Goal: Task Accomplishment & Management: Manage account settings

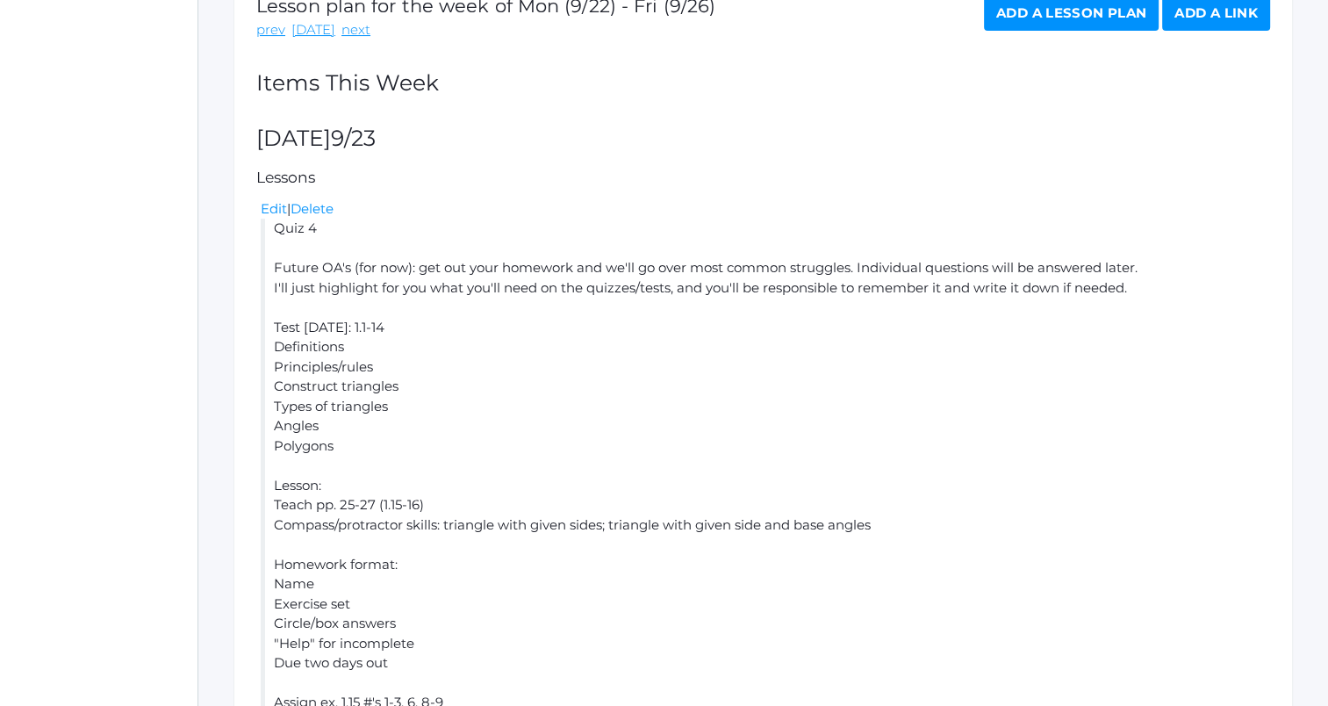
scroll to position [112, 0]
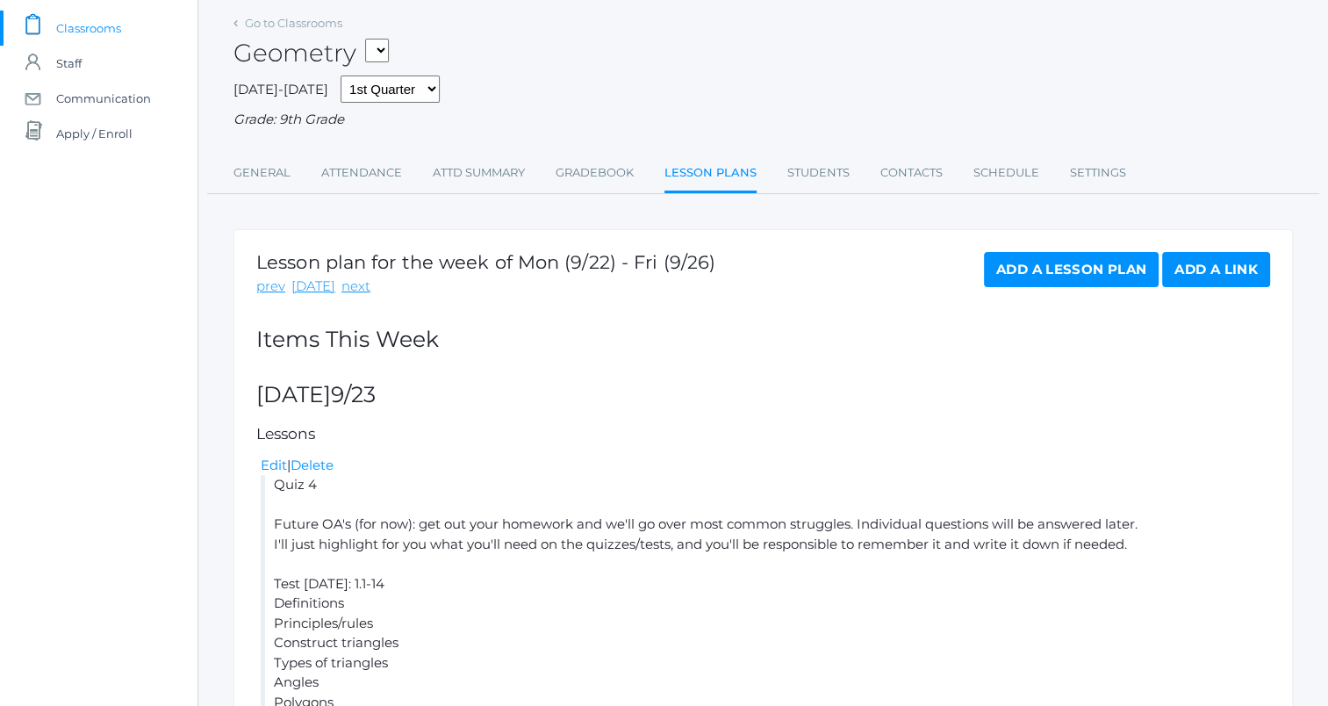
click at [1044, 270] on link "Add a Lesson Plan" at bounding box center [1071, 269] width 175 height 35
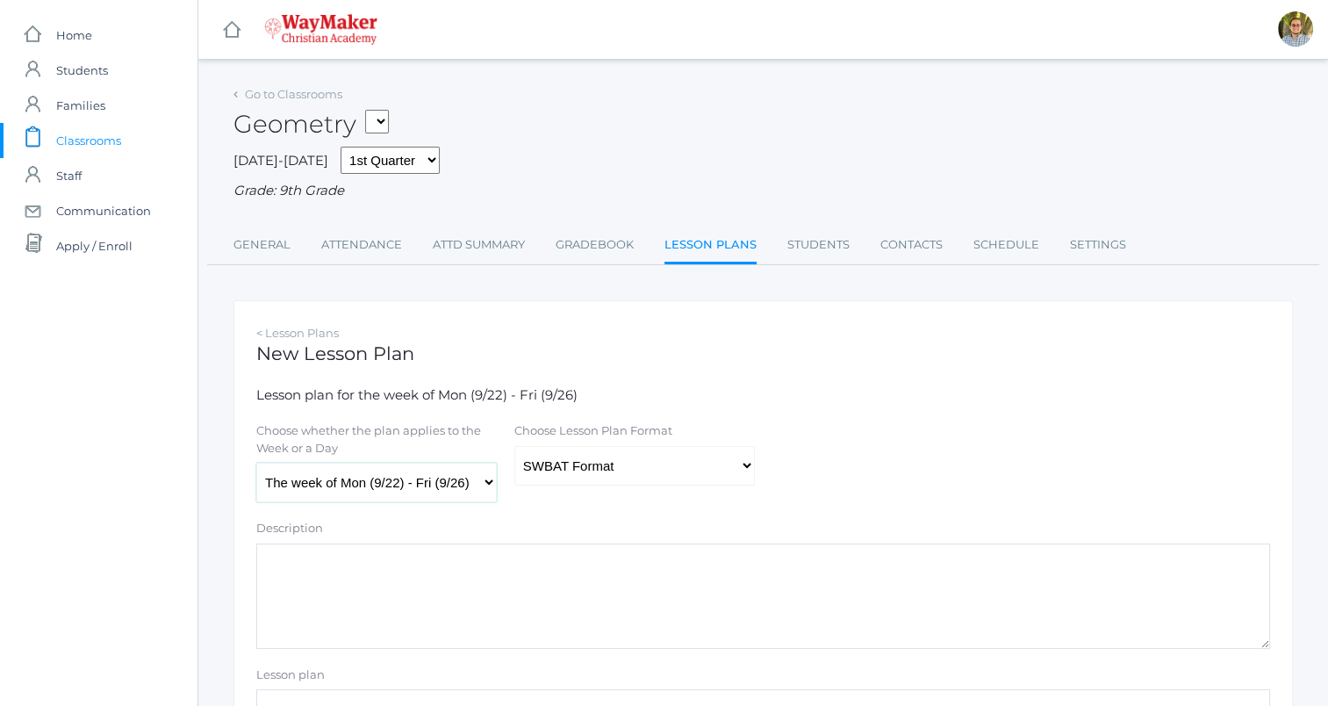
click at [414, 484] on select "The week of Mon (9/22) - Fri (9/26) [DATE] (9/22) [DATE] (9/23) [DATE] (9/24) […" at bounding box center [376, 482] width 240 height 39
select select "2025-09-25"
click at [256, 463] on select "The week of Mon (9/22) - Fri (9/26) Monday (9/22) Tuesday (9/23) Wednesday (9/2…" at bounding box center [376, 482] width 240 height 39
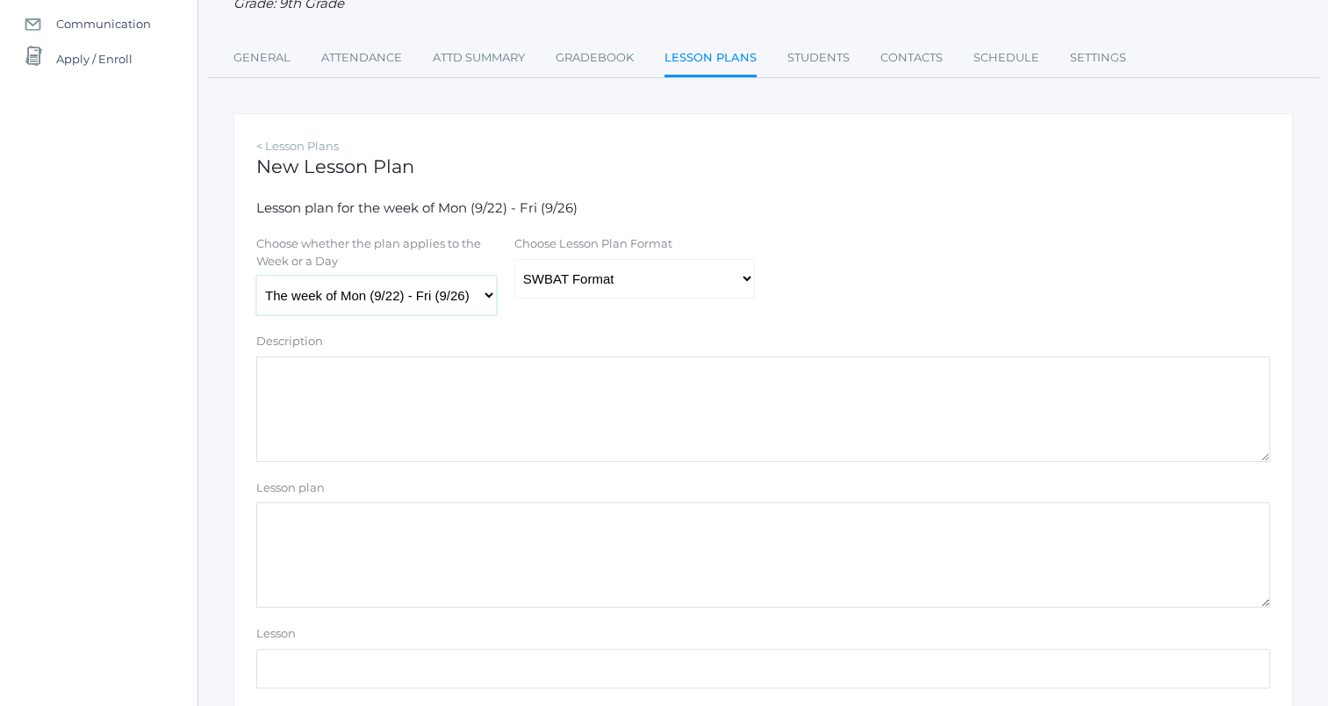
scroll to position [176, 0]
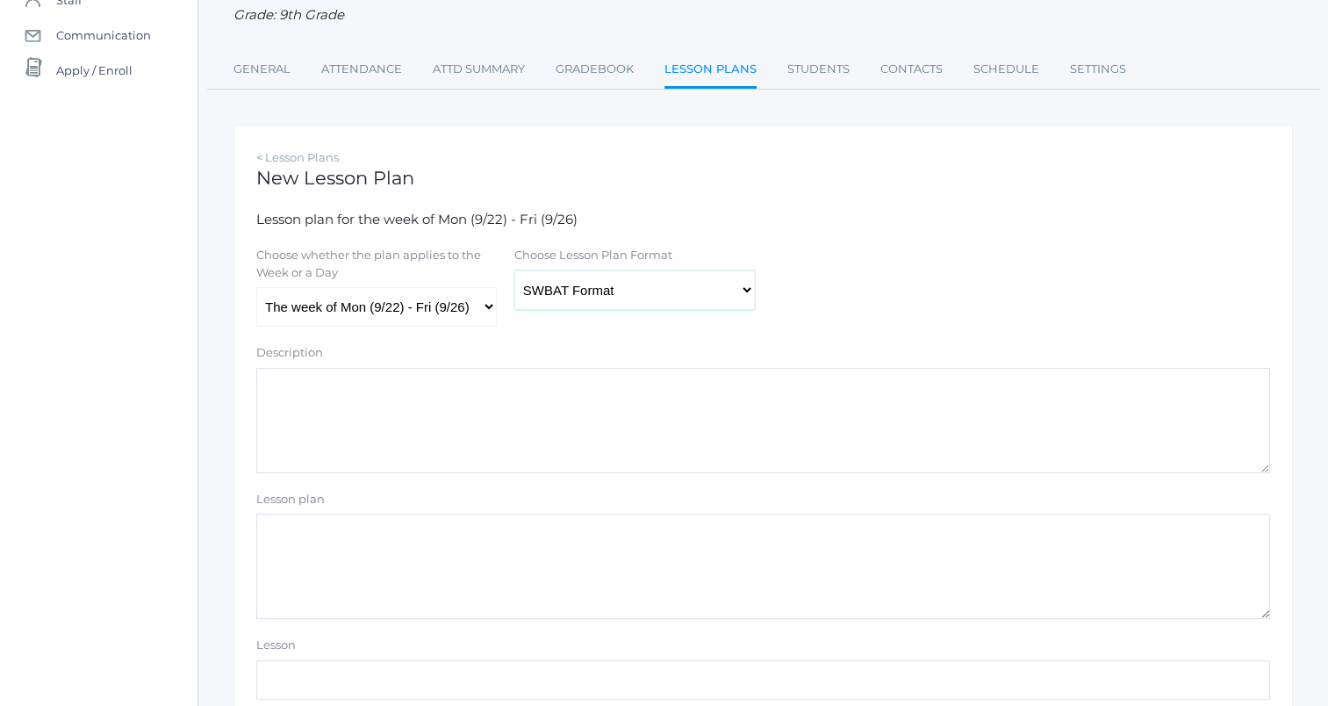
click at [729, 282] on select "Traditional Format SWBAT Format" at bounding box center [634, 289] width 240 height 39
select select "legacy"
click at [514, 270] on select "Traditional Format SWBAT Format" at bounding box center [634, 289] width 240 height 39
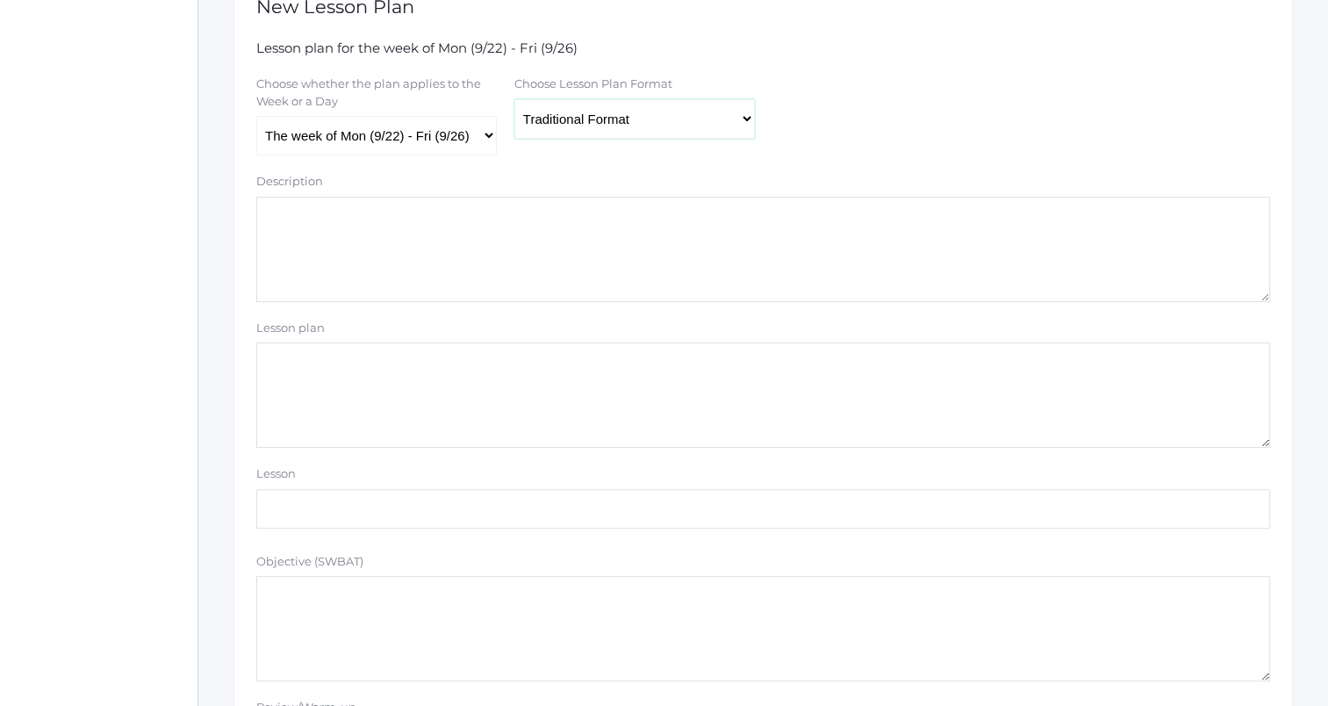
scroll to position [351, 0]
click at [725, 405] on textarea "Lesson plan" at bounding box center [763, 390] width 1014 height 105
type textarea "T"
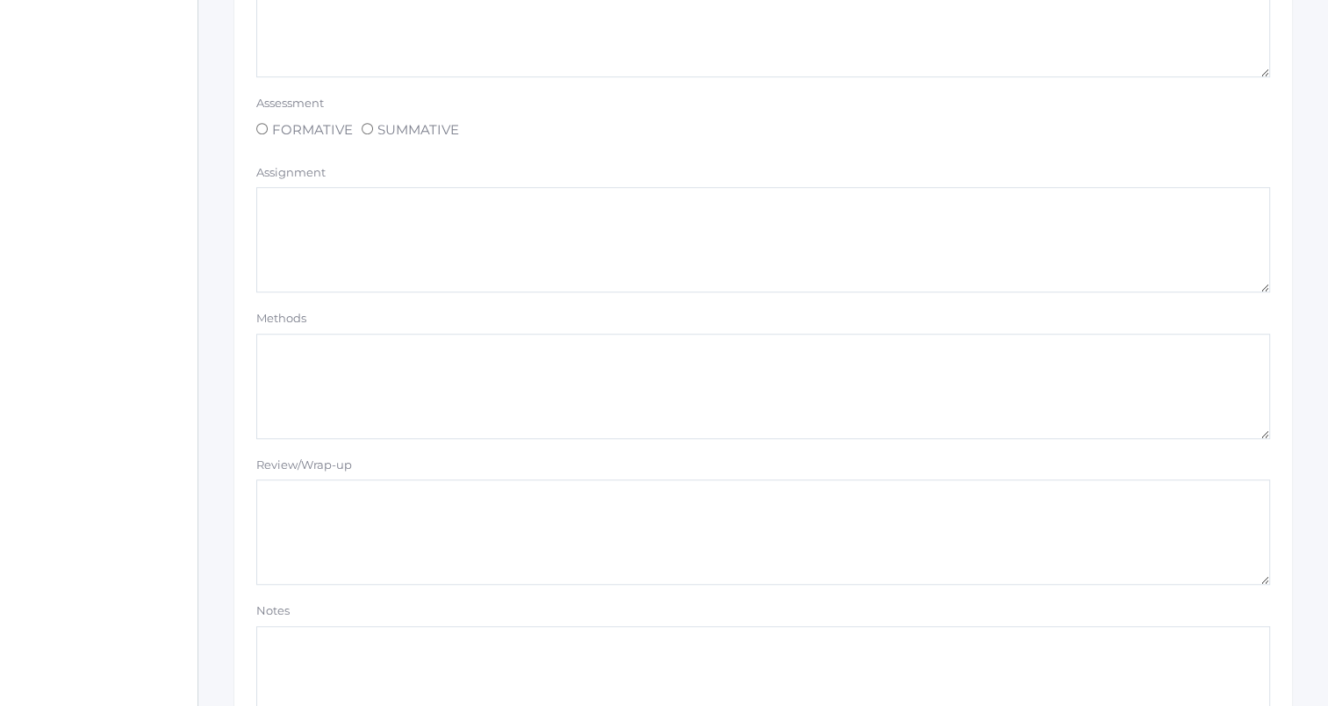
scroll to position [1484, 0]
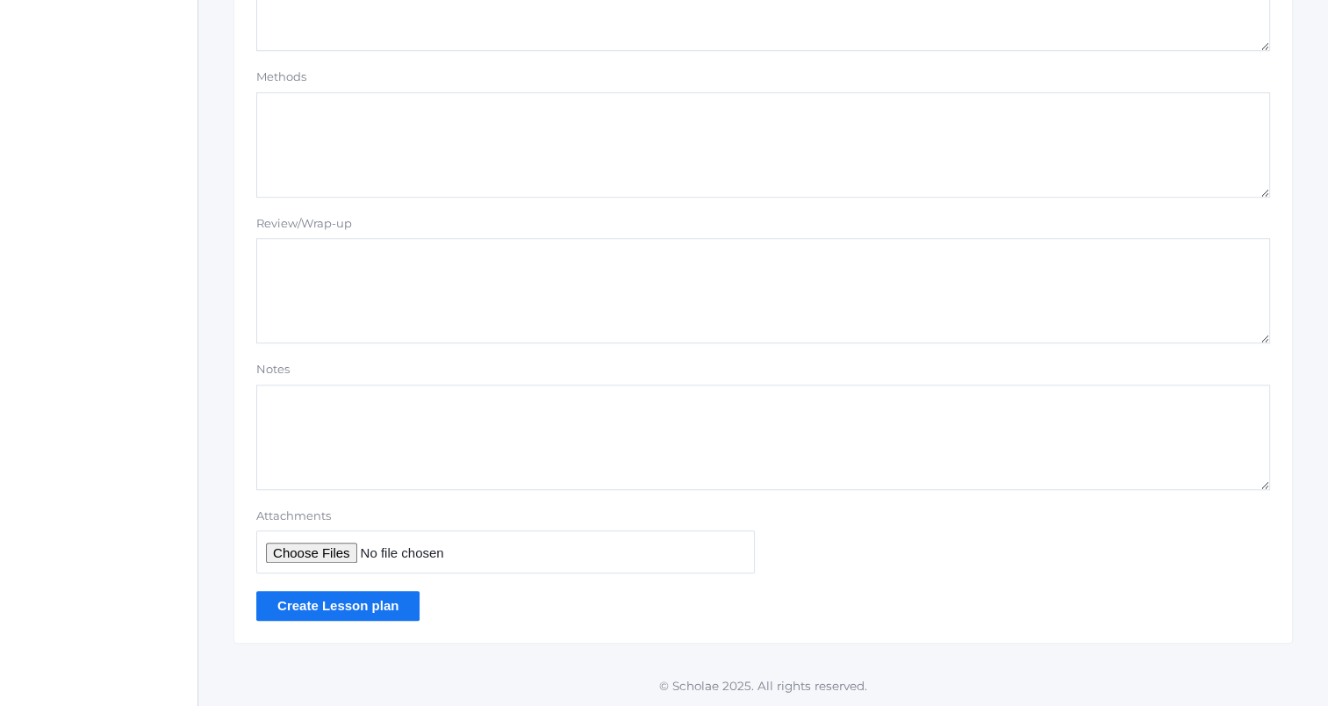
type textarea "Test (1.1-14)"
click at [397, 607] on input "Create Lesson plan" at bounding box center [337, 605] width 163 height 29
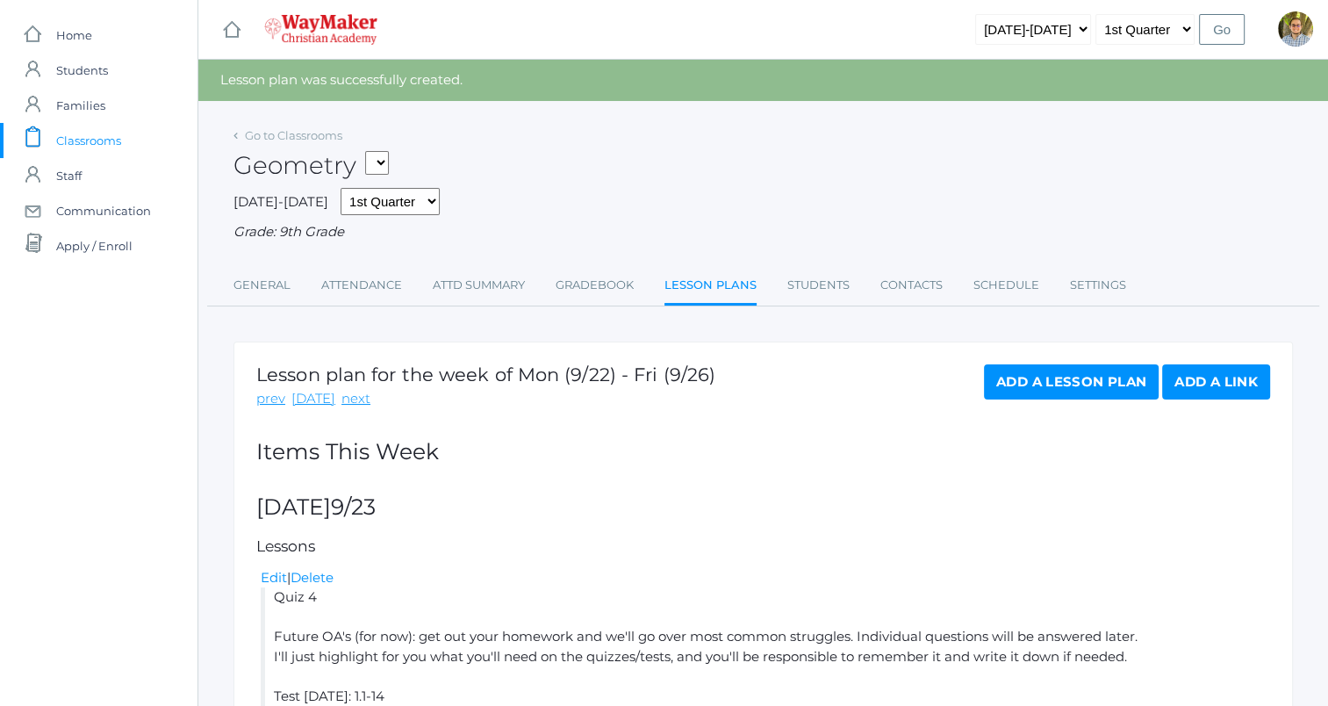
click at [1022, 391] on link "Add a Lesson Plan" at bounding box center [1071, 381] width 175 height 35
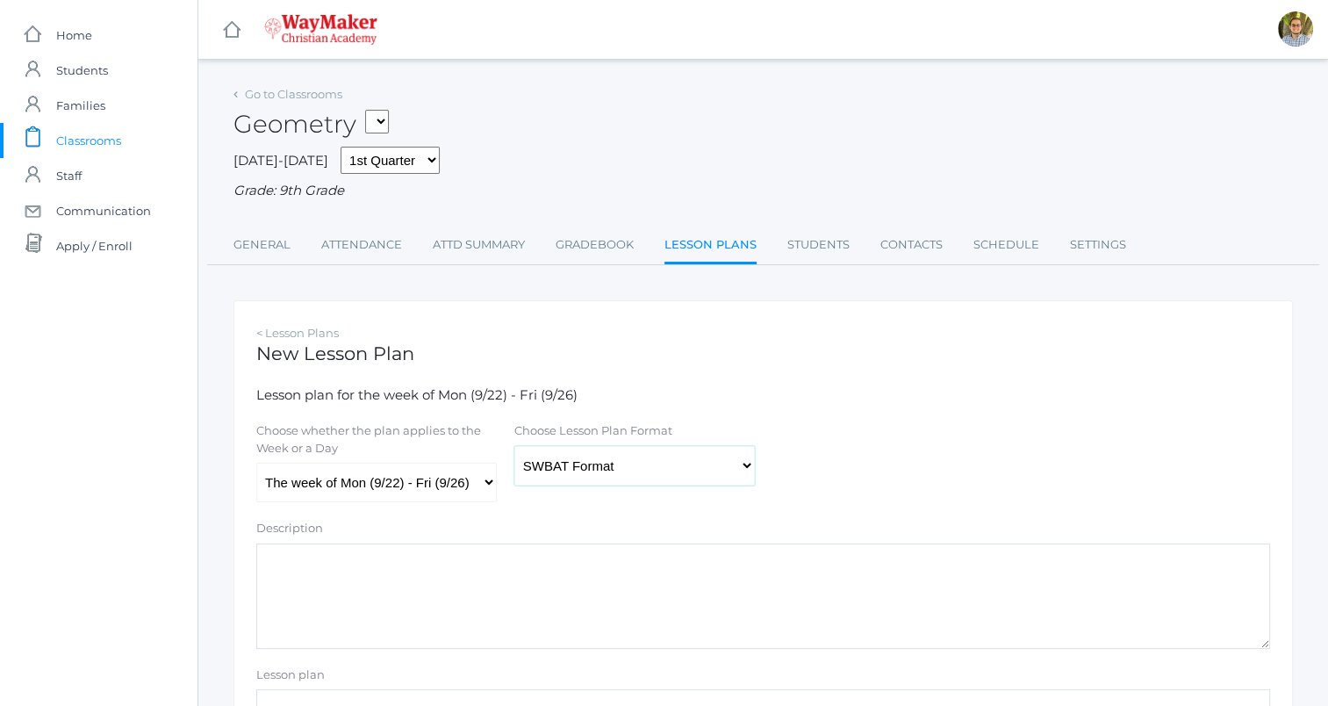
click at [532, 465] on select "Traditional Format SWBAT Format" at bounding box center [634, 465] width 240 height 39
select select "legacy"
click at [514, 446] on select "Traditional Format SWBAT Format" at bounding box center [634, 465] width 240 height 39
click at [442, 469] on select "The week of Mon (9/22) - Fri (9/26) Monday (9/22) Tuesday (9/23) Wednesday (9/2…" at bounding box center [376, 482] width 240 height 39
select select "2025-09-26"
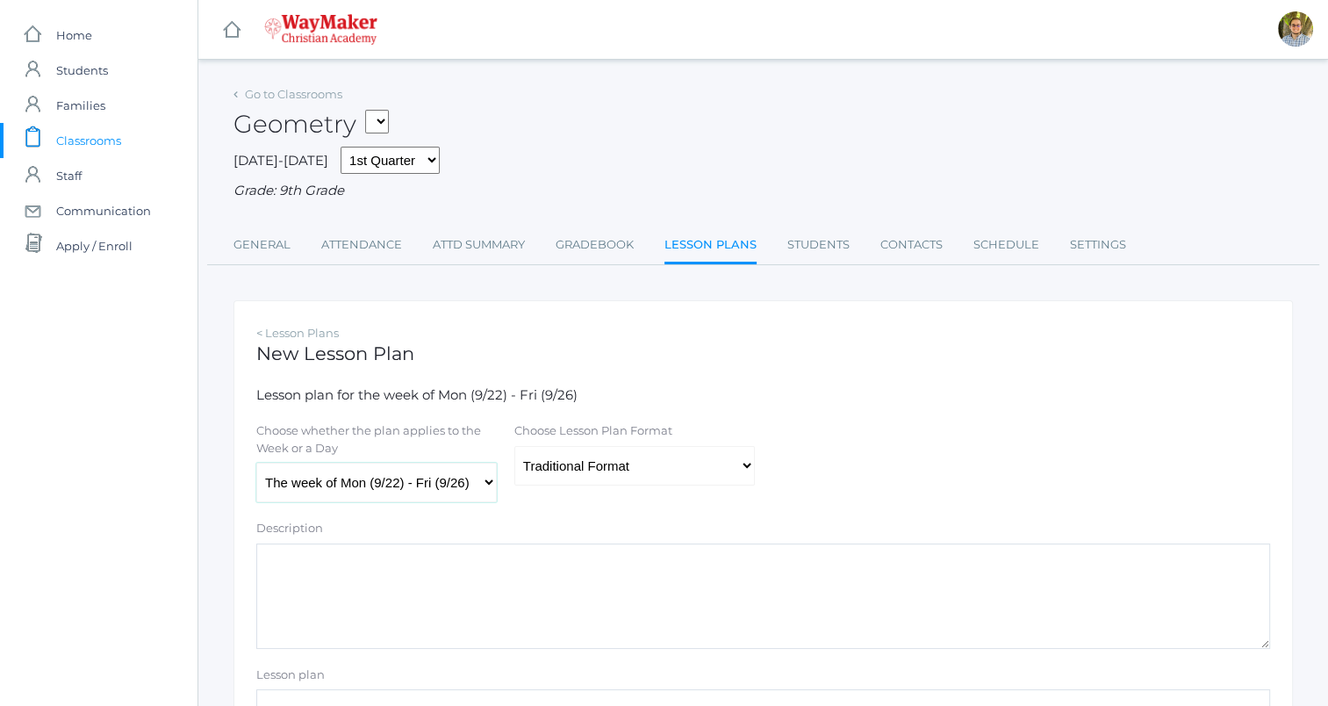
click at [256, 463] on select "The week of Mon (9/22) - Fri (9/26) Monday (9/22) Tuesday (9/23) Wednesday (9/2…" at bounding box center [376, 482] width 240 height 39
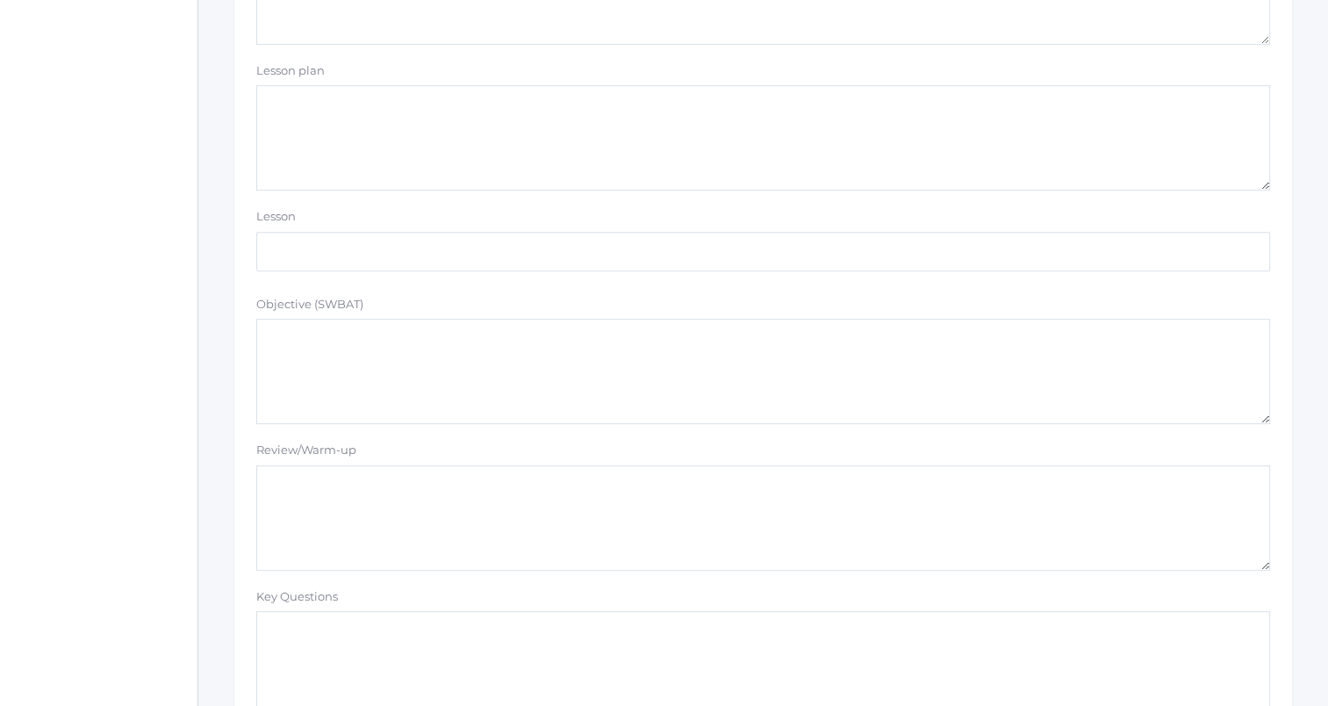
scroll to position [351, 0]
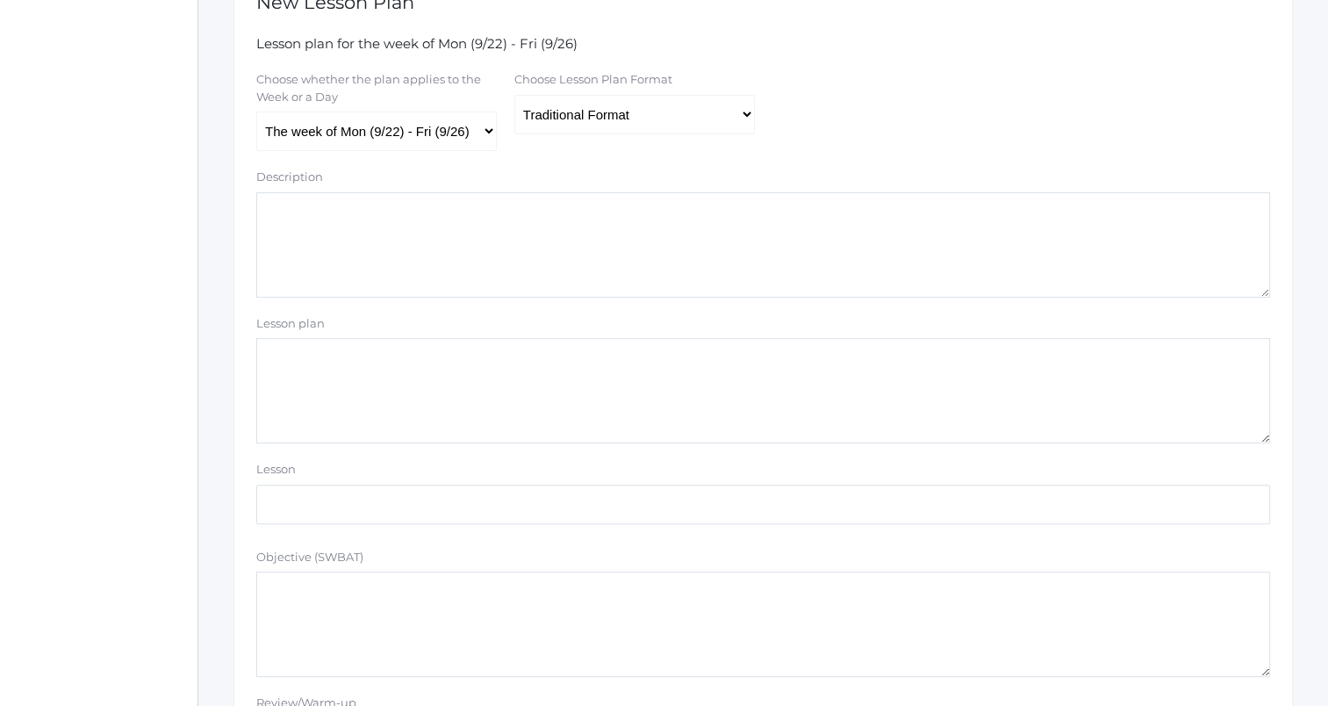
drag, startPoint x: 527, startPoint y: 385, endPoint x: 645, endPoint y: 326, distance: 132.3
click at [527, 384] on textarea "Lesson plan" at bounding box center [763, 390] width 1014 height 105
click at [305, 357] on textarea "Quiz 5 Tuesday (1.15-1.17)" at bounding box center [763, 390] width 1014 height 105
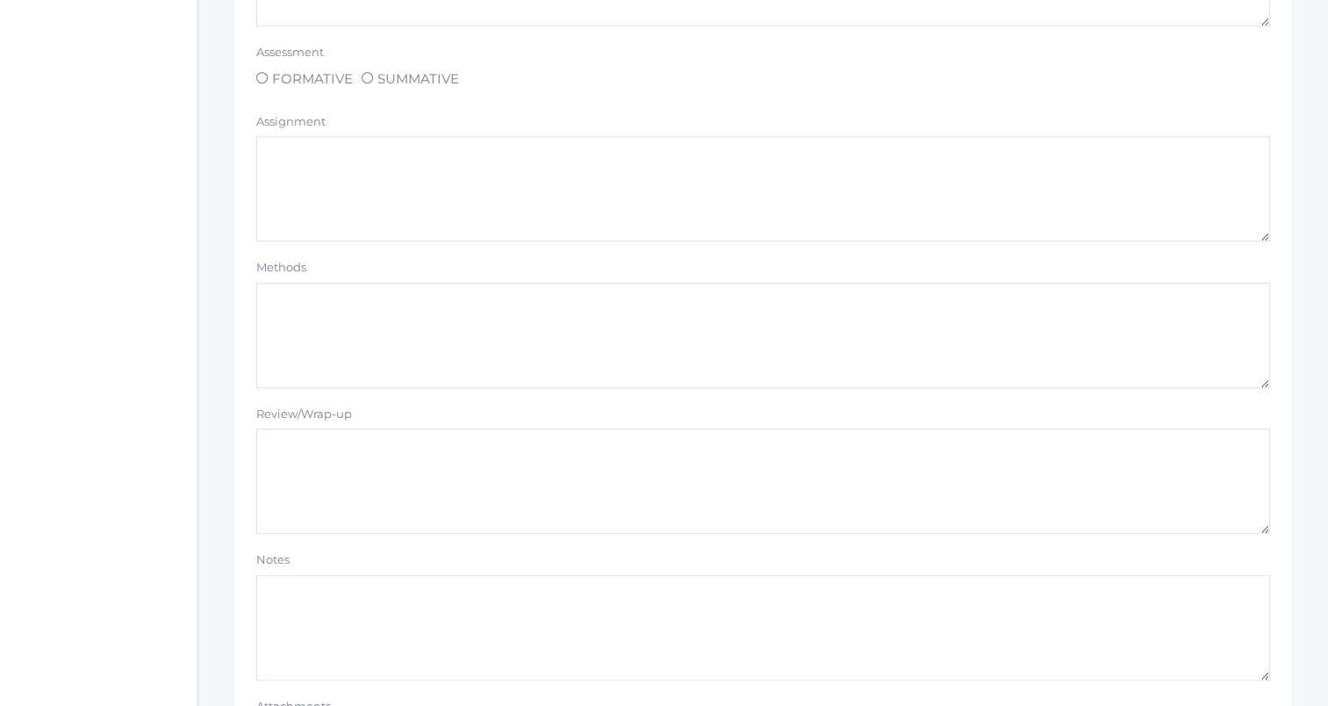
scroll to position [1484, 0]
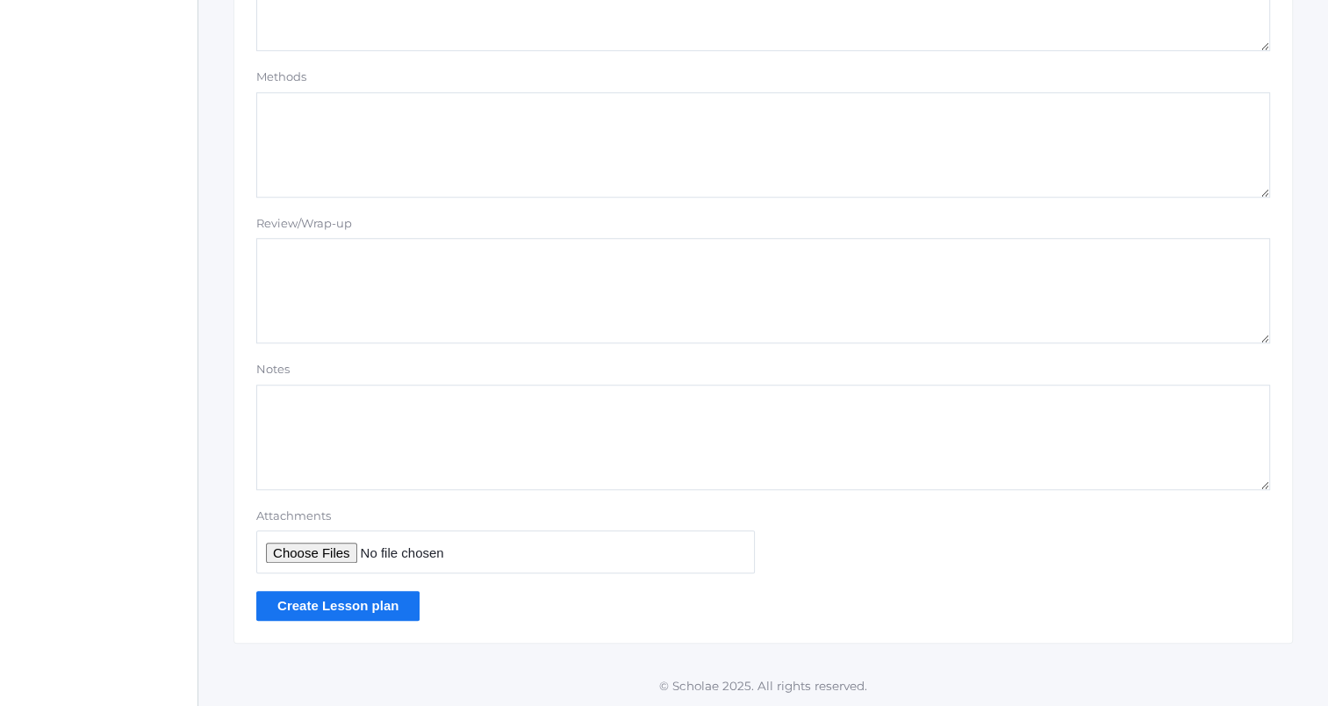
type textarea "Quiz 5 on Tuesday (1.15-1.17)"
click at [397, 611] on input "Create Lesson plan" at bounding box center [337, 605] width 163 height 29
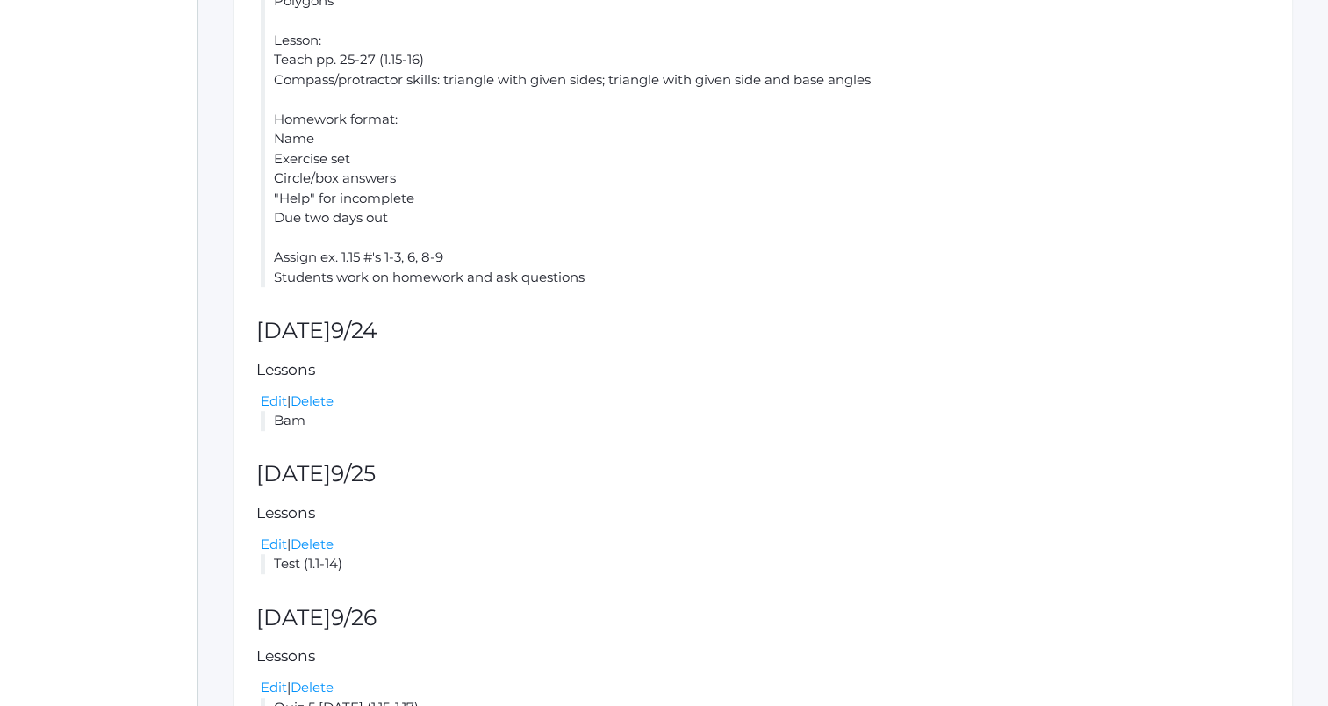
scroll to position [878, 0]
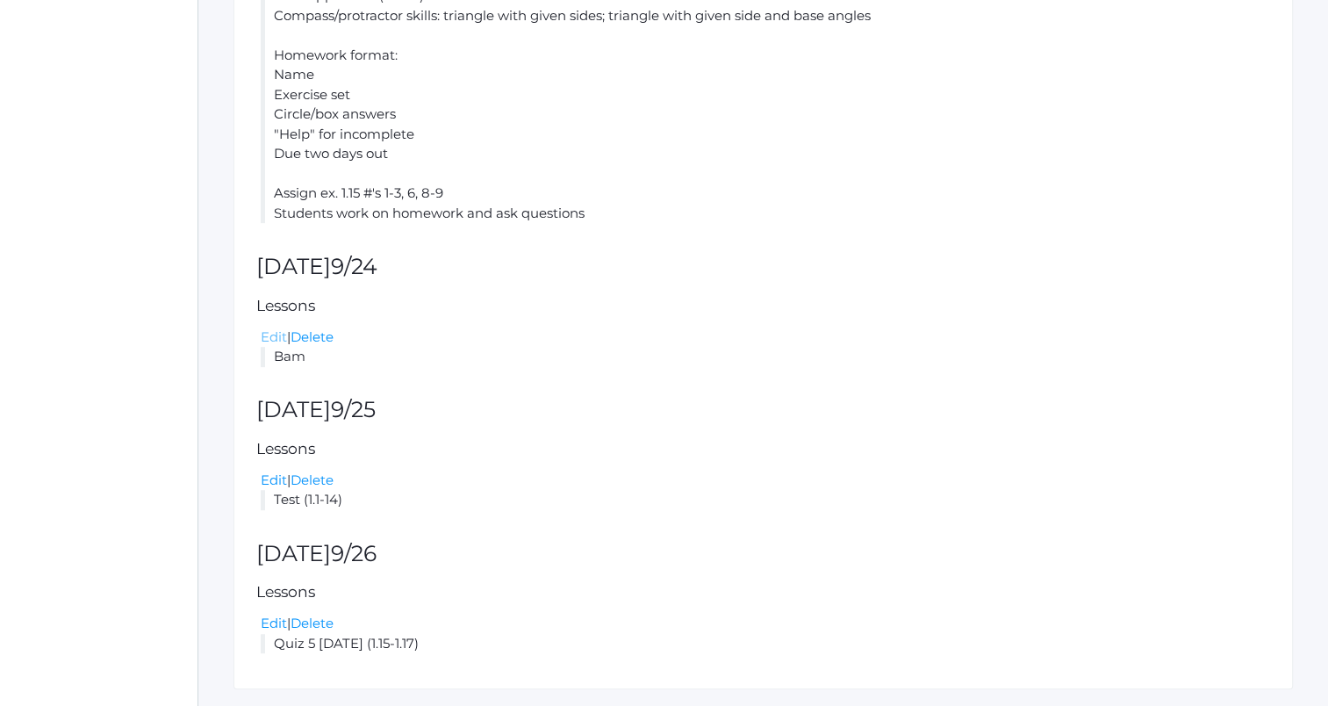
click at [268, 334] on link "Edit" at bounding box center [274, 336] width 26 height 17
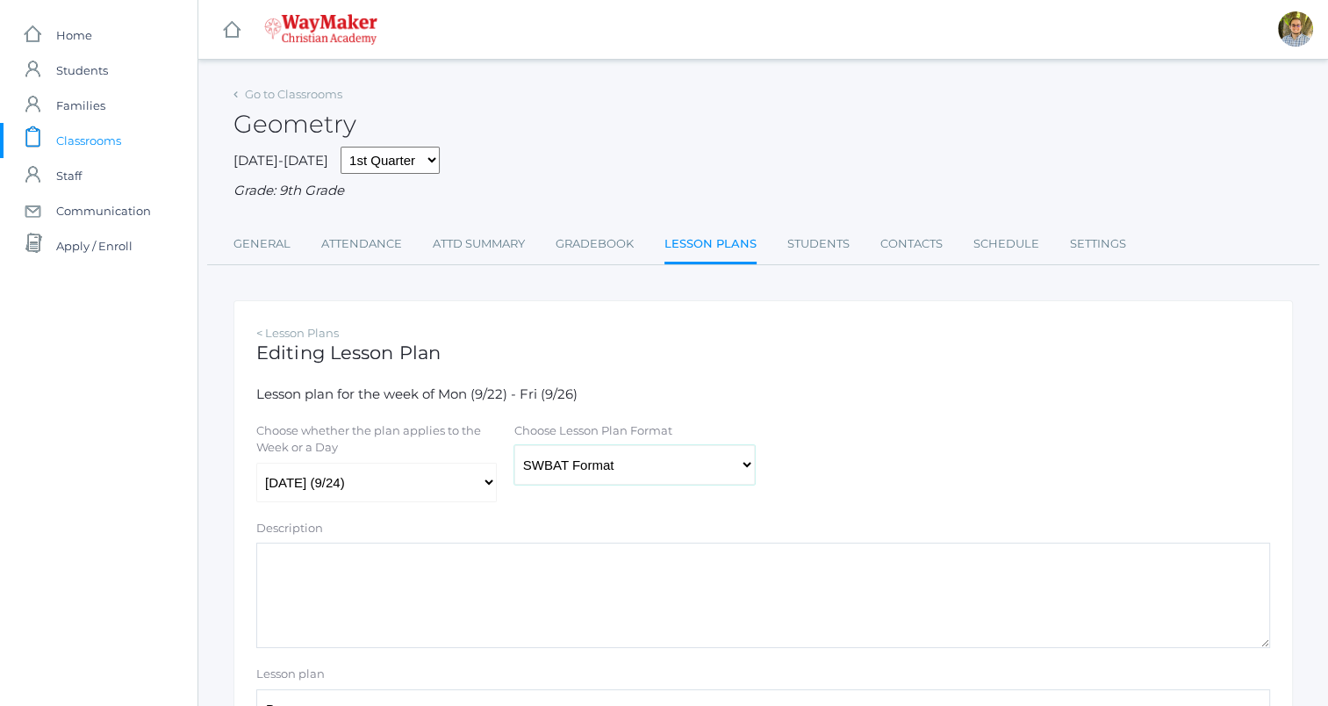
click at [552, 470] on select "Traditional Format SWBAT Format" at bounding box center [634, 464] width 240 height 39
select select "legacy"
click at [514, 446] on select "Traditional Format SWBAT Format" at bounding box center [634, 464] width 240 height 39
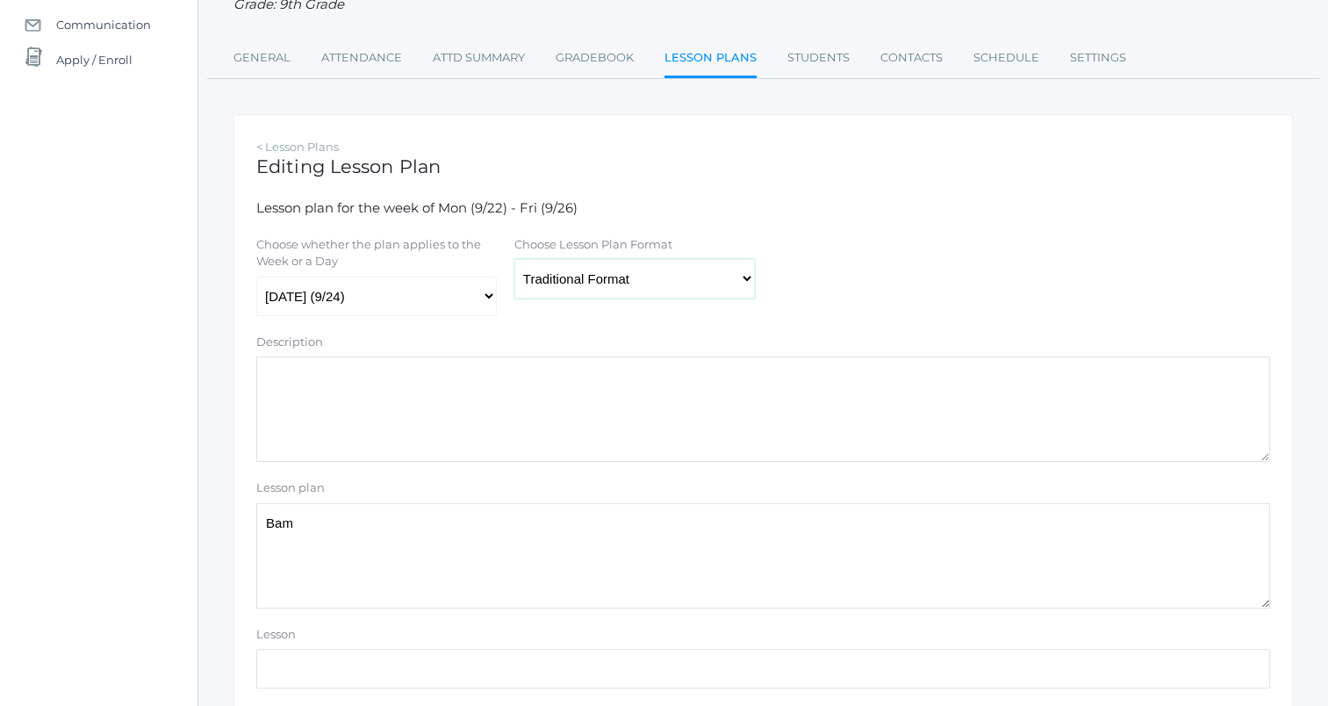
scroll to position [263, 0]
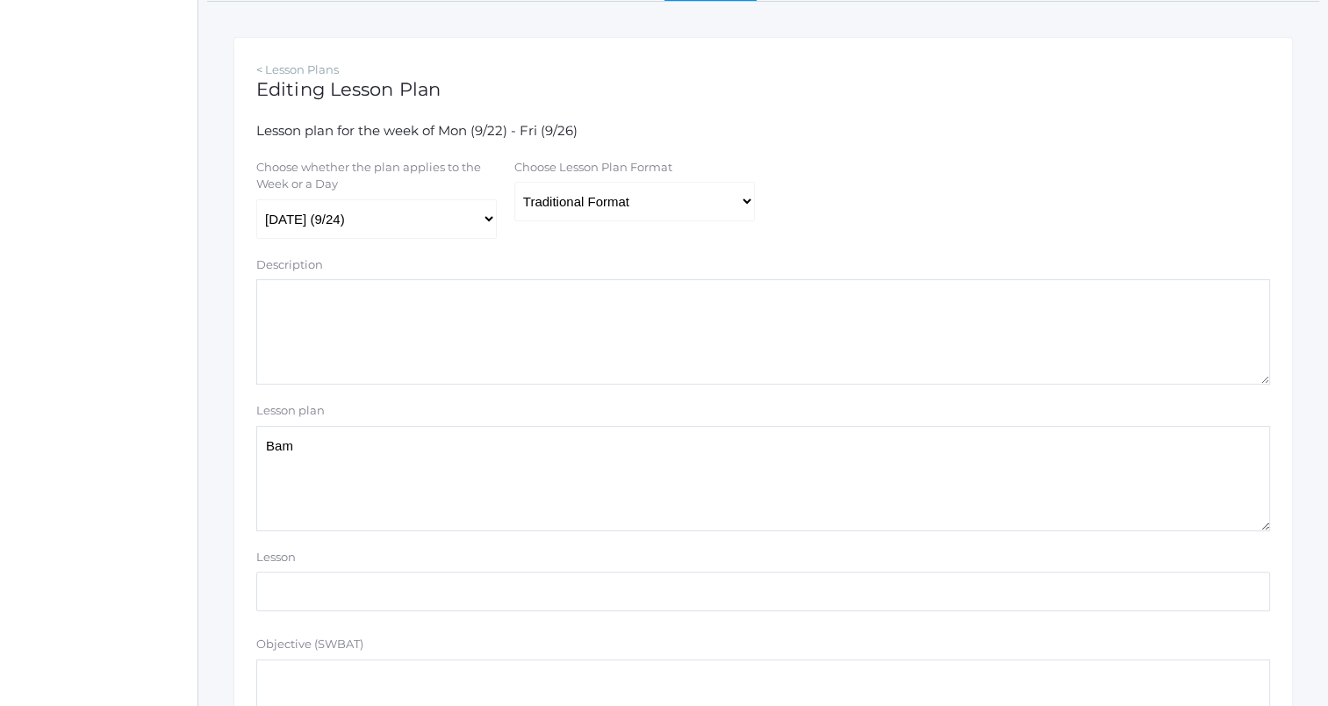
drag, startPoint x: 455, startPoint y: 486, endPoint x: 483, endPoint y: 482, distance: 28.4
click at [461, 488] on textarea "Bam" at bounding box center [763, 478] width 1014 height 105
type textarea "B"
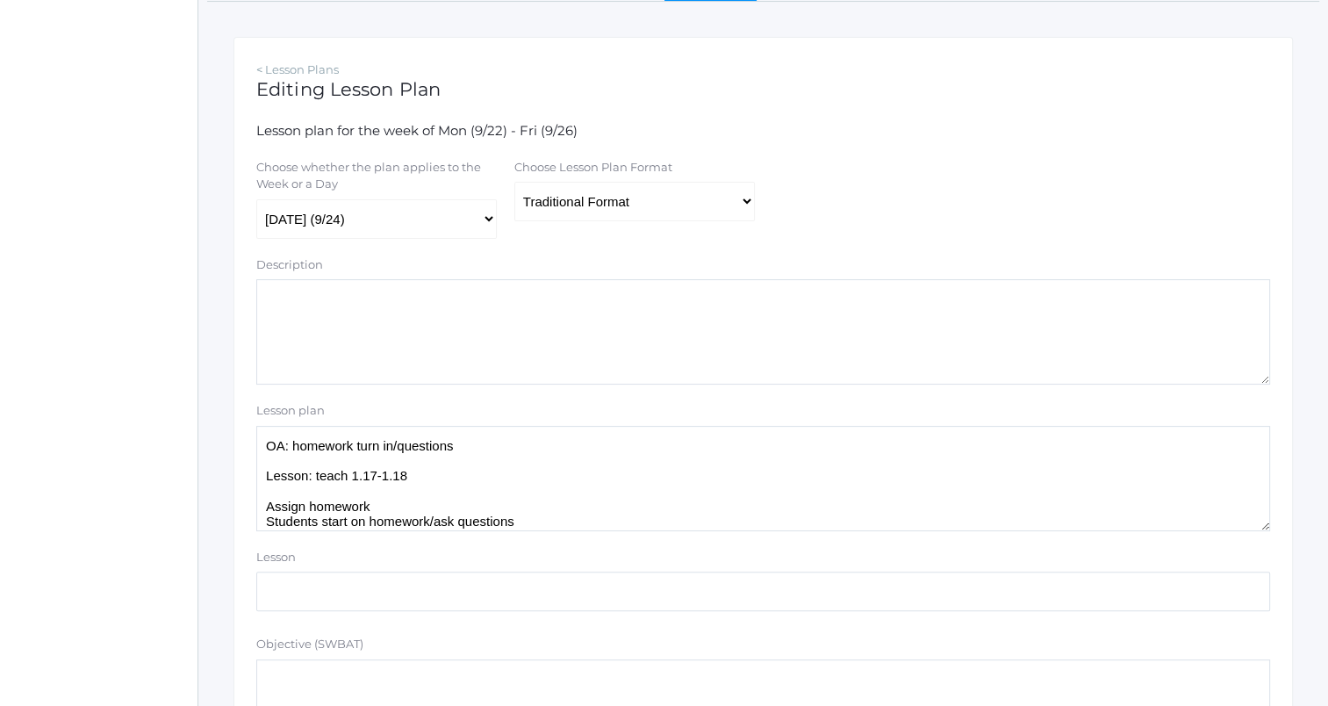
click at [497, 444] on textarea "Bam" at bounding box center [763, 478] width 1014 height 105
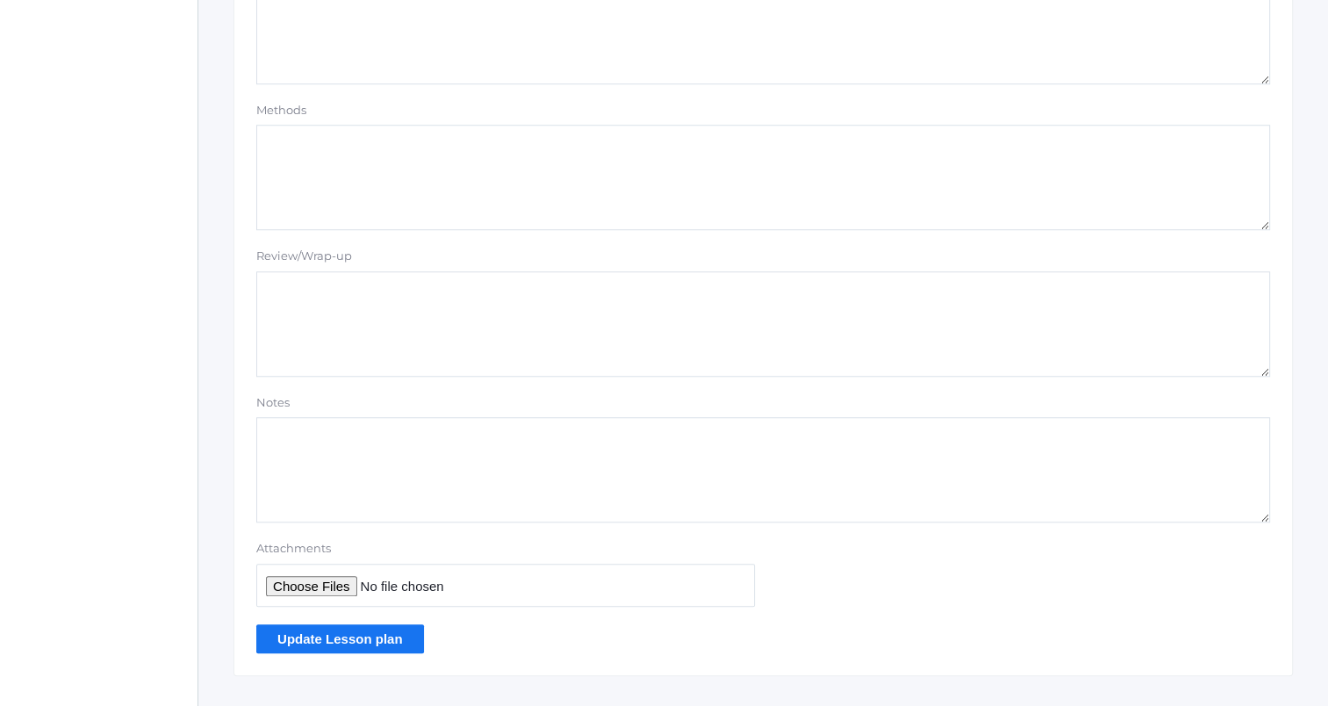
scroll to position [1484, 0]
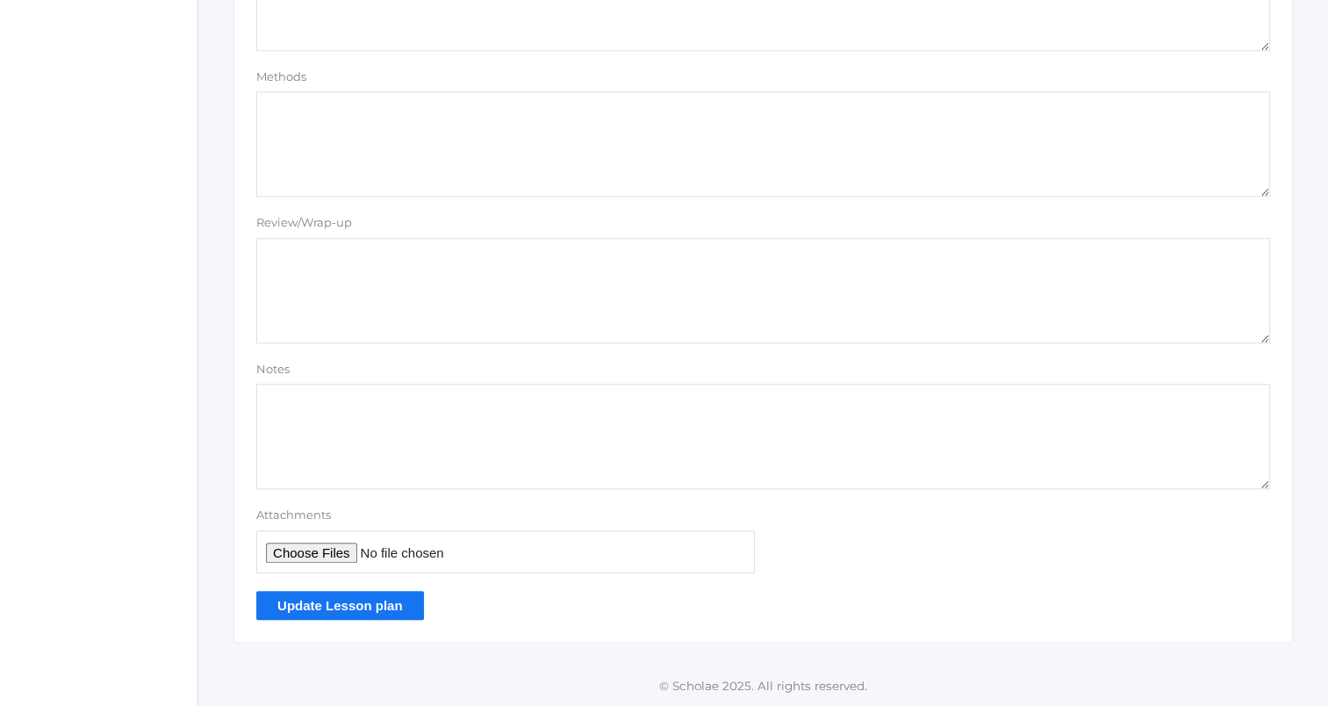
type textarea "OA: homework turn in/questions Quiz tomorrow (1.15-1.17) Lesson: teach 1.17-1.1…"
click at [384, 593] on input "Update Lesson plan" at bounding box center [340, 605] width 168 height 29
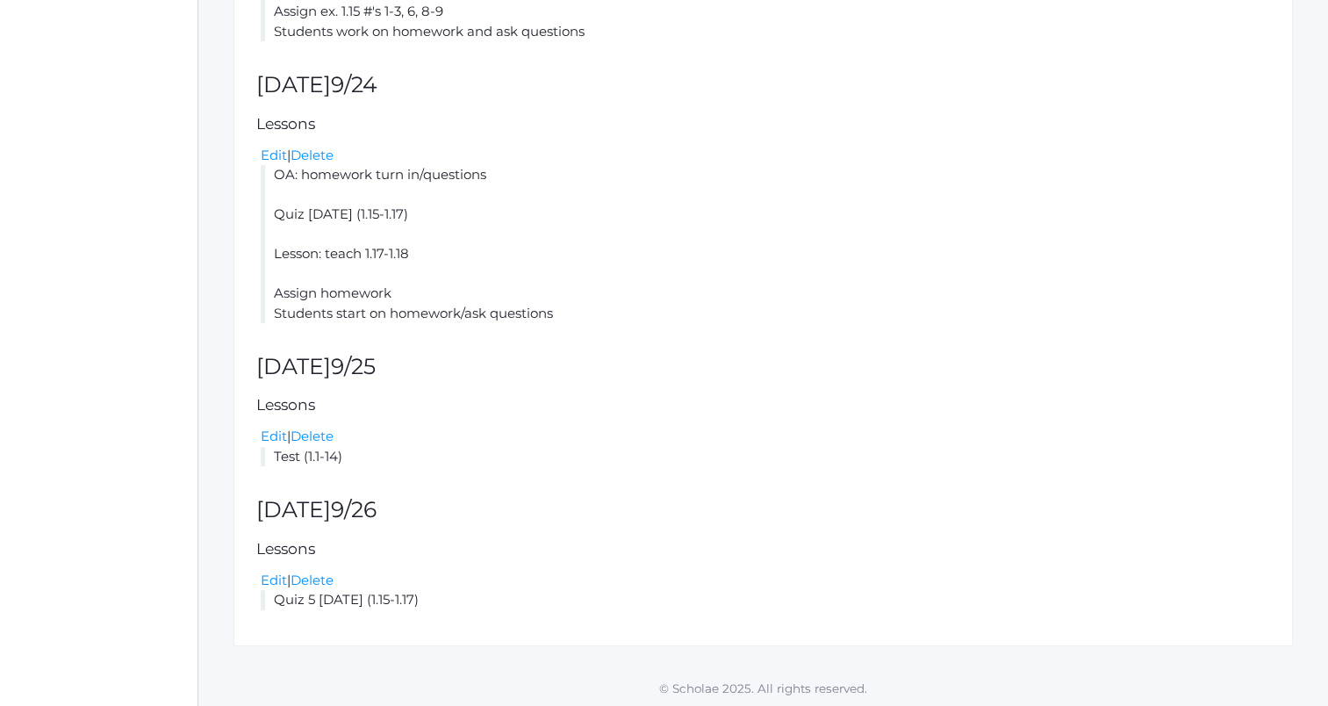
scroll to position [1064, 0]
click at [272, 434] on link "Edit" at bounding box center [274, 432] width 26 height 17
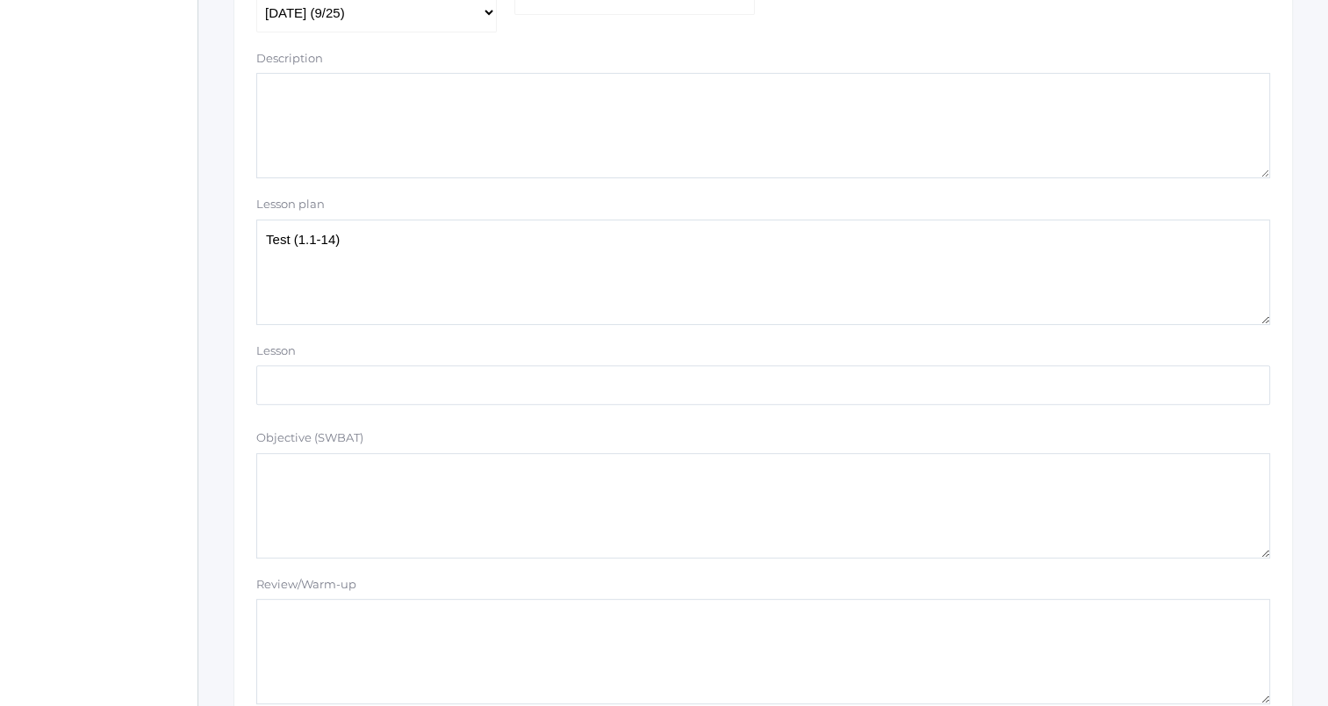
scroll to position [439, 0]
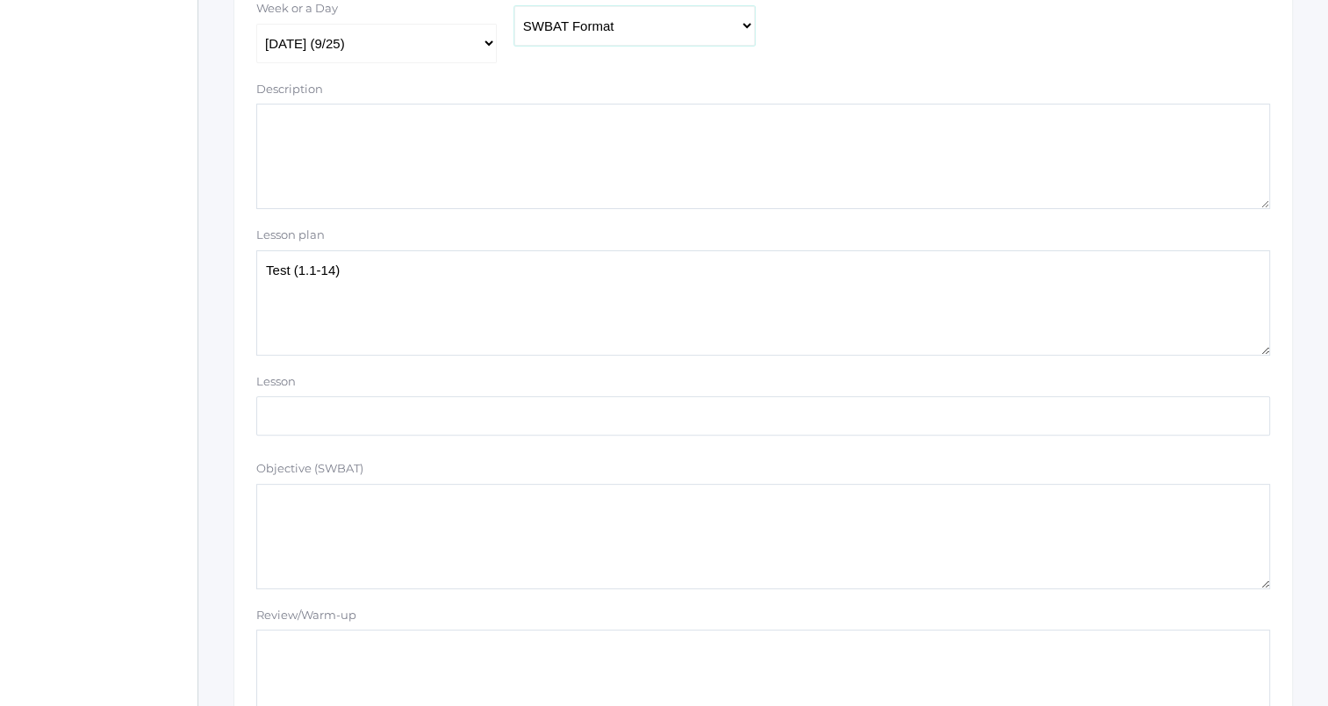
click at [565, 27] on select "Traditional Format SWBAT Format" at bounding box center [634, 25] width 240 height 39
select select "legacy"
click at [514, 7] on select "Traditional Format SWBAT Format" at bounding box center [634, 25] width 240 height 39
click at [481, 325] on textarea "Test (1.1-14)" at bounding box center [763, 302] width 1014 height 105
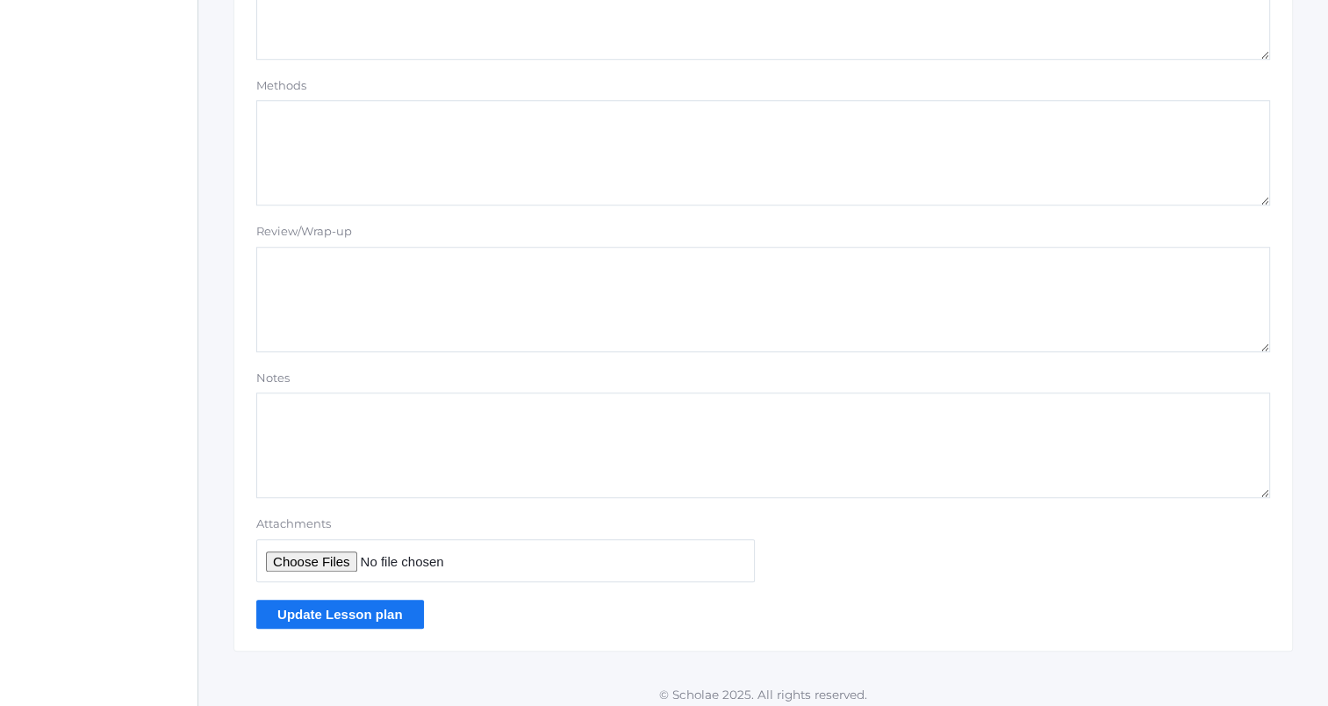
scroll to position [1484, 0]
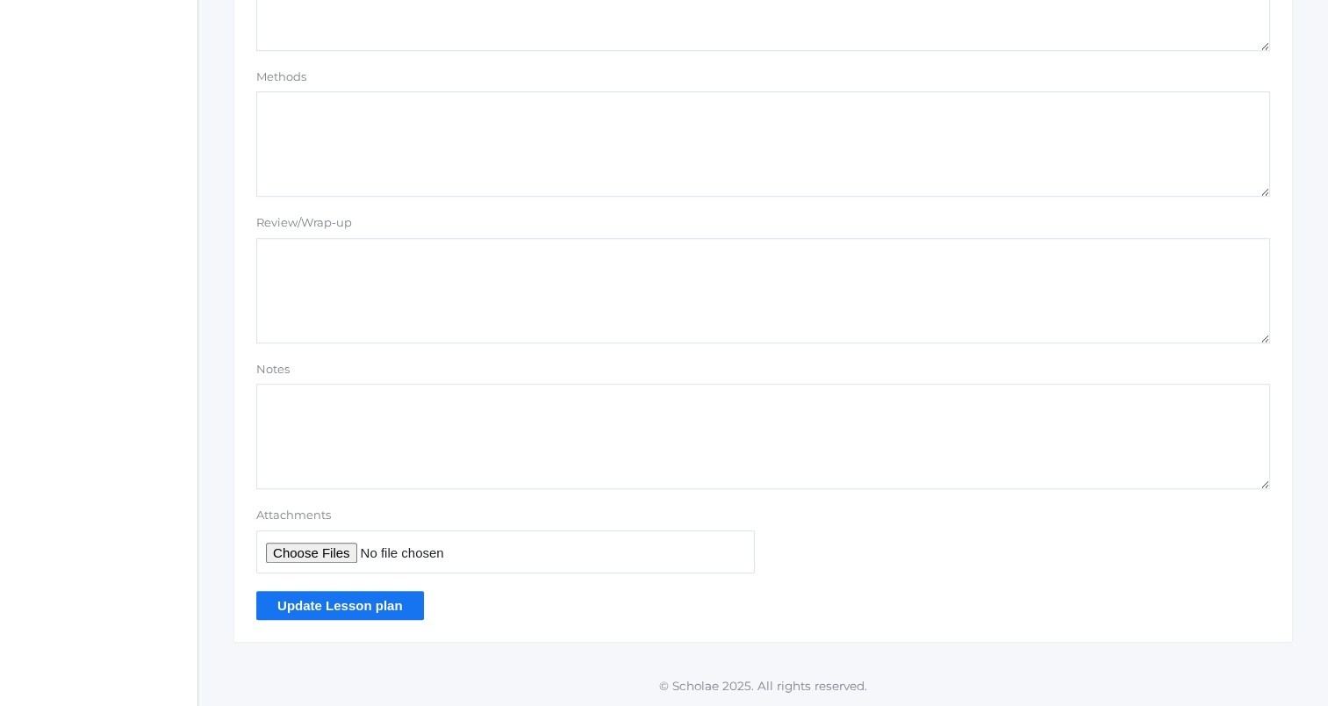
type textarea "Test (1.1-14) Catch up on assigning exercises/homework"
click at [358, 595] on input "Update Lesson plan" at bounding box center [340, 605] width 168 height 29
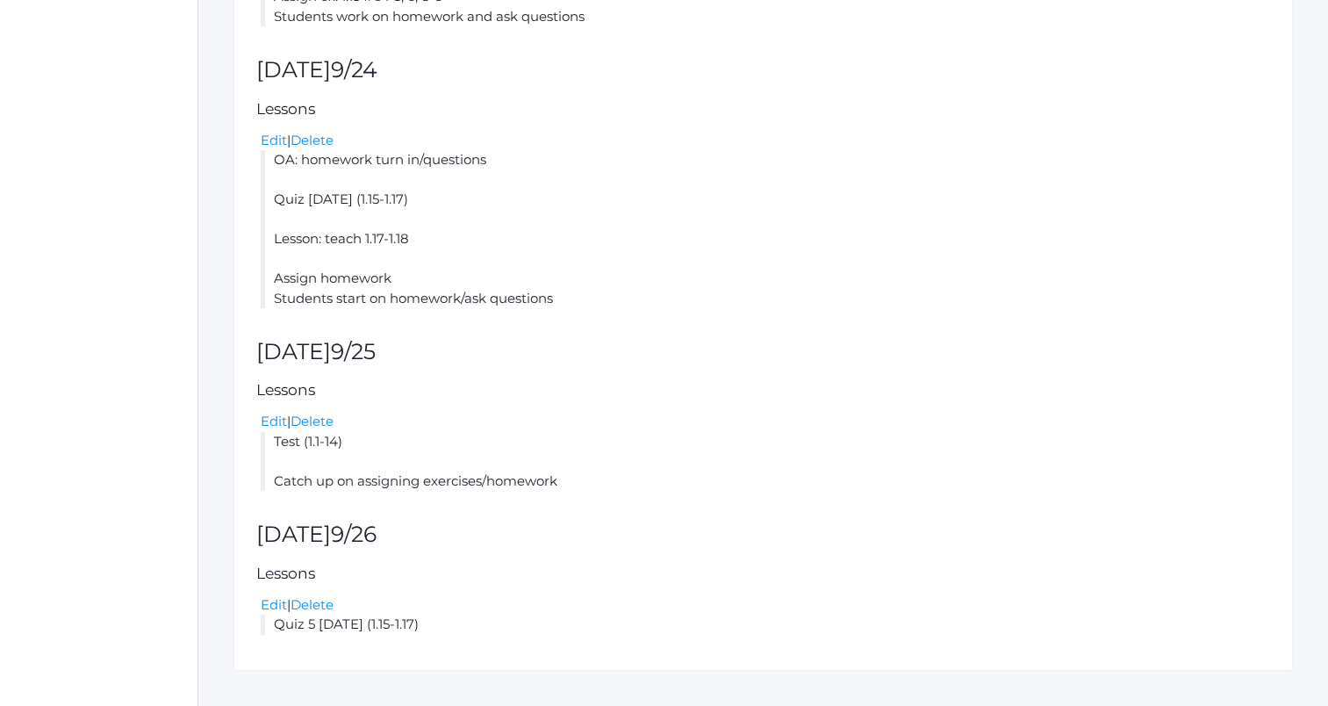
scroll to position [1102, 0]
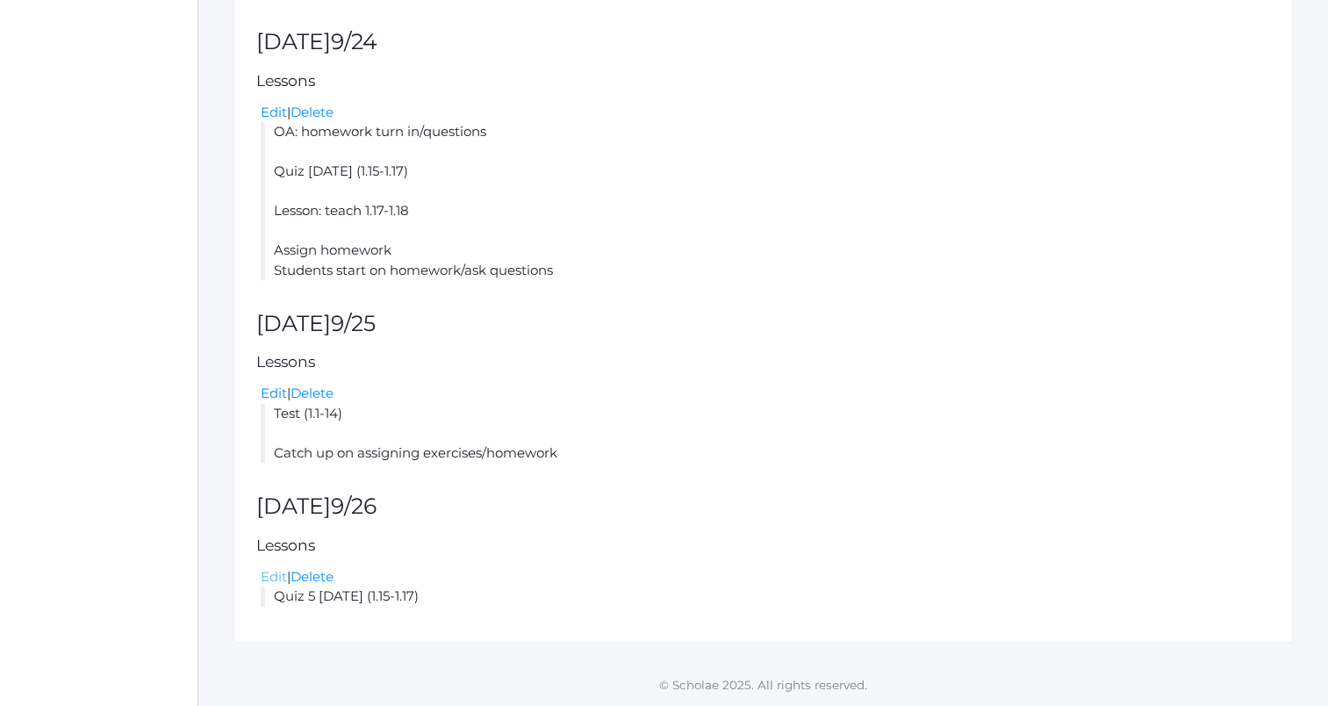
click at [278, 577] on link "Edit" at bounding box center [274, 576] width 26 height 17
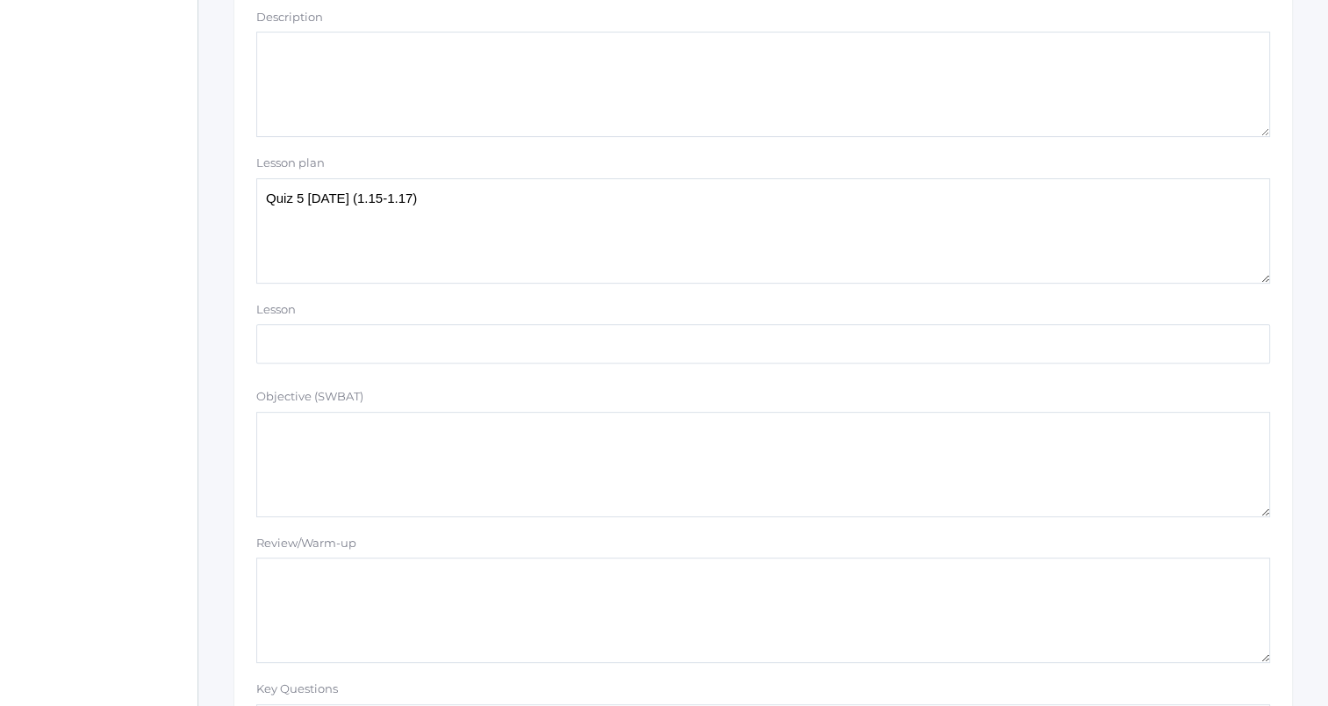
scroll to position [527, 0]
click at [291, 189] on textarea "Quiz 5 [DATE] (1.15-1.17)" at bounding box center [763, 214] width 1014 height 105
click at [550, 179] on textarea "Quiz 5 [DATE] (1.15-1.17)" at bounding box center [763, 214] width 1014 height 105
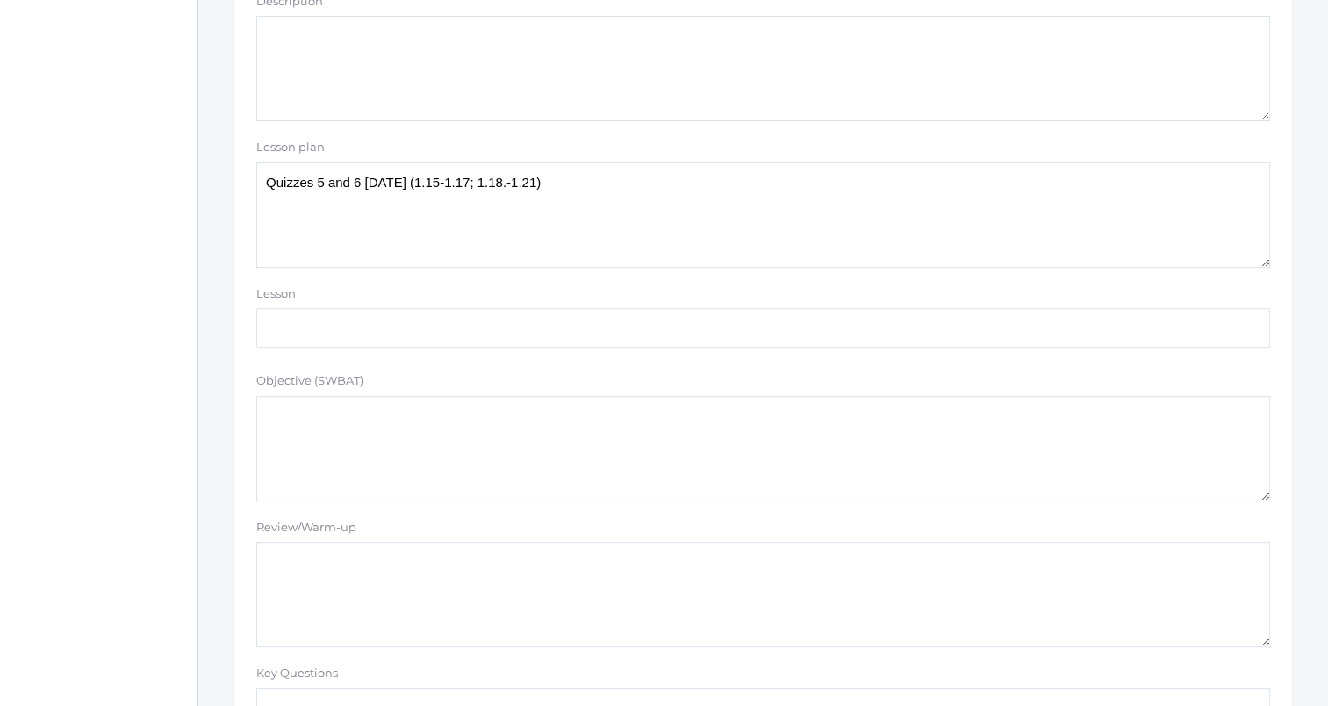
click at [577, 184] on textarea "Quiz 5 [DATE] (1.15-1.17)" at bounding box center [763, 214] width 1014 height 105
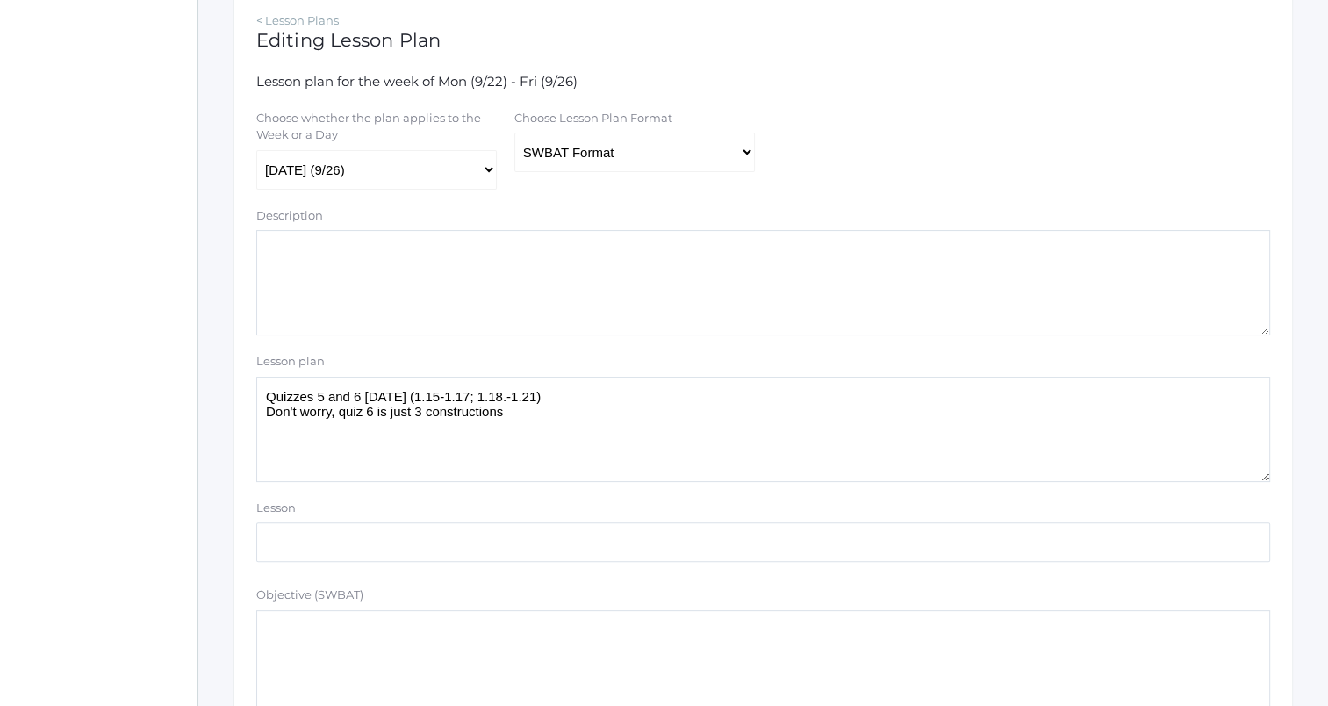
scroll to position [263, 0]
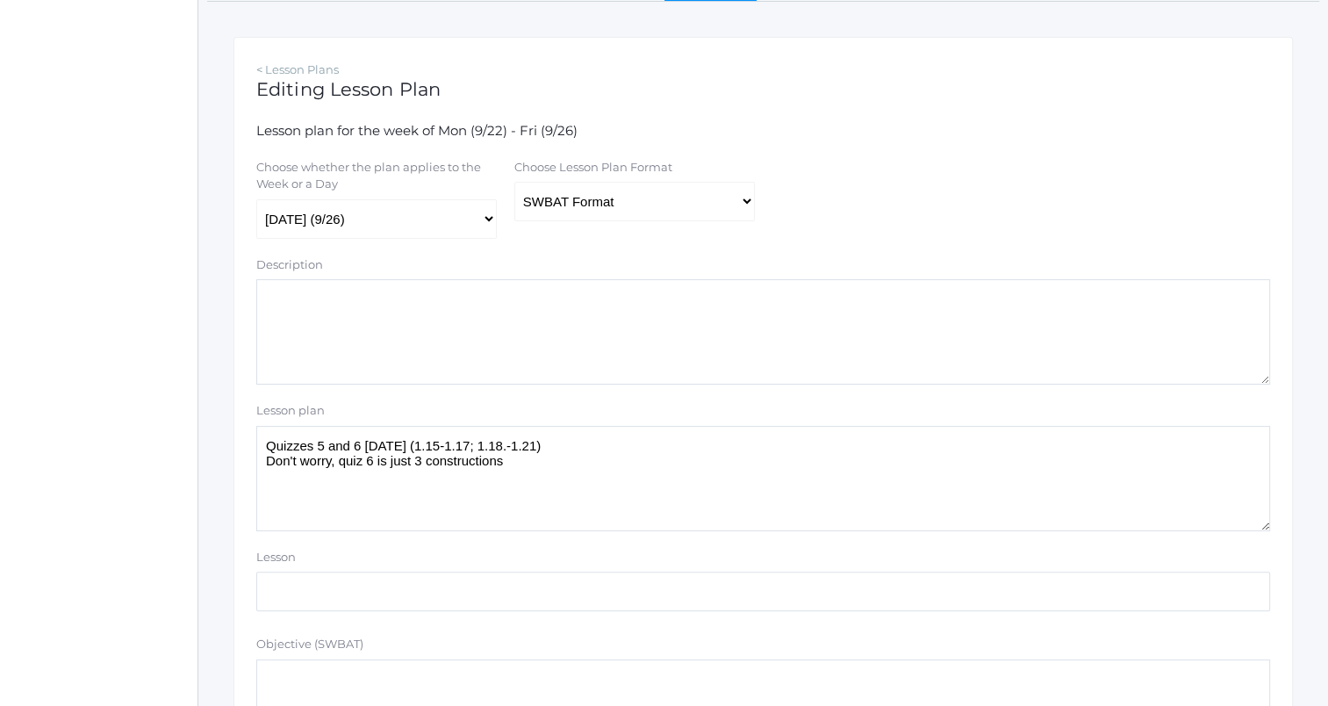
type textarea "Quizzes 5 and 6 [DATE] (1.15-1.17; 1.18.-1.21) Don't worry, quiz 6 is just 3 co…"
click at [722, 195] on select "Traditional Format SWBAT Format" at bounding box center [634, 201] width 240 height 39
select select "legacy"
click at [514, 183] on select "Traditional Format SWBAT Format" at bounding box center [634, 201] width 240 height 39
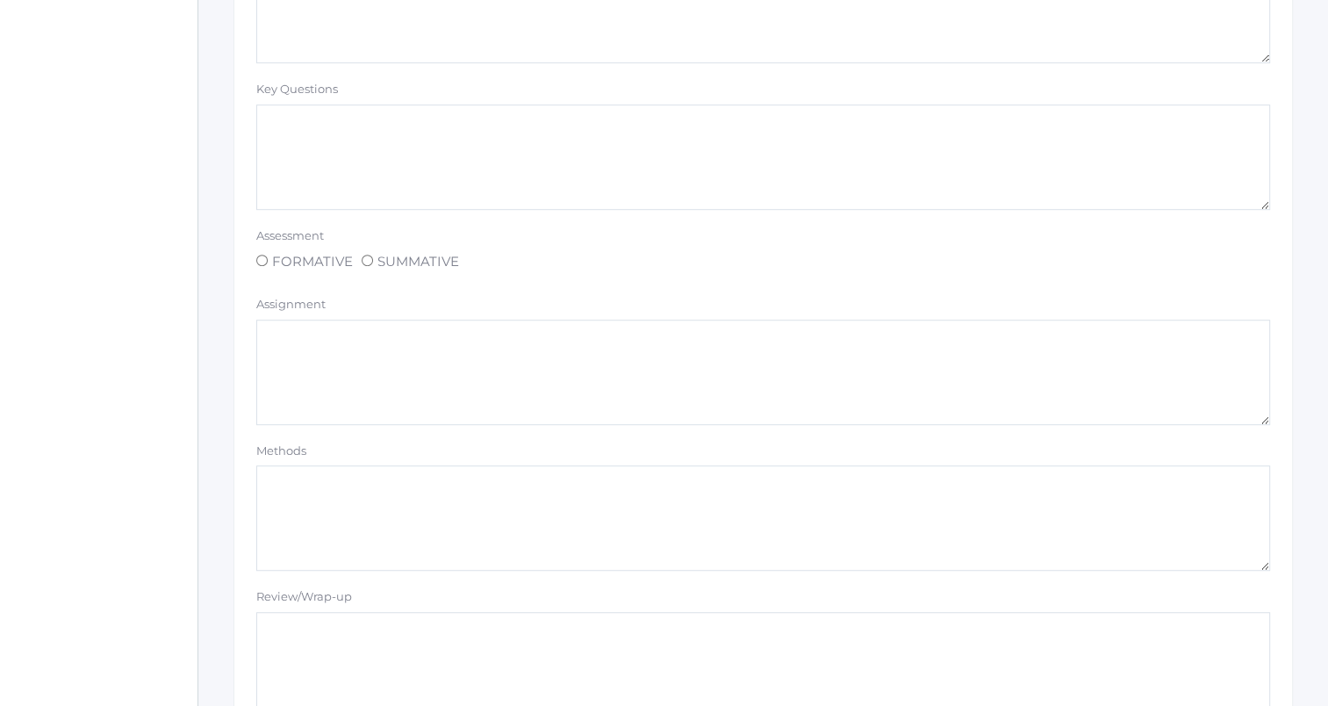
scroll to position [1484, 0]
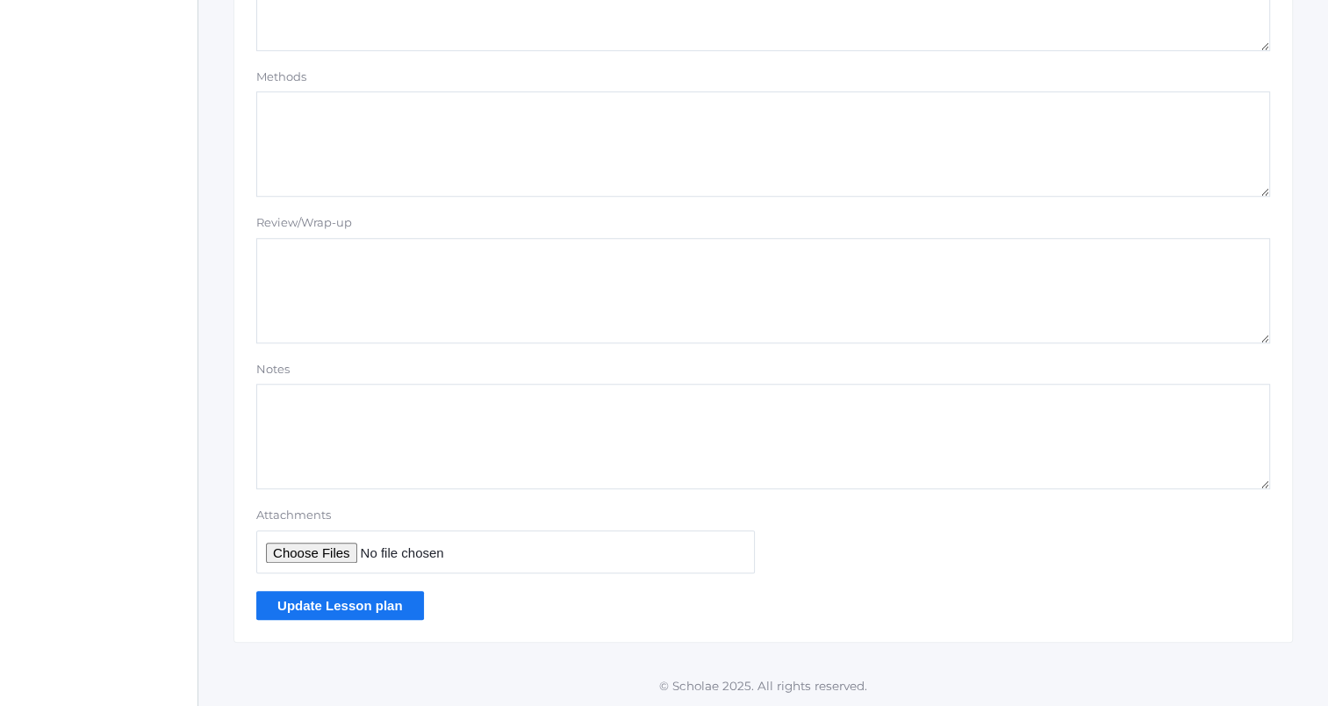
click at [333, 597] on input "Update Lesson plan" at bounding box center [340, 605] width 168 height 29
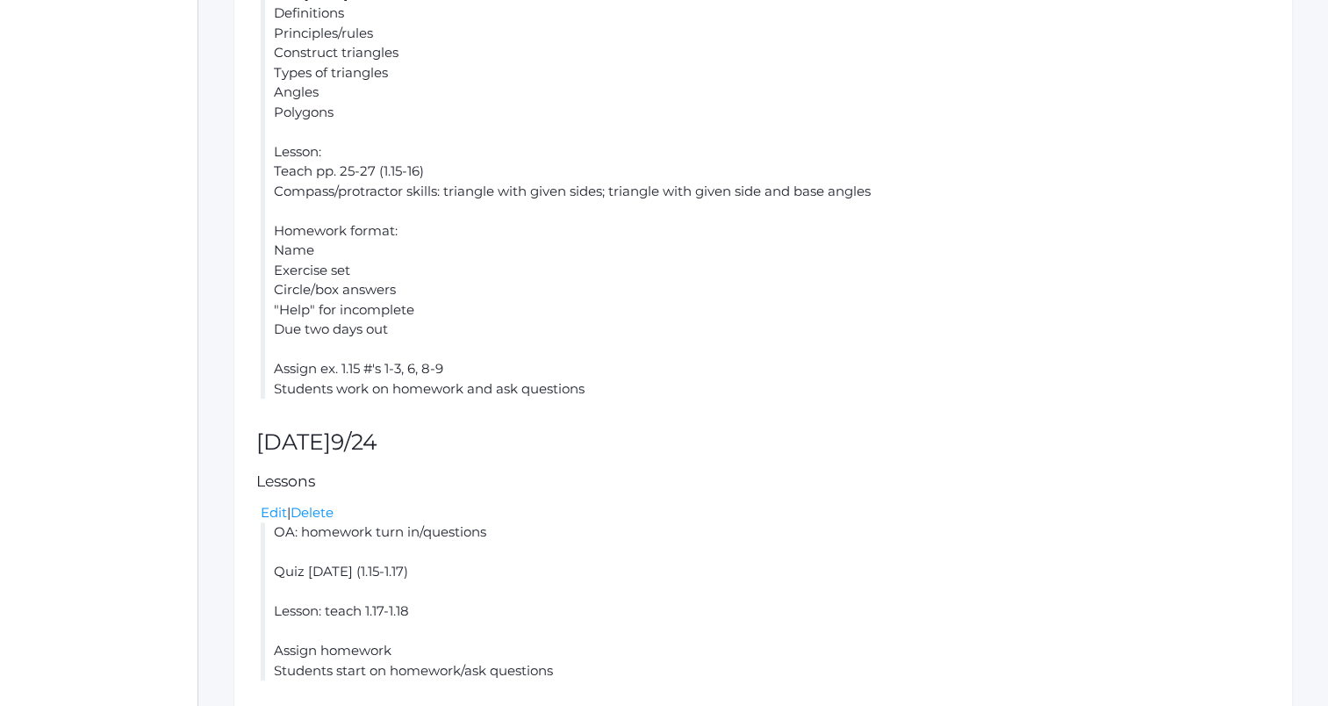
scroll to position [1123, 0]
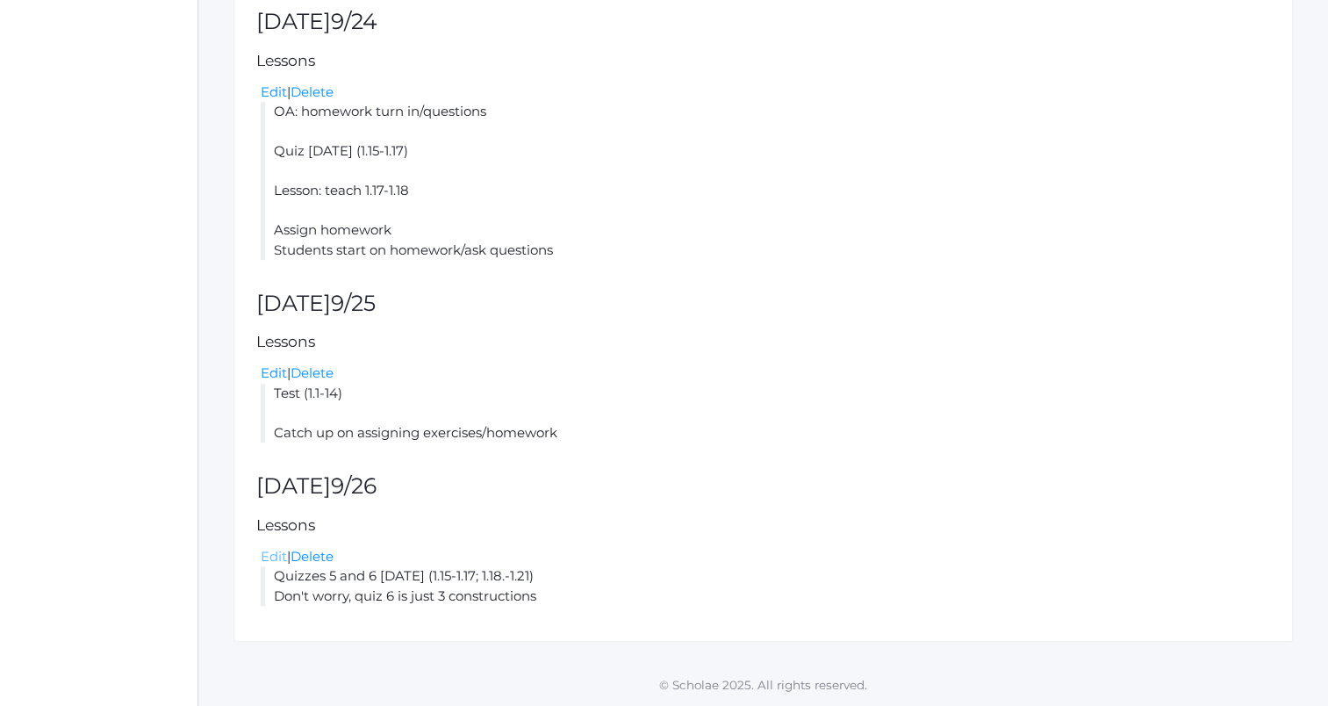
click at [272, 551] on link "Edit" at bounding box center [274, 556] width 26 height 17
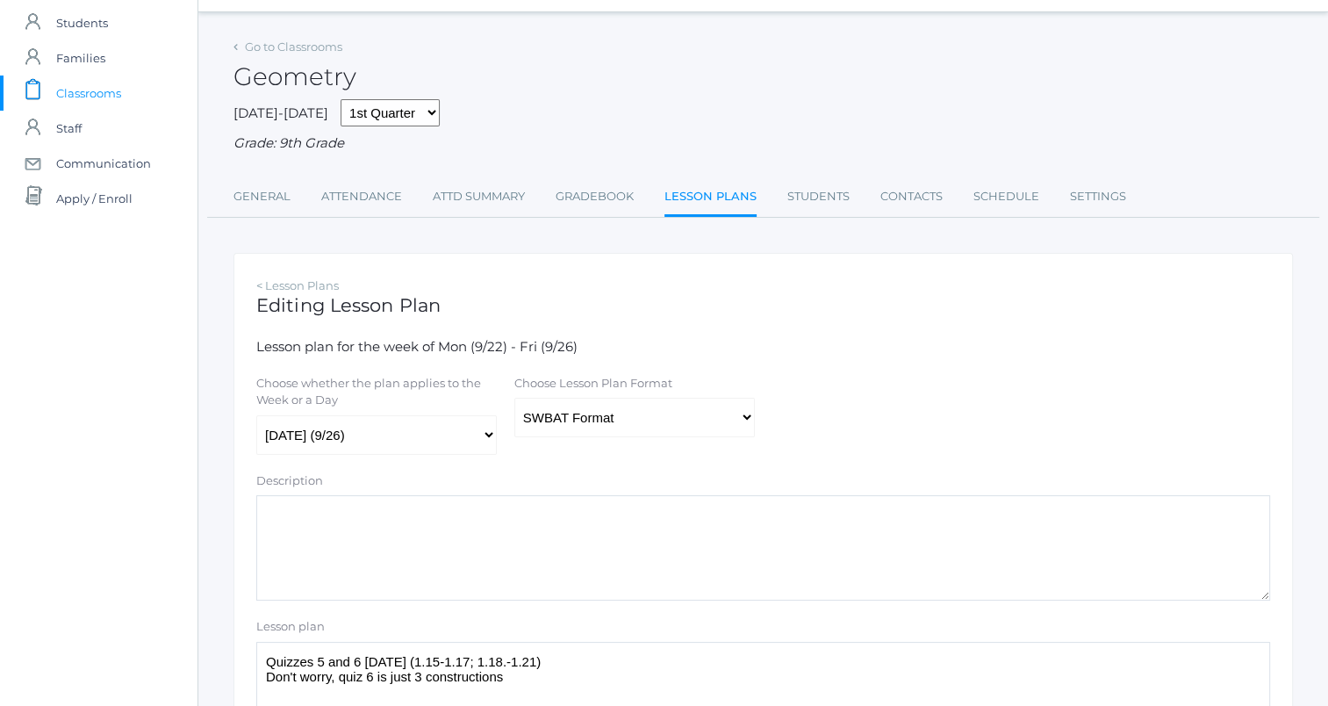
scroll to position [176, 0]
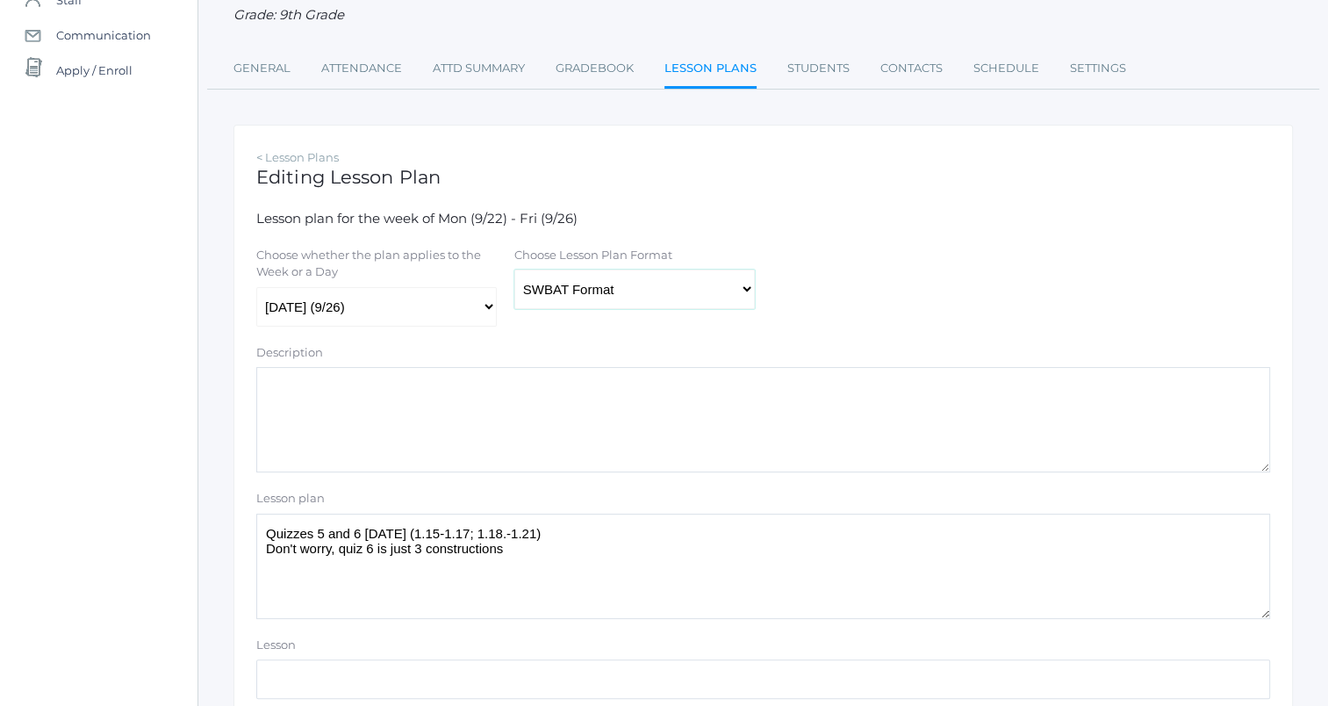
click at [713, 287] on select "Traditional Format SWBAT Format" at bounding box center [634, 288] width 240 height 39
select select "legacy"
click at [514, 270] on select "Traditional Format SWBAT Format" at bounding box center [634, 288] width 240 height 39
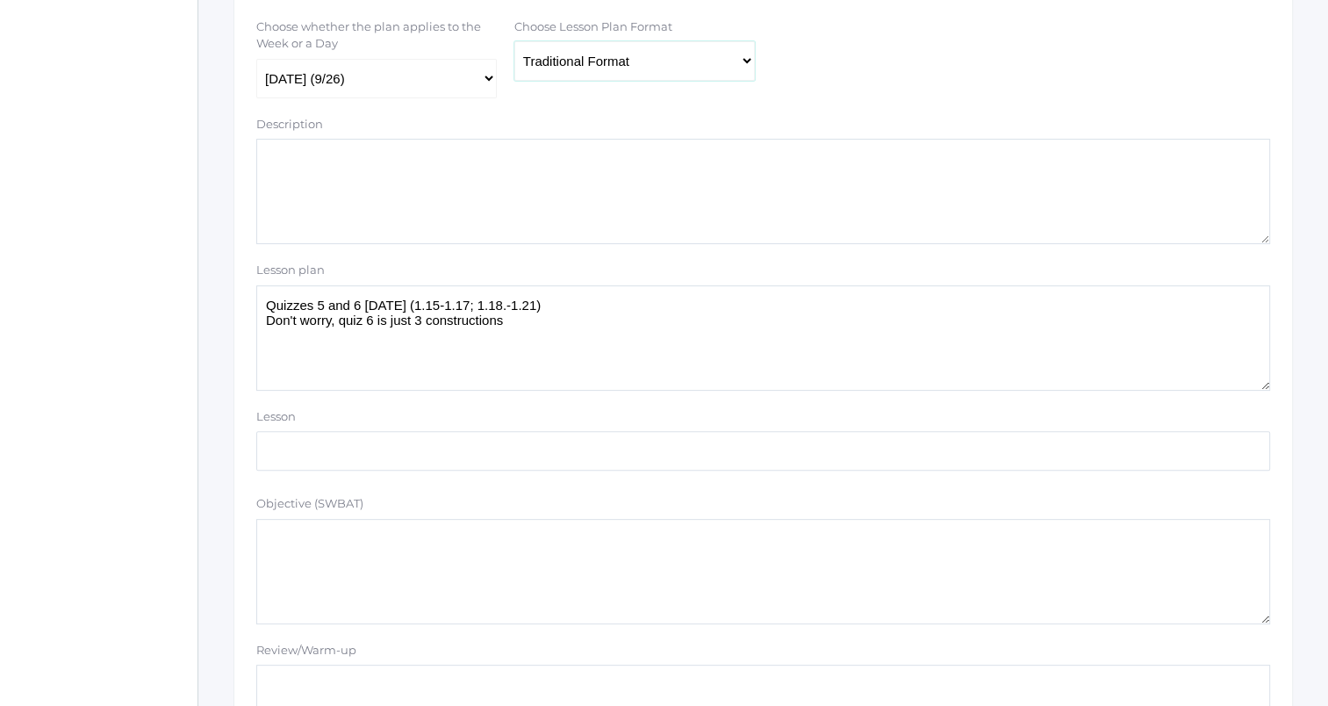
scroll to position [439, 0]
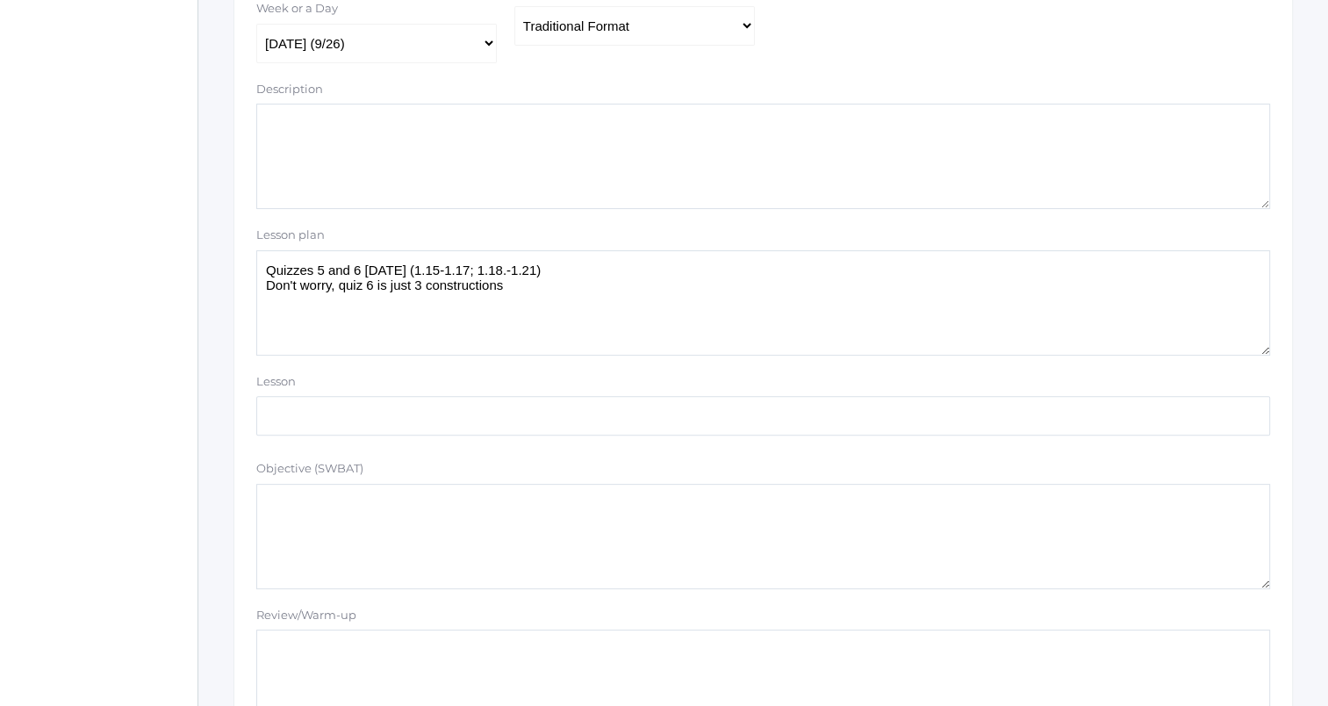
click at [721, 316] on textarea "Quizzes 5 and 6 on Tuesday (1.15-1.17; 1.18.-1.21) Don't worry, quiz 6 is just …" at bounding box center [763, 302] width 1014 height 105
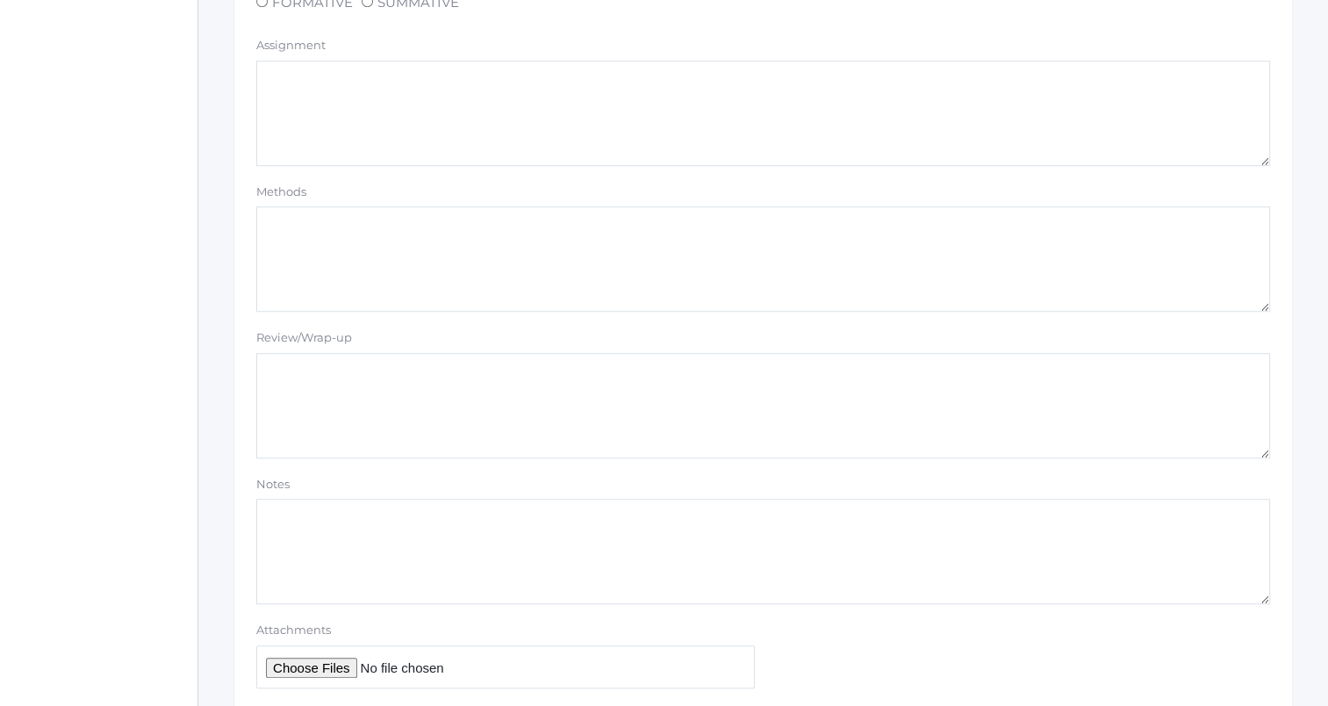
scroll to position [1484, 0]
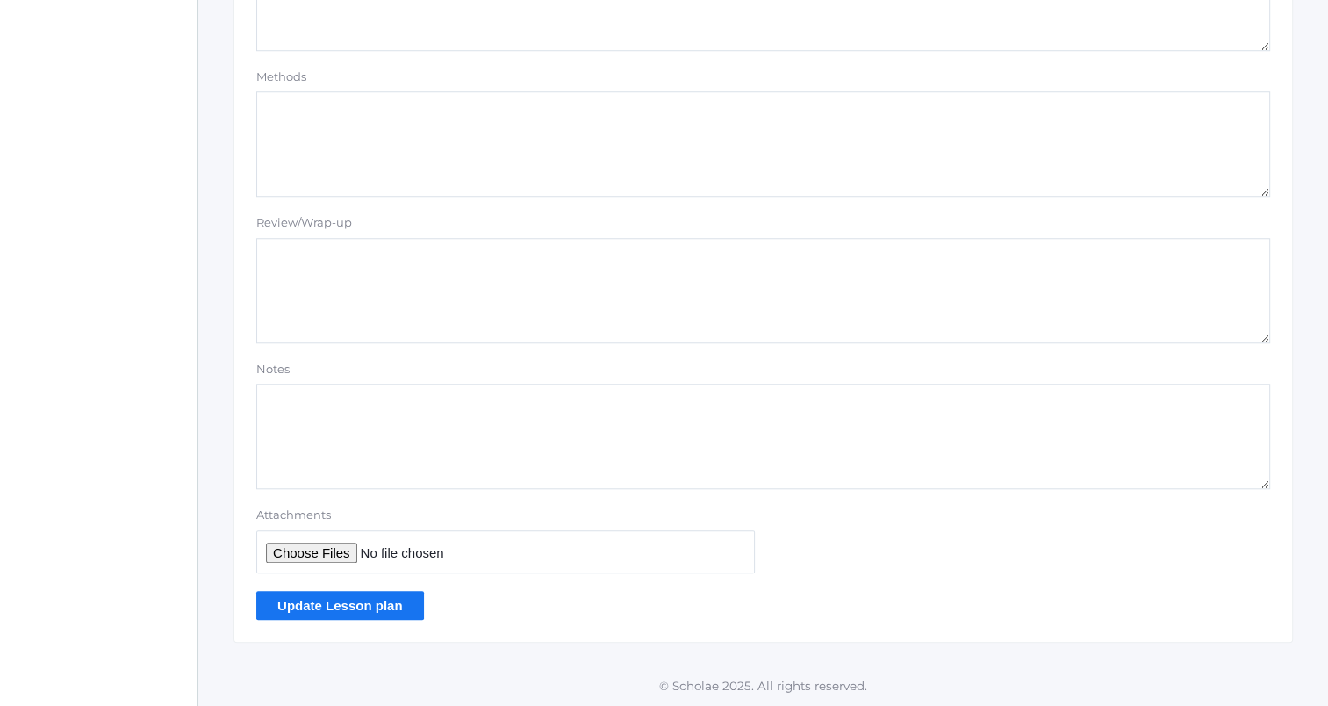
type textarea "Quizzes 5 and 6 on Tuesday (1.15-1.17; 1.18.-1.21) Don't worry, quiz 6 is just …"
click at [386, 601] on input "Update Lesson plan" at bounding box center [340, 605] width 168 height 29
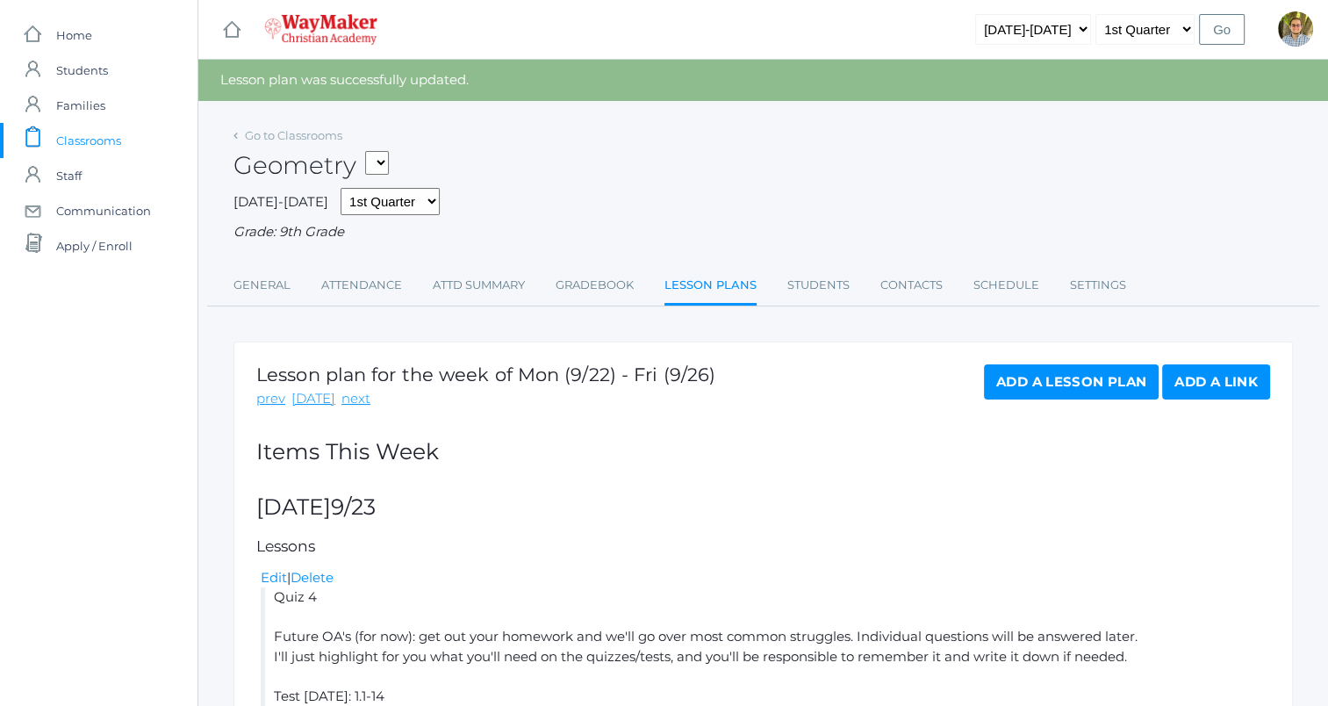
click at [105, 131] on span "Classrooms" at bounding box center [88, 140] width 65 height 35
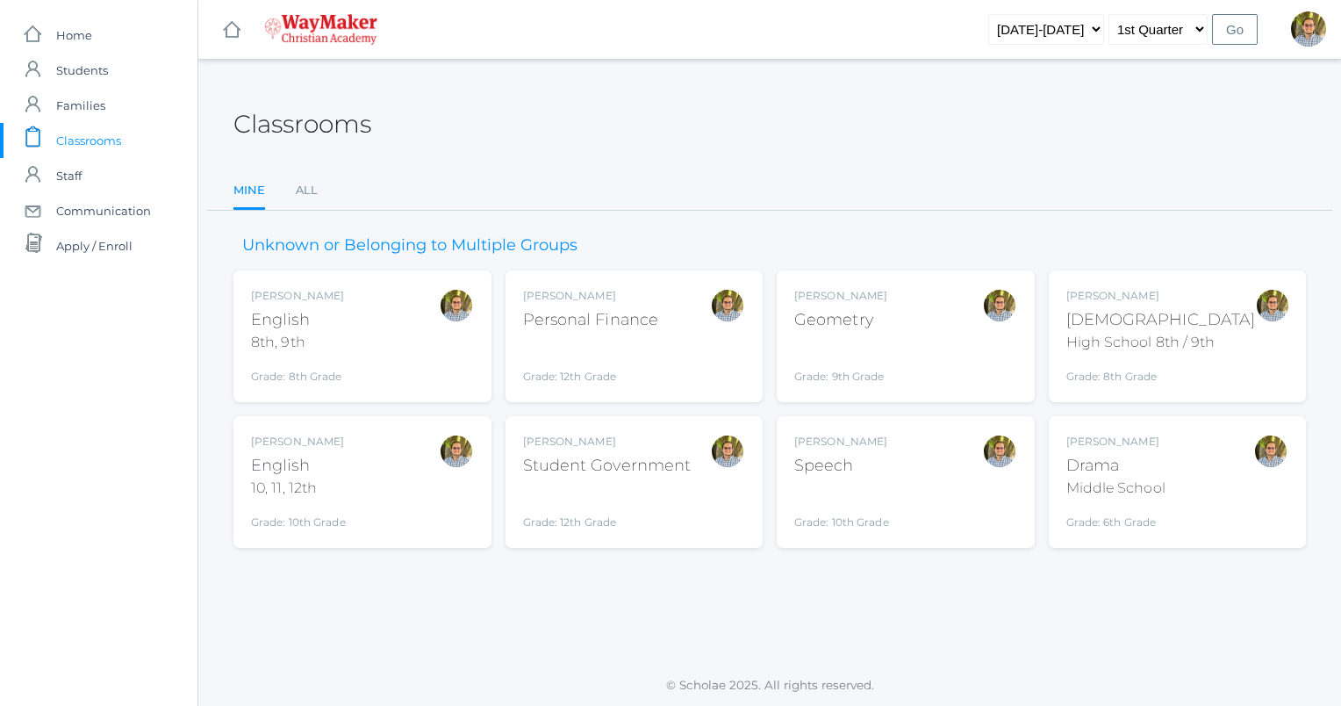
click at [935, 317] on div "[PERSON_NAME] Geometry Grade: 9th Grade GEOM" at bounding box center [905, 336] width 223 height 97
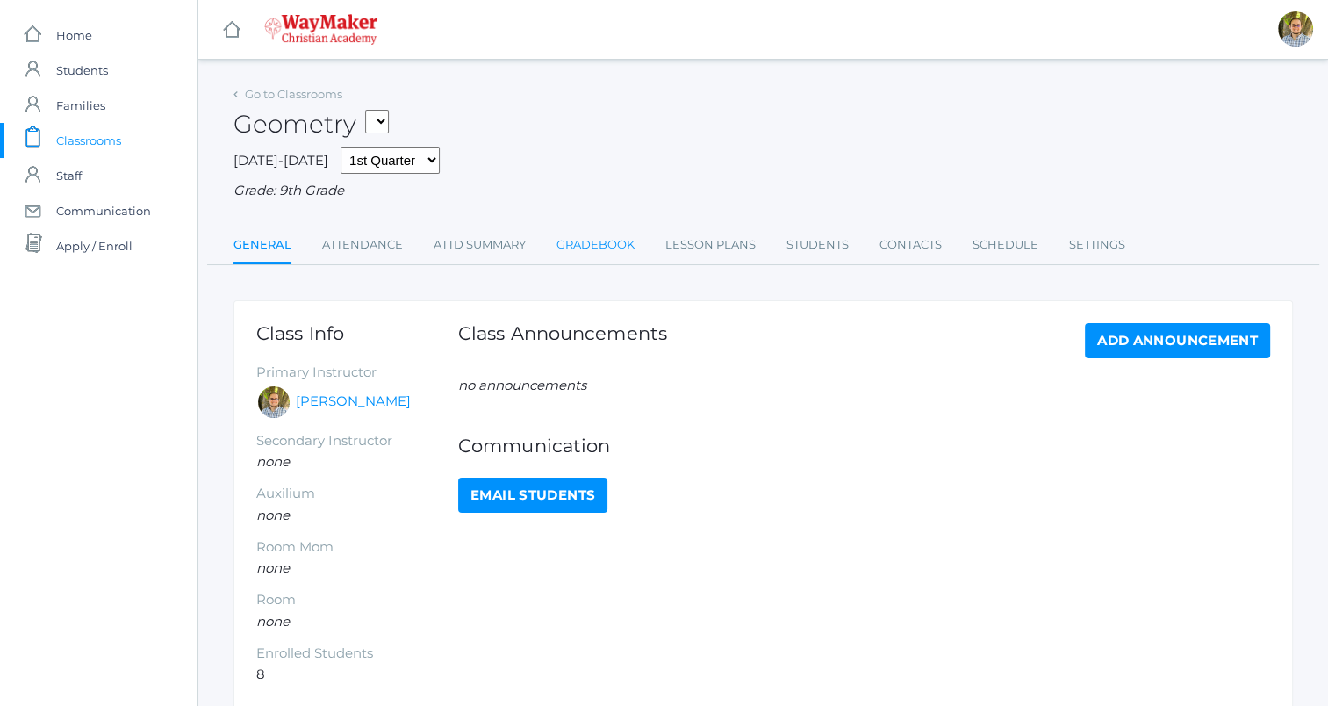
click at [596, 239] on link "Gradebook" at bounding box center [595, 244] width 78 height 35
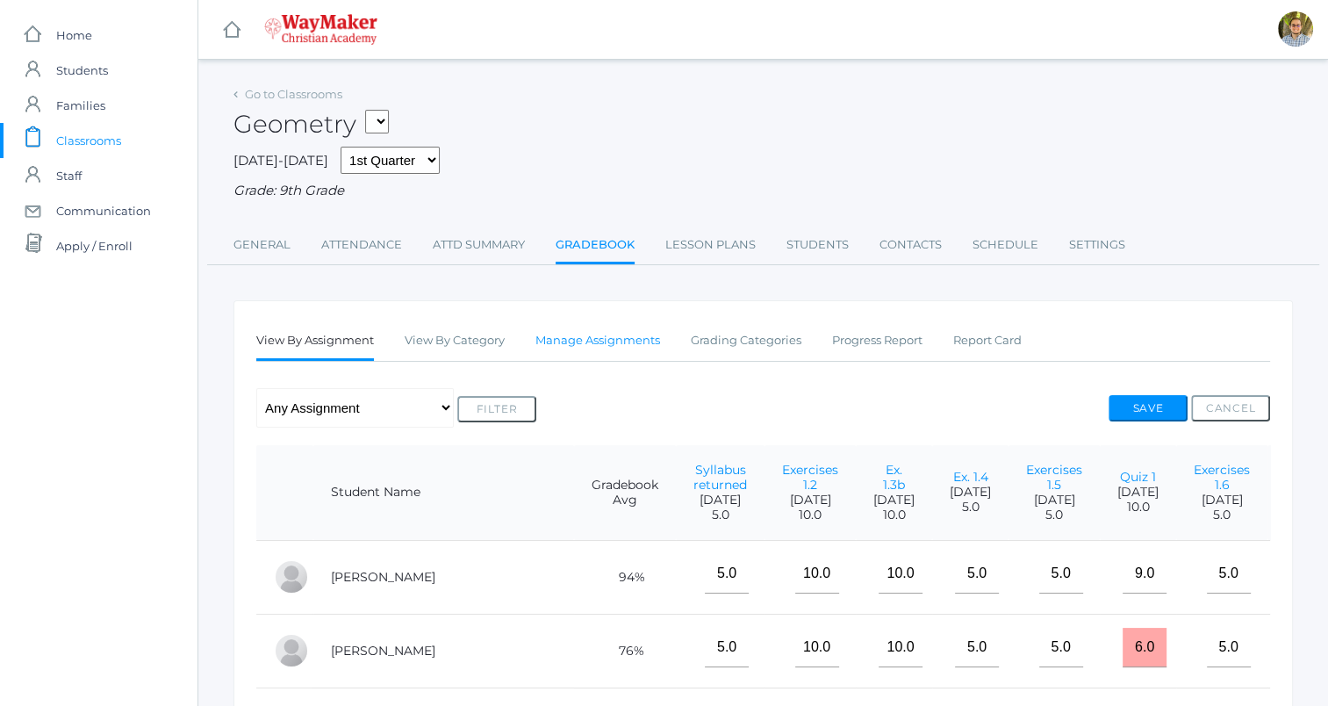
click at [654, 343] on link "Manage Assignments" at bounding box center [597, 340] width 125 height 35
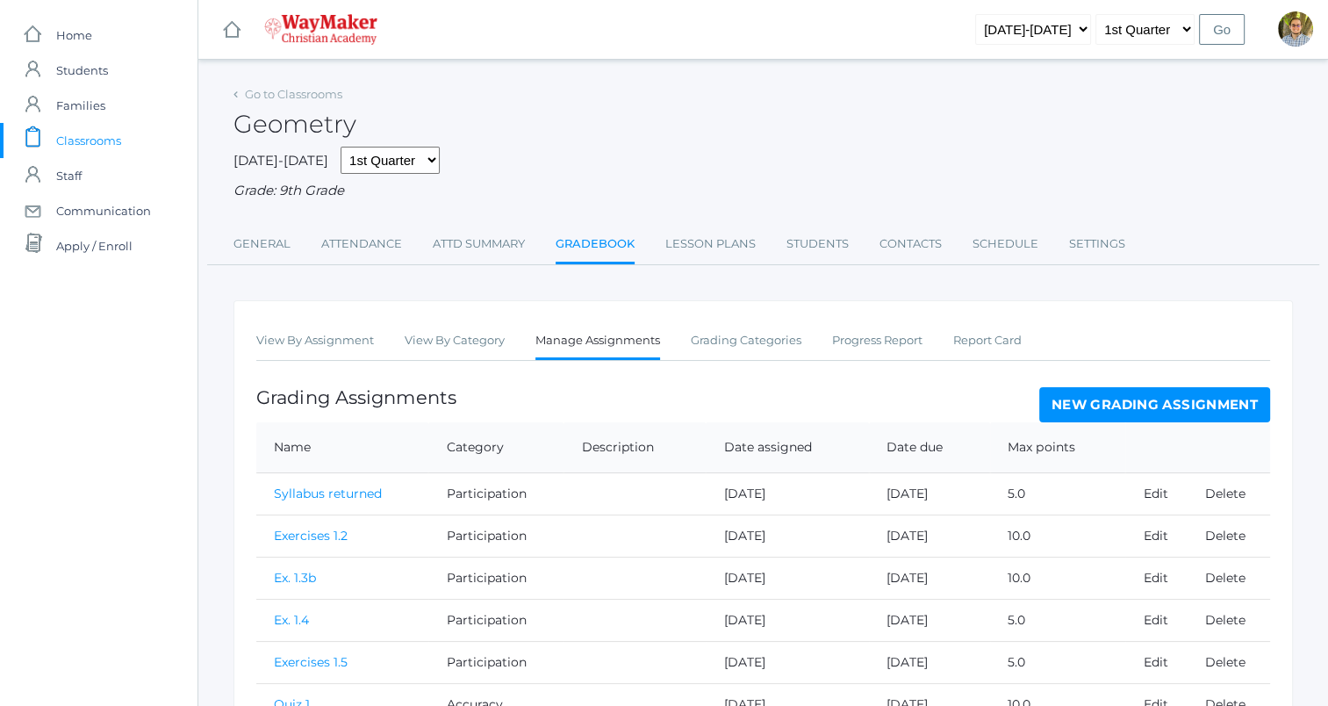
click at [1123, 405] on link "New Grading Assignment" at bounding box center [1154, 404] width 231 height 35
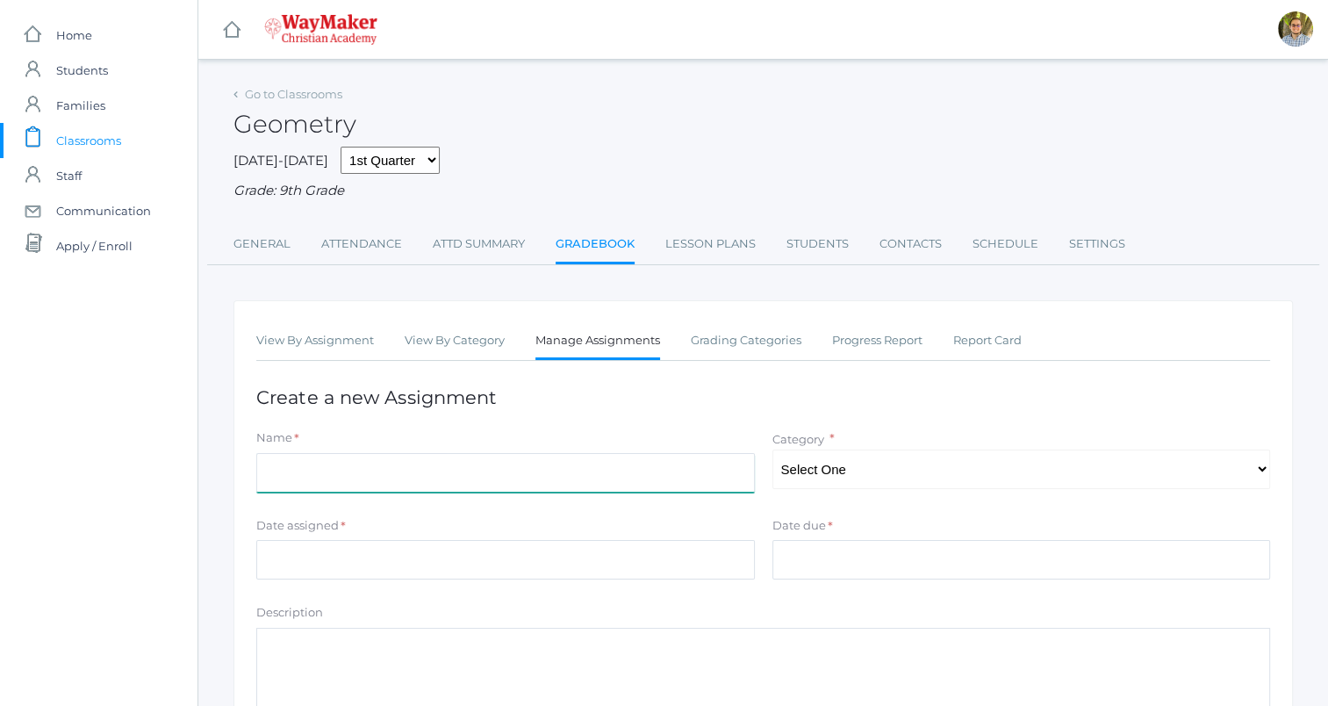
click at [618, 466] on input "Name" at bounding box center [505, 472] width 499 height 39
type input "Quiz 2"
click at [951, 462] on select "Select One Participation Accuracy" at bounding box center [1021, 468] width 499 height 39
select select "1139"
click at [772, 449] on select "Select One Participation Accuracy" at bounding box center [1021, 468] width 499 height 39
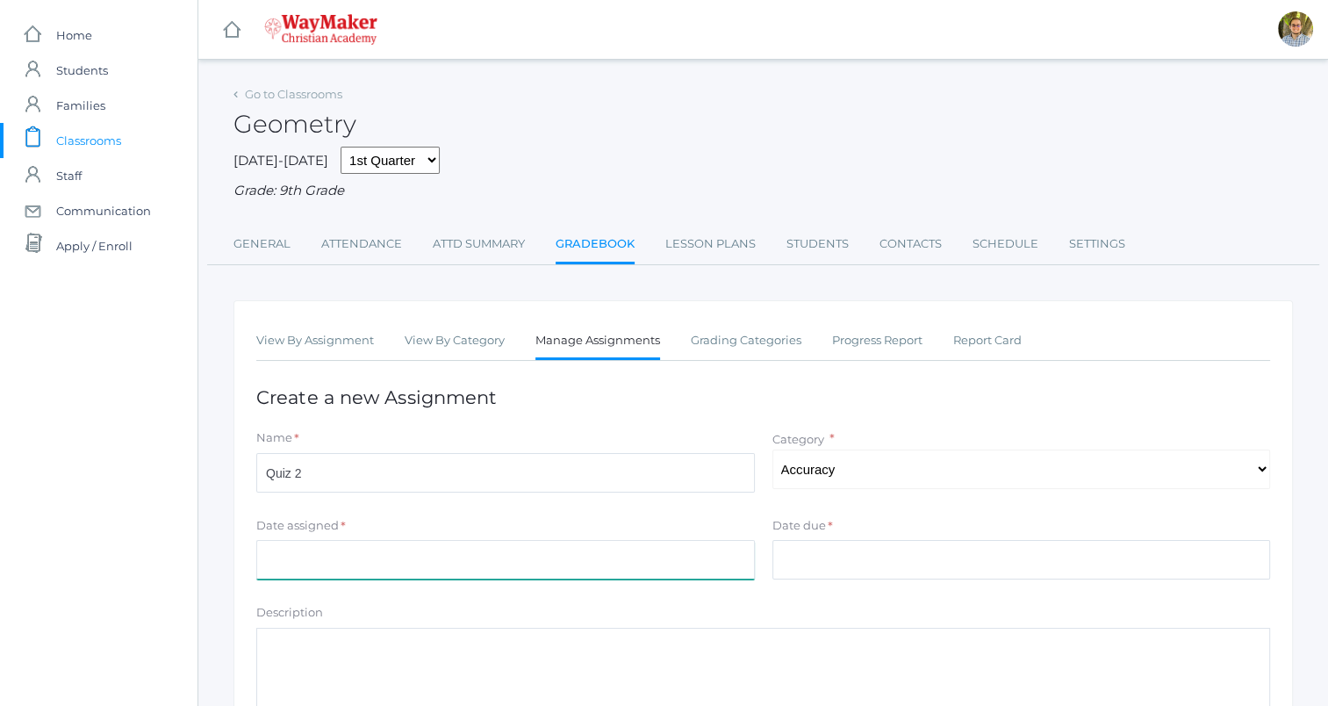
click at [600, 557] on input "Date assigned" at bounding box center [505, 559] width 499 height 39
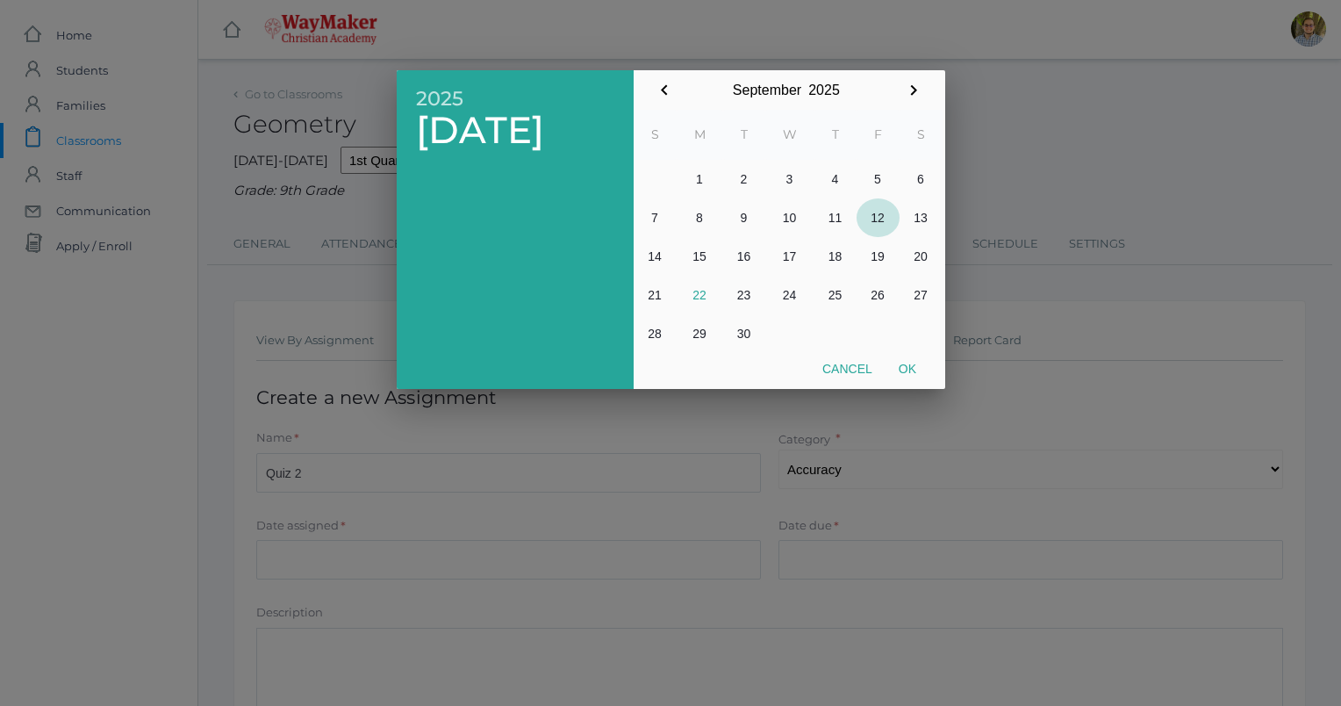
click at [881, 215] on button "12" at bounding box center [878, 217] width 43 height 39
click at [915, 369] on button "Ok" at bounding box center [908, 369] width 44 height 32
type input "[DATE]"
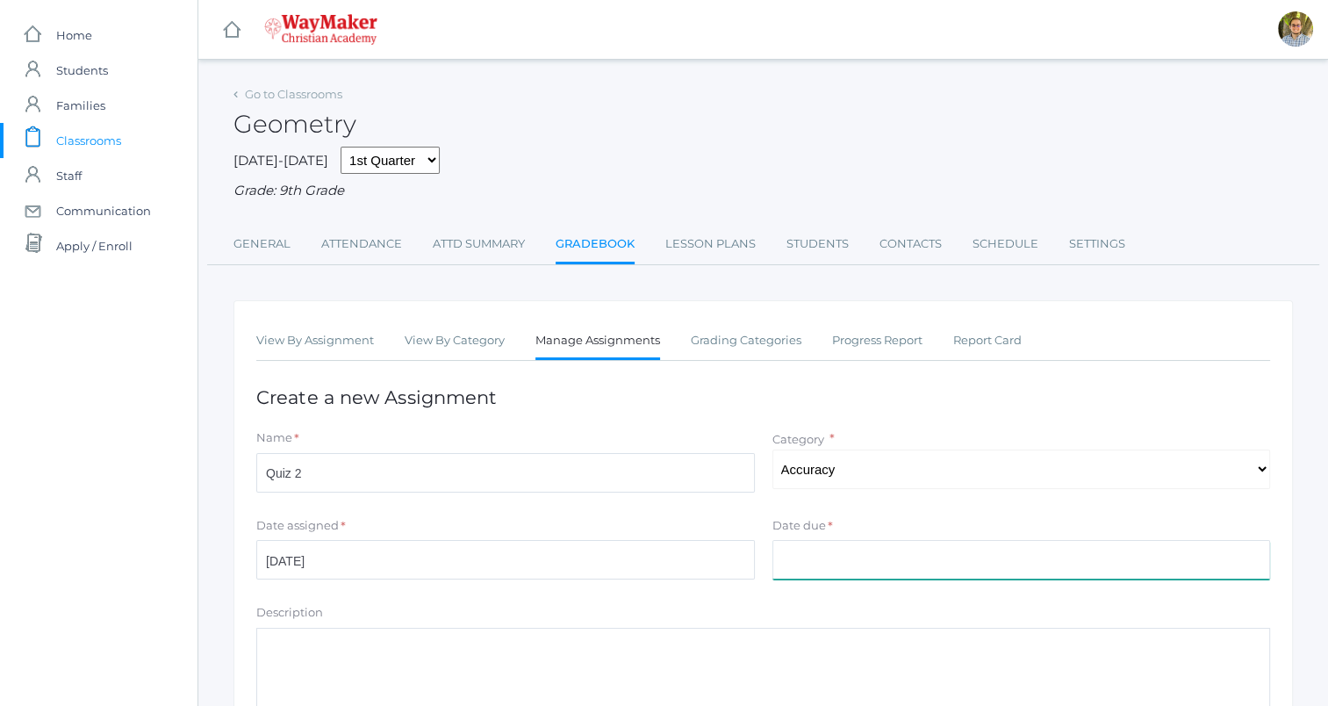
click at [886, 557] on input "Date due" at bounding box center [1021, 559] width 499 height 39
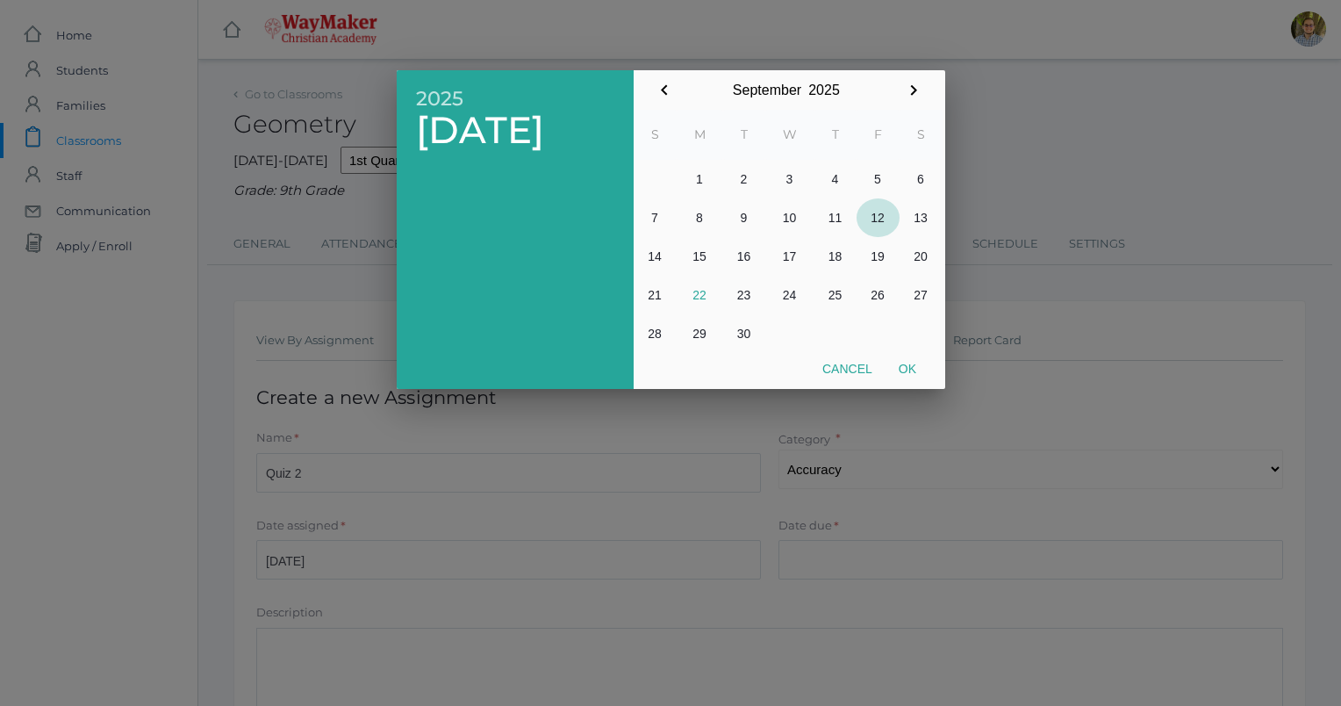
click at [880, 218] on button "12" at bounding box center [878, 217] width 43 height 39
click at [907, 367] on button "Ok" at bounding box center [908, 369] width 44 height 32
type input "[DATE]"
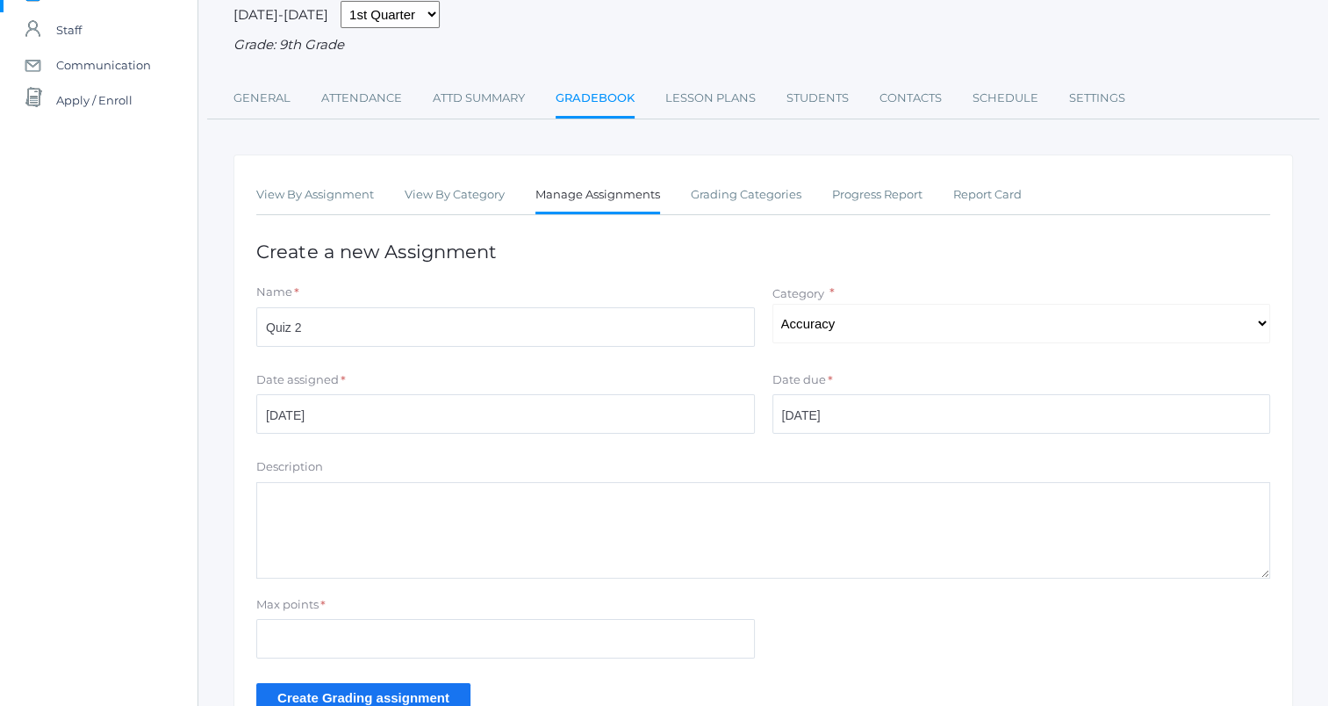
scroll to position [258, 0]
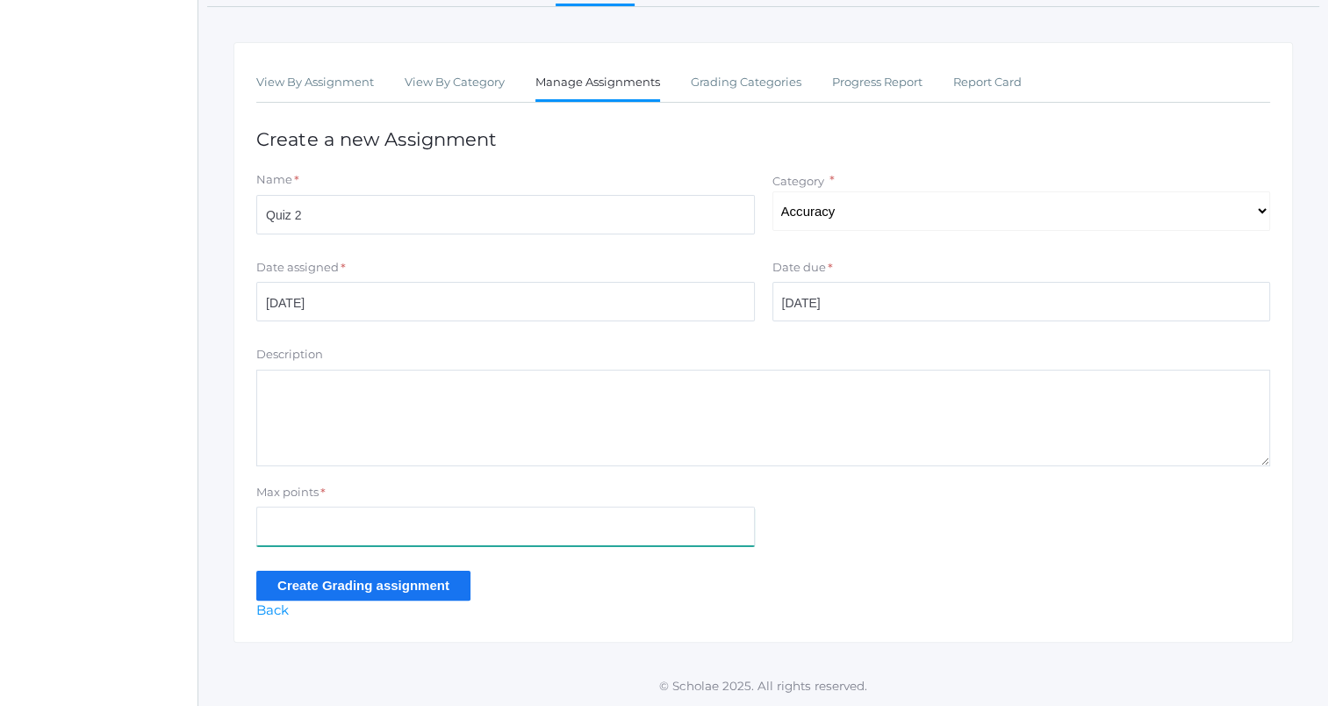
click at [532, 530] on input "Max points" at bounding box center [505, 525] width 499 height 39
click at [392, 524] on input "5.0" at bounding box center [505, 525] width 499 height 39
type input "5"
type input "10"
click at [260, 589] on input "Create Grading assignment" at bounding box center [363, 584] width 214 height 29
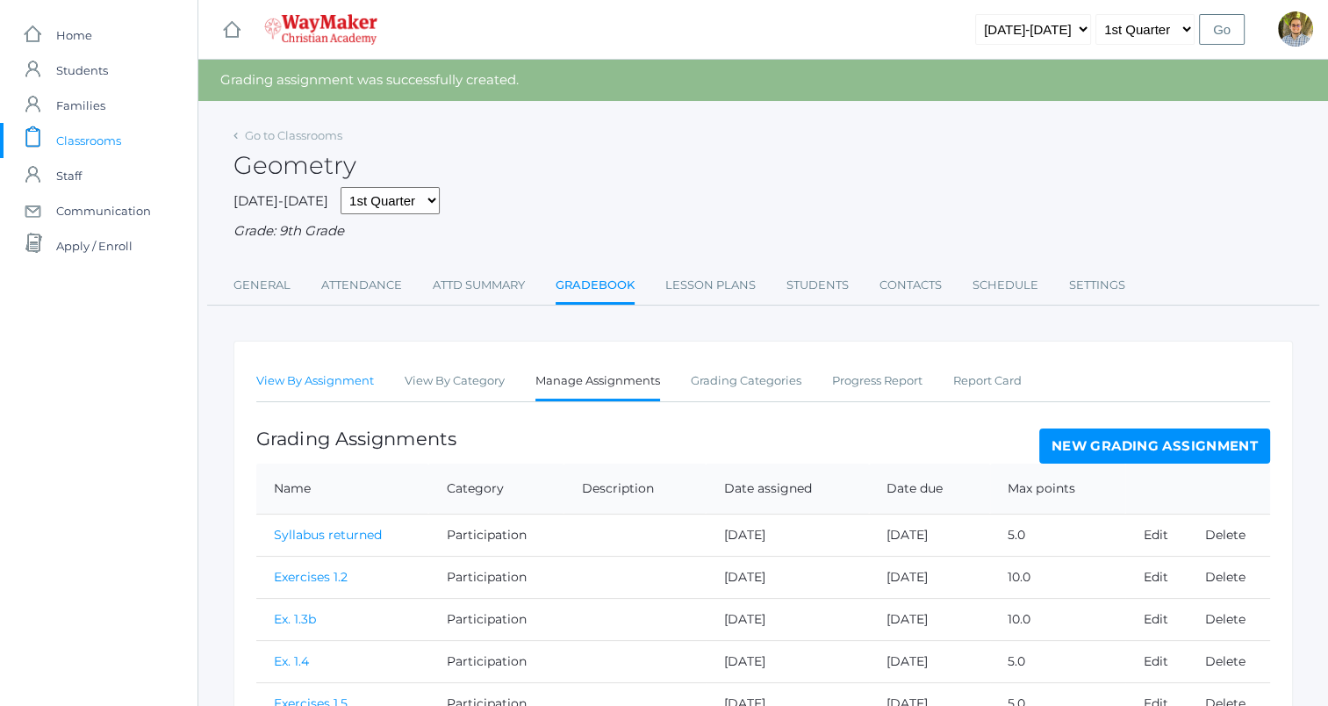
click at [327, 369] on link "View By Assignment" at bounding box center [315, 380] width 118 height 35
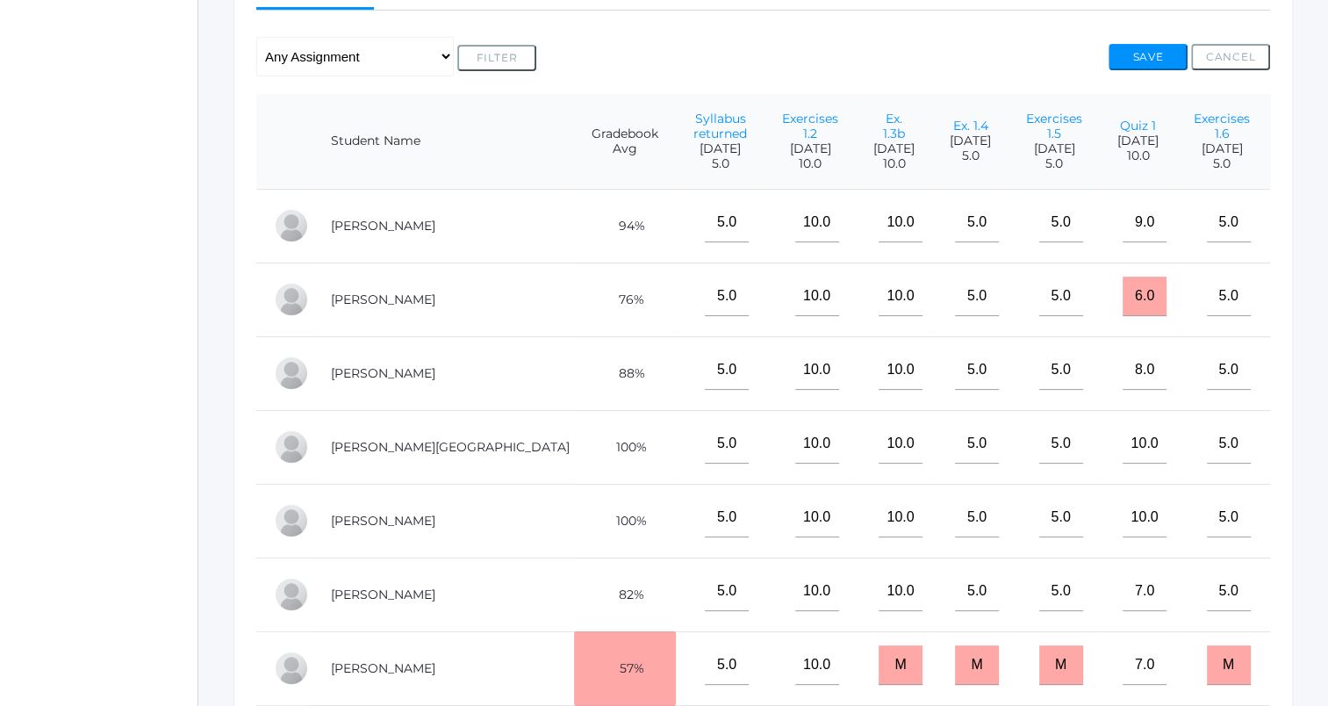
scroll to position [0, 5]
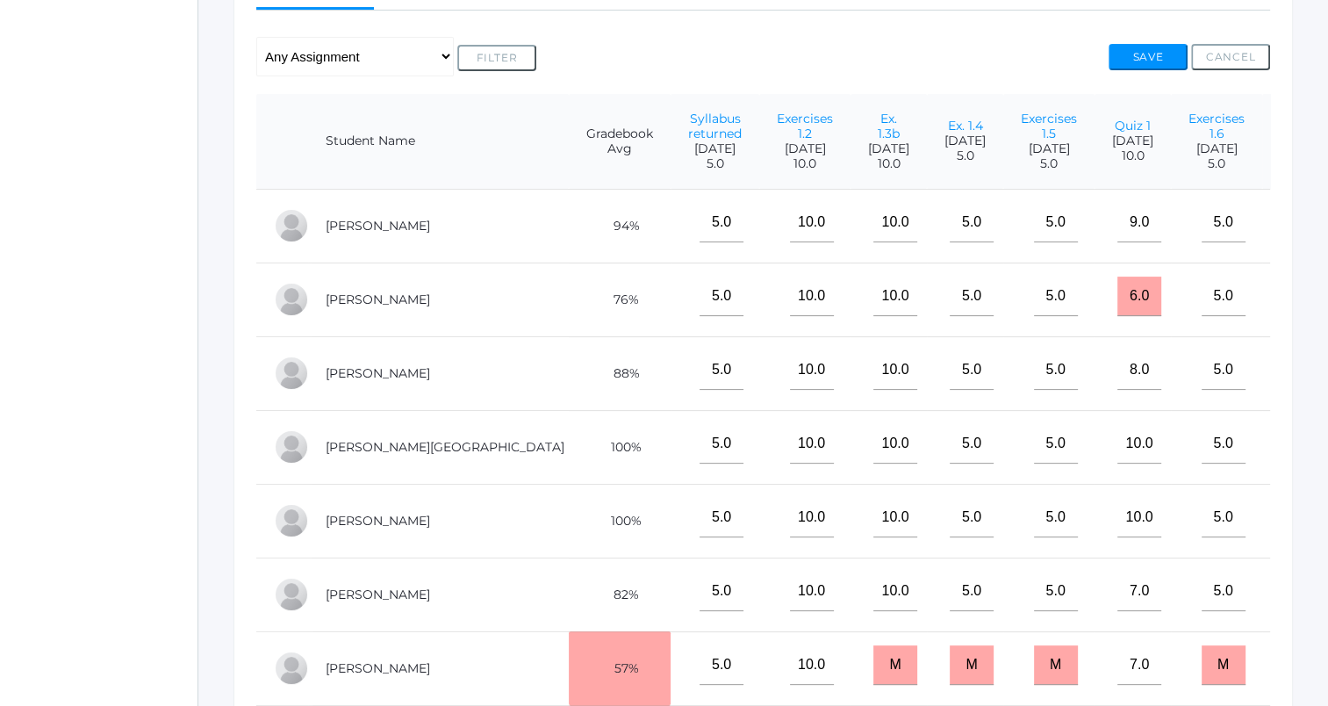
type input"] "8"
type input"] "5.5"
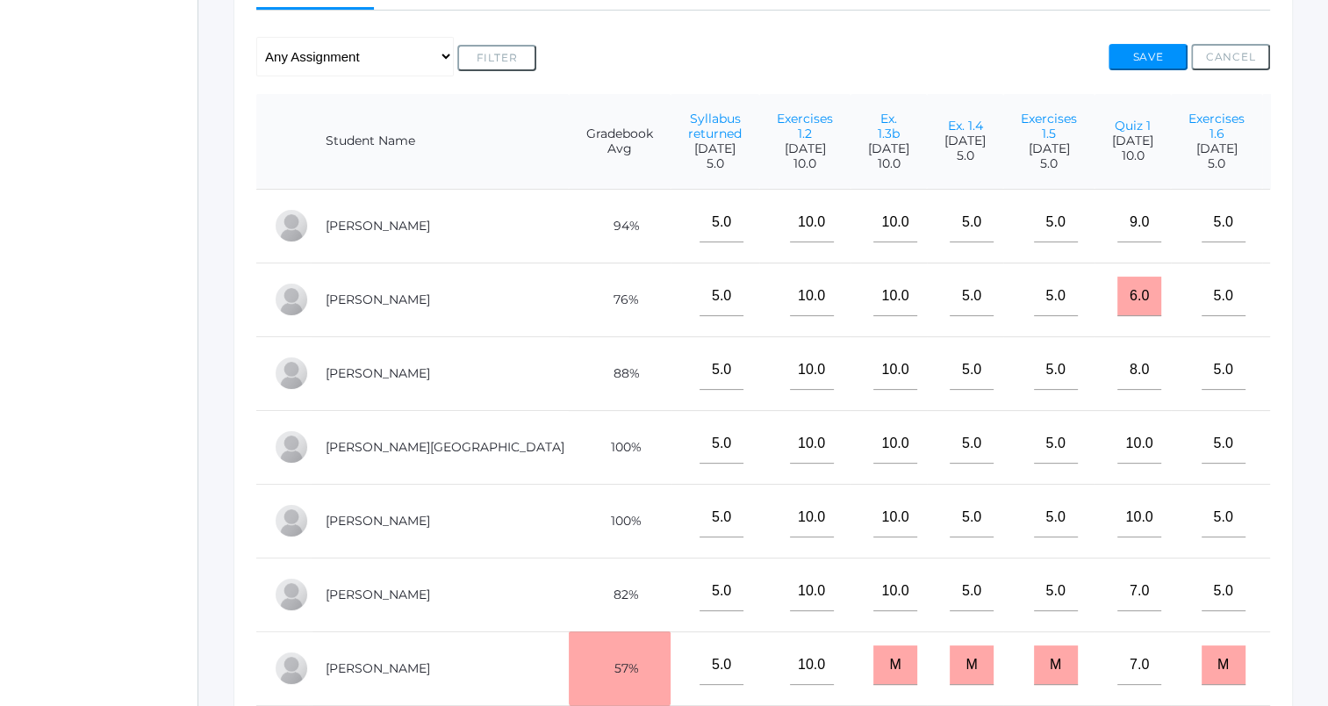
type input"] "8.5"
type input"] "6.5"
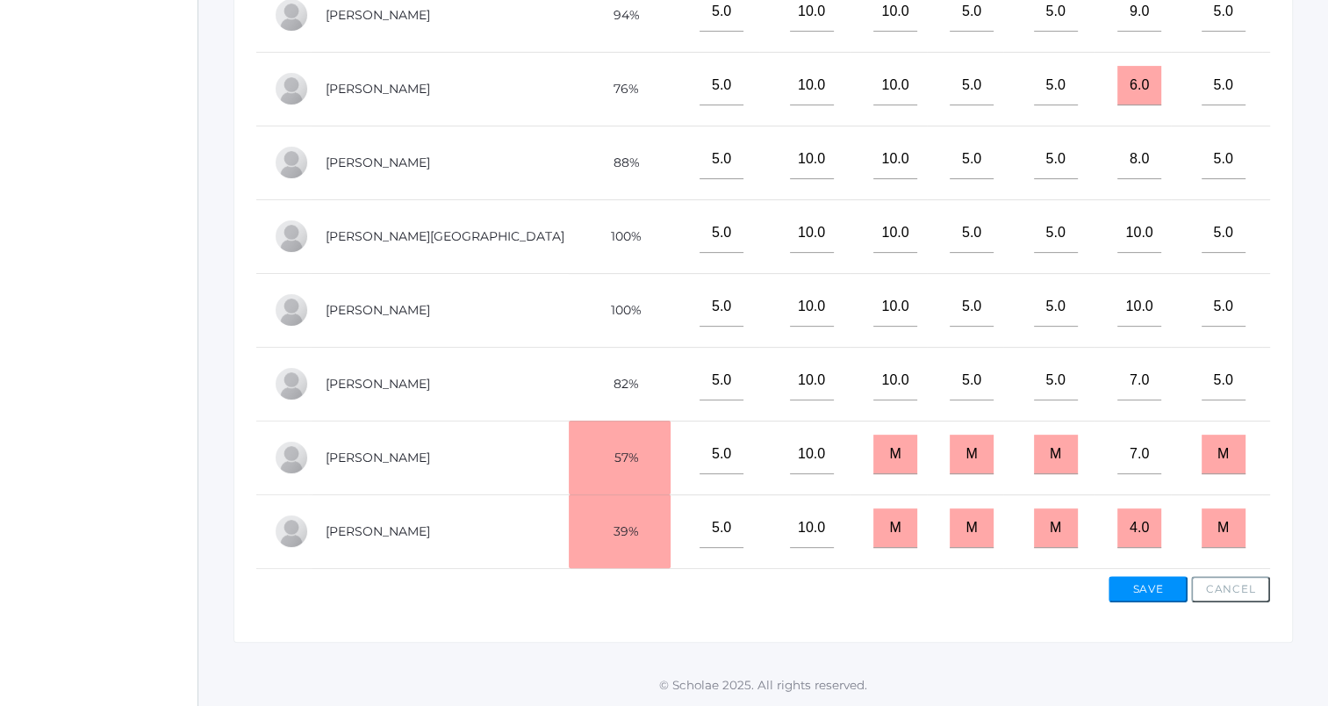
scroll to position [577, 0]
type input"] "4.5"
type input"] "4"
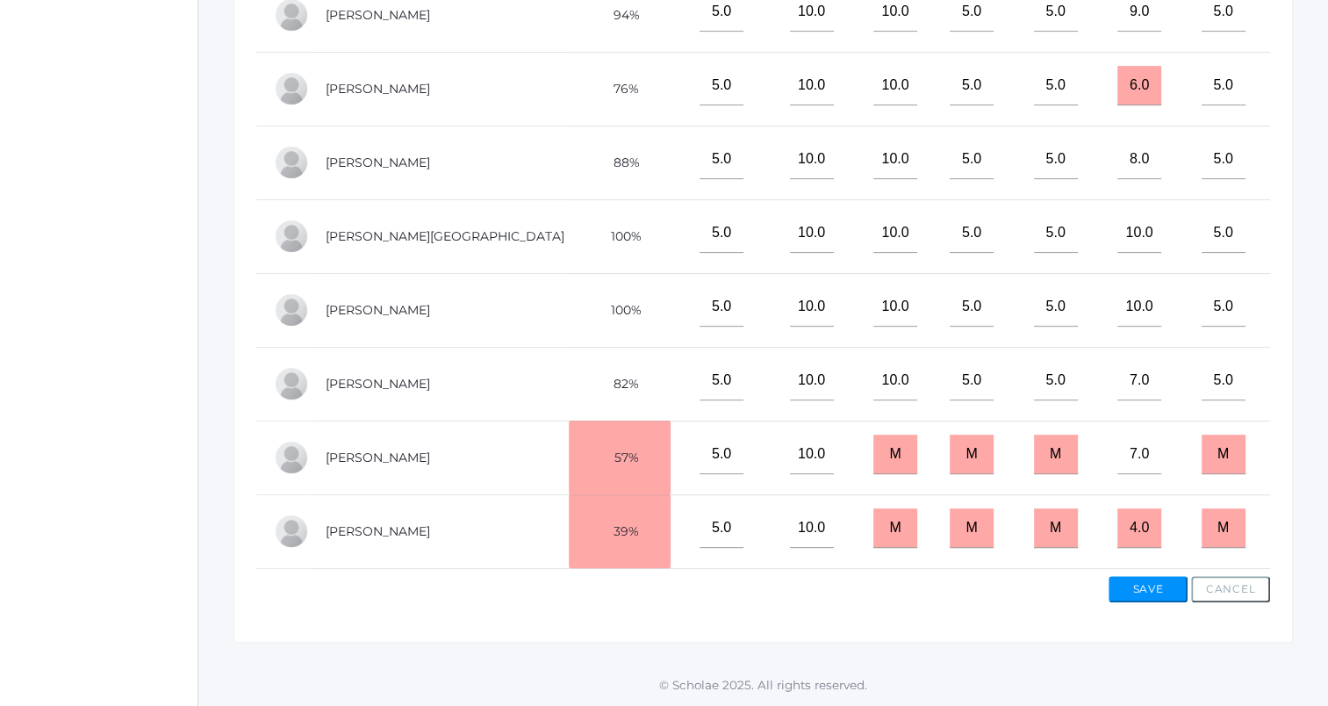
type input"] "6.5"
type input"] "4"
click at [1162, 598] on button "Save" at bounding box center [1147, 589] width 79 height 26
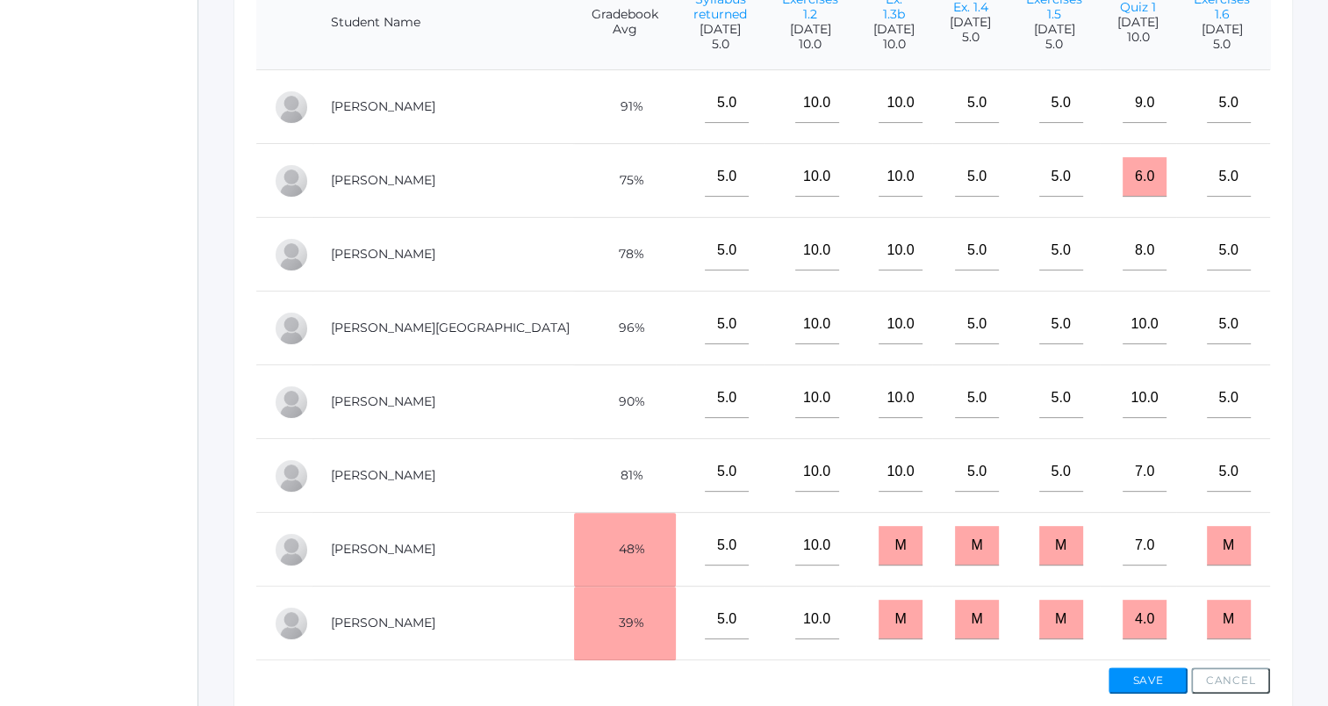
scroll to position [351, 0]
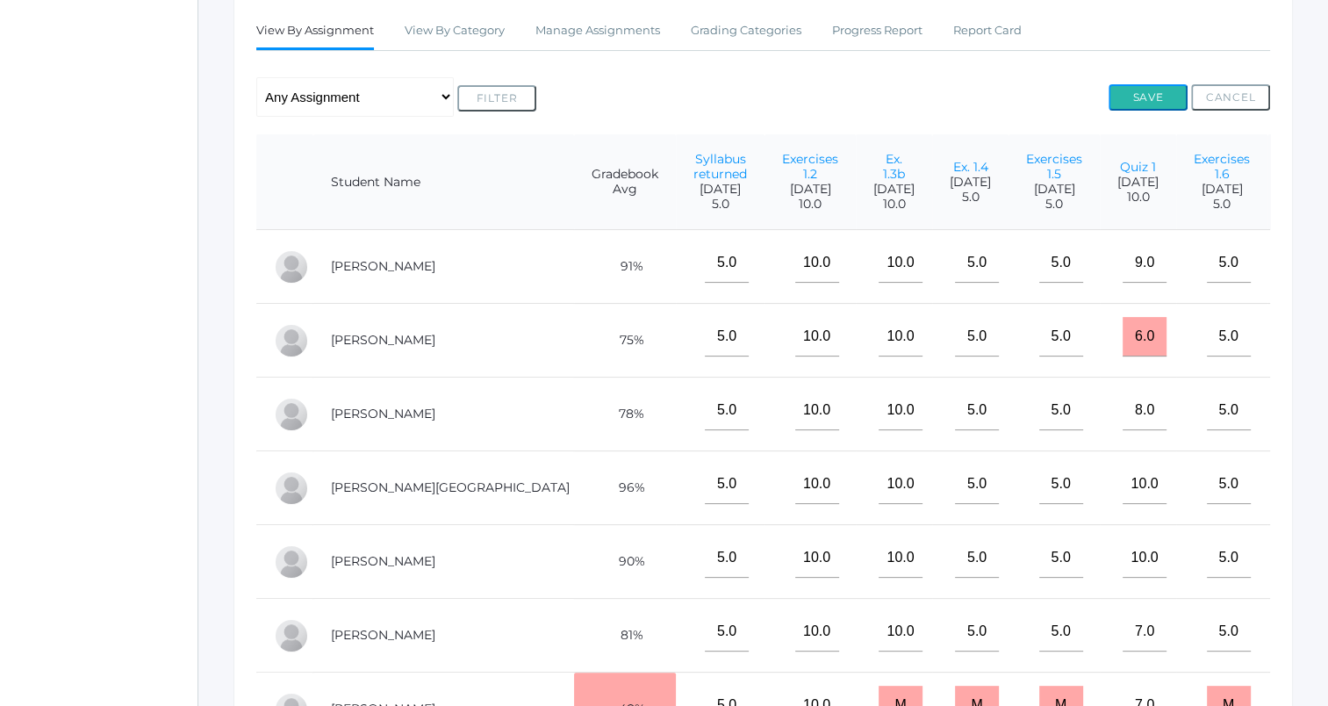
click at [1157, 90] on button "Save" at bounding box center [1147, 97] width 79 height 26
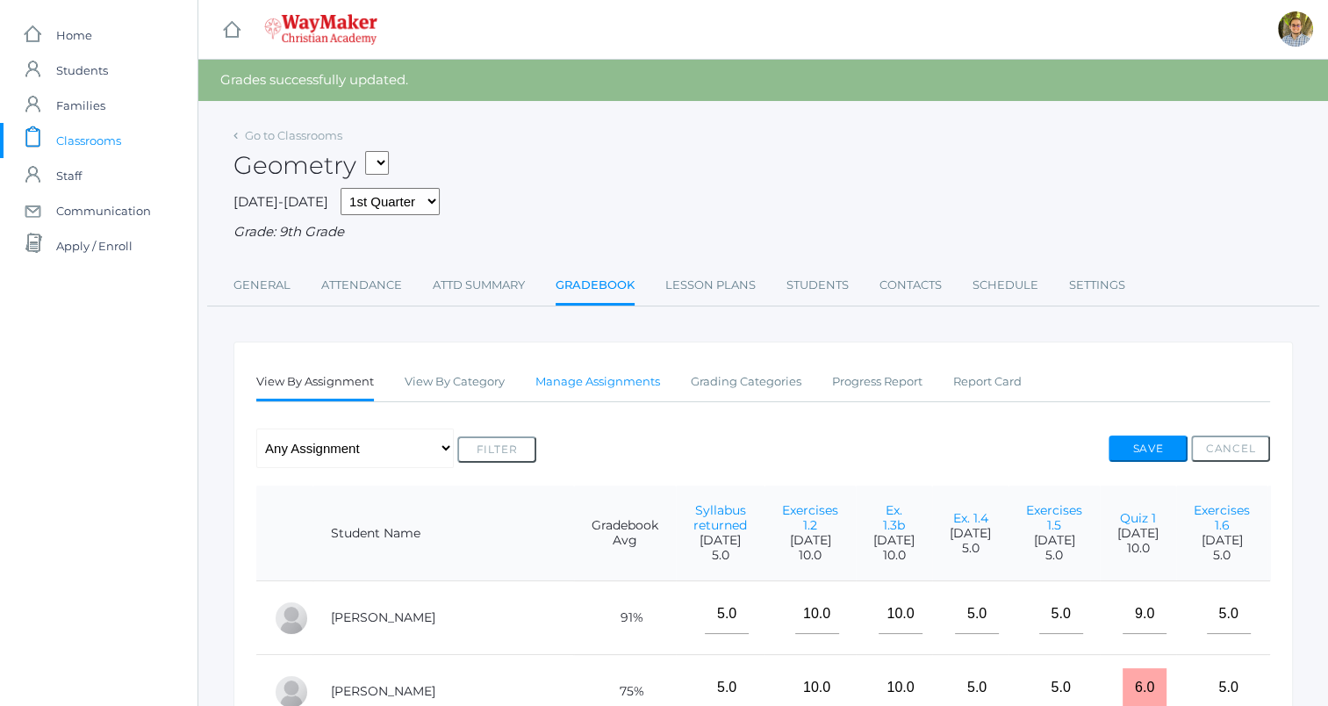
click at [632, 379] on link "Manage Assignments" at bounding box center [597, 381] width 125 height 35
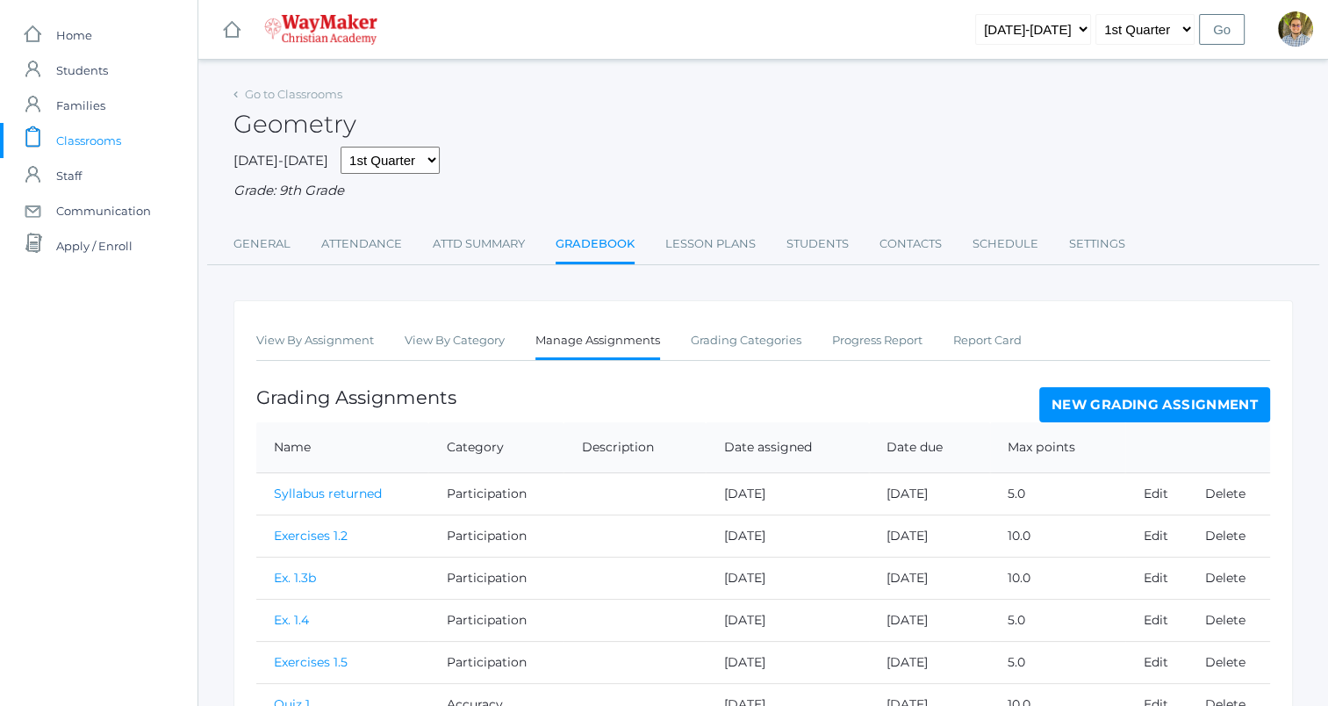
click at [1115, 407] on link "New Grading Assignment" at bounding box center [1154, 404] width 231 height 35
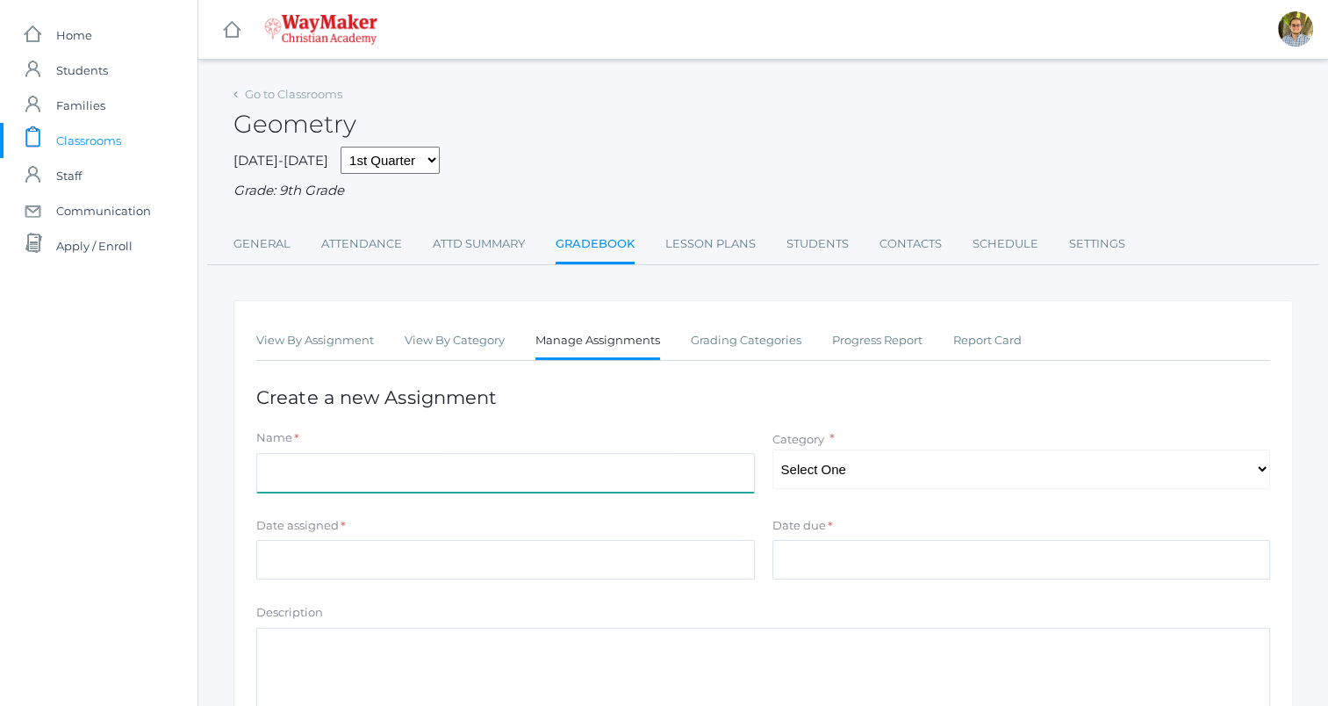
click at [604, 484] on input "Name" at bounding box center [505, 472] width 499 height 39
type input "Quiz 3"
click at [895, 481] on select "Select One Participation Accuracy" at bounding box center [1021, 468] width 499 height 39
select select "1139"
click at [772, 449] on select "Select One Participation Accuracy" at bounding box center [1021, 468] width 499 height 39
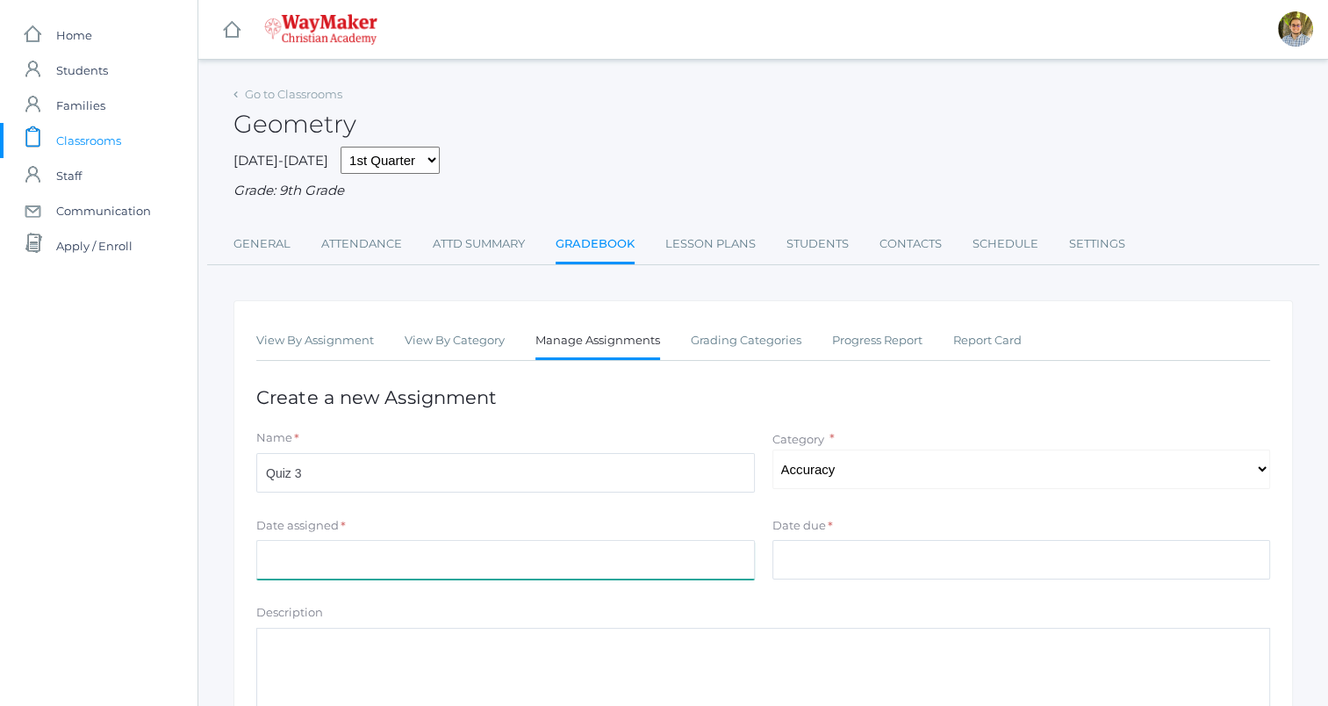
click at [481, 563] on input "Date assigned" at bounding box center [505, 559] width 499 height 39
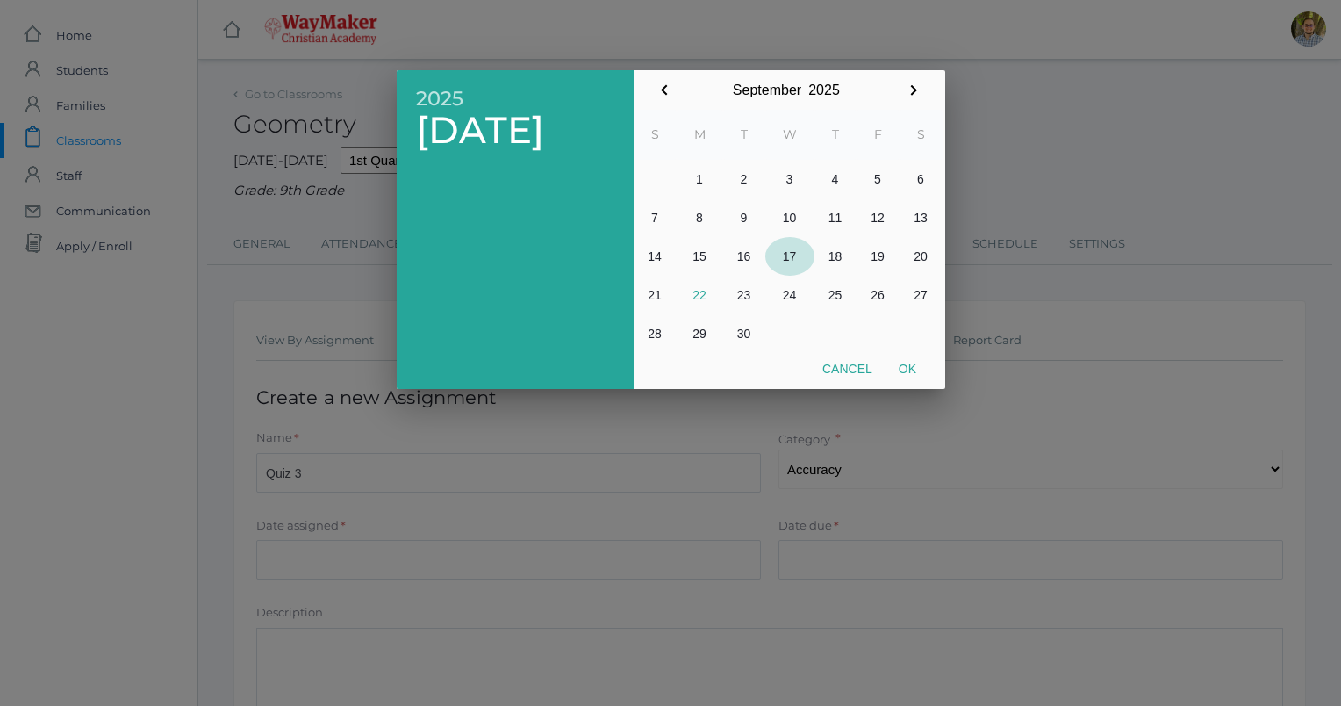
click at [786, 246] on button "17" at bounding box center [789, 256] width 49 height 39
click at [912, 369] on button "Ok" at bounding box center [908, 369] width 44 height 32
type input "[DATE]"
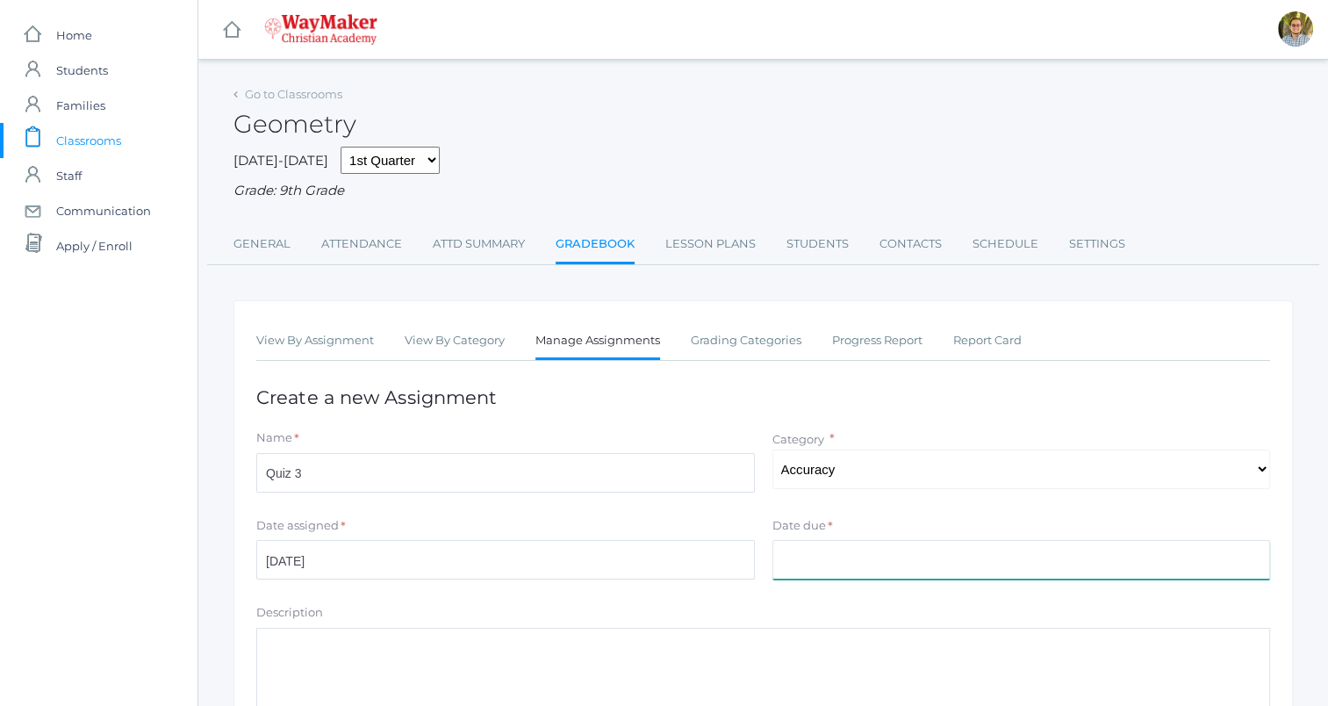
click at [936, 576] on input "Date due" at bounding box center [1021, 559] width 499 height 39
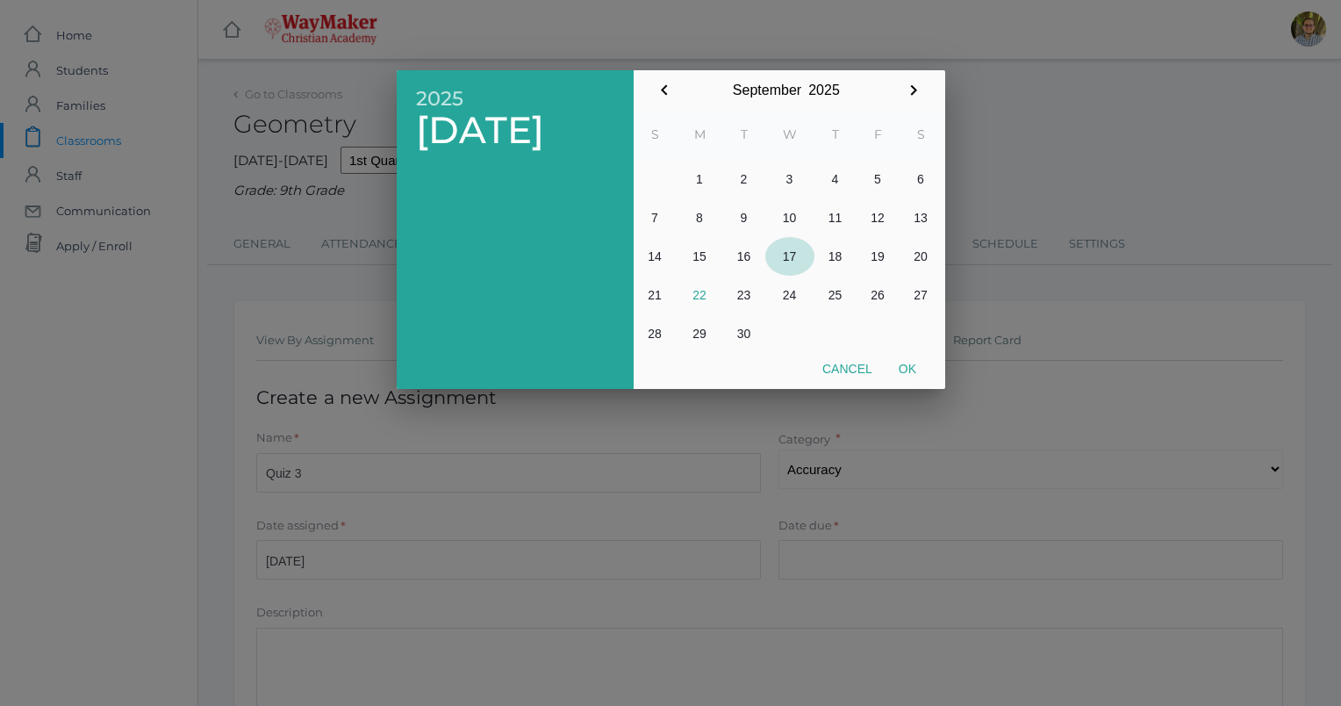
click at [791, 249] on button "17" at bounding box center [789, 256] width 49 height 39
click at [911, 372] on button "Ok" at bounding box center [908, 369] width 44 height 32
type input "[DATE]"
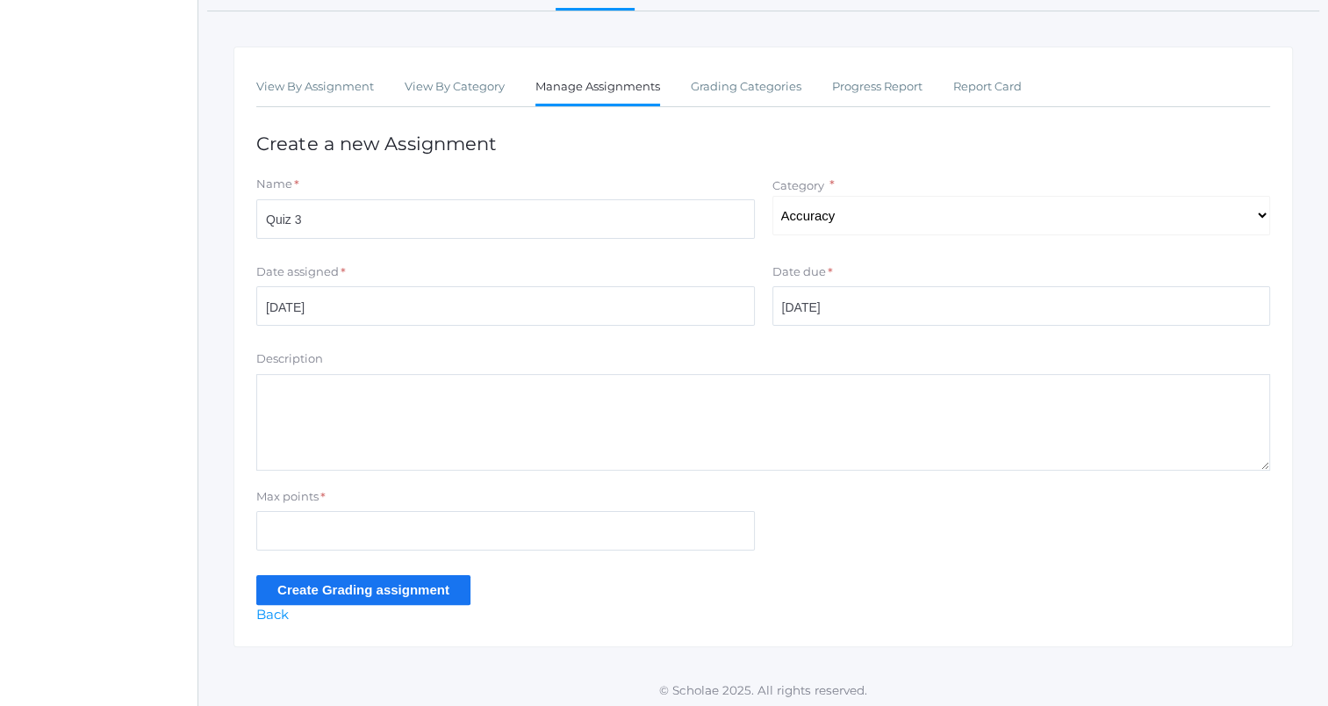
scroll to position [258, 0]
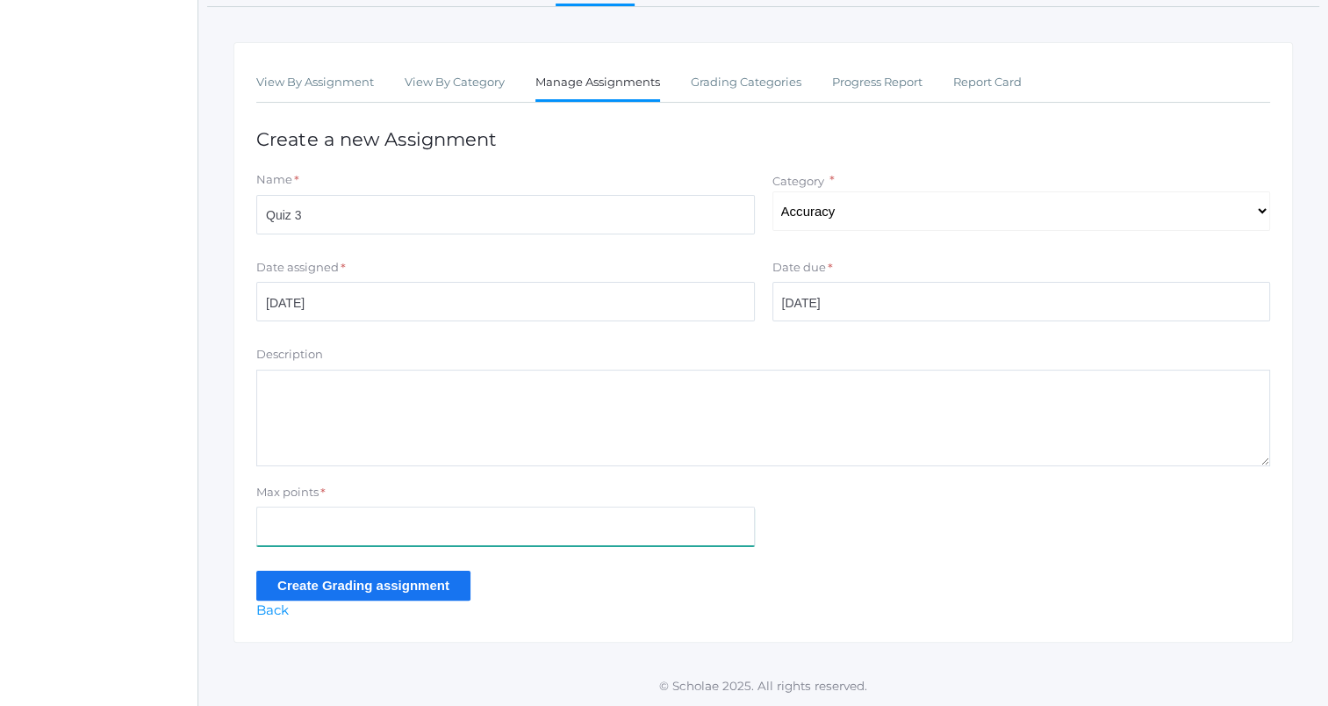
click at [614, 510] on input "Max points" at bounding box center [505, 525] width 499 height 39
type input "10"
click at [276, 579] on input "Create Grading assignment" at bounding box center [363, 584] width 214 height 29
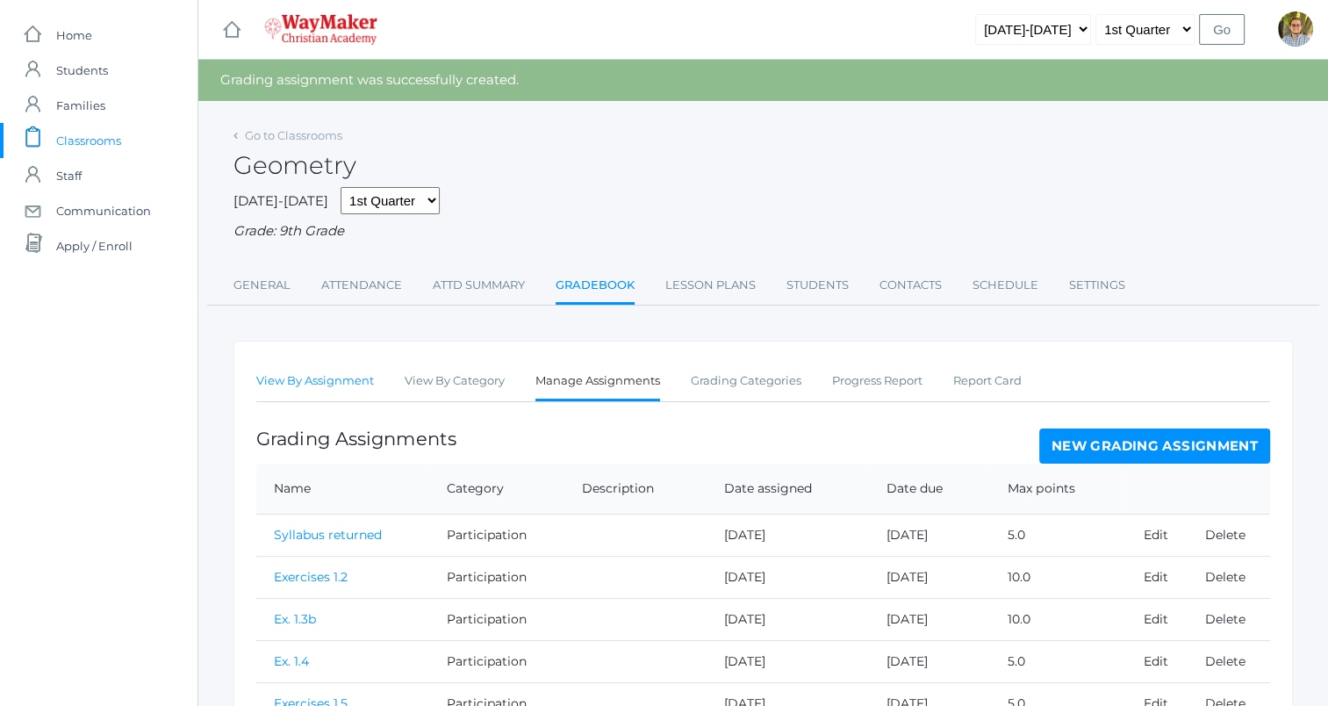
click at [312, 381] on link "View By Assignment" at bounding box center [315, 380] width 118 height 35
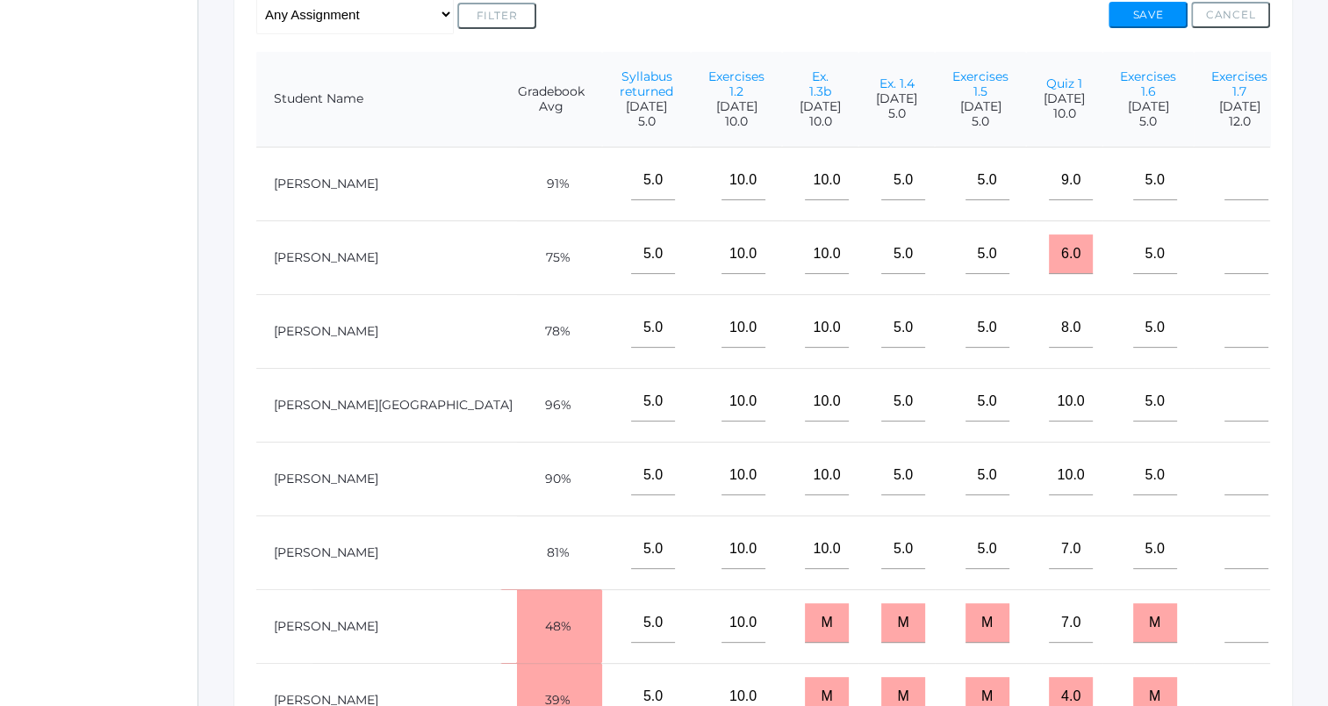
scroll to position [351, 0]
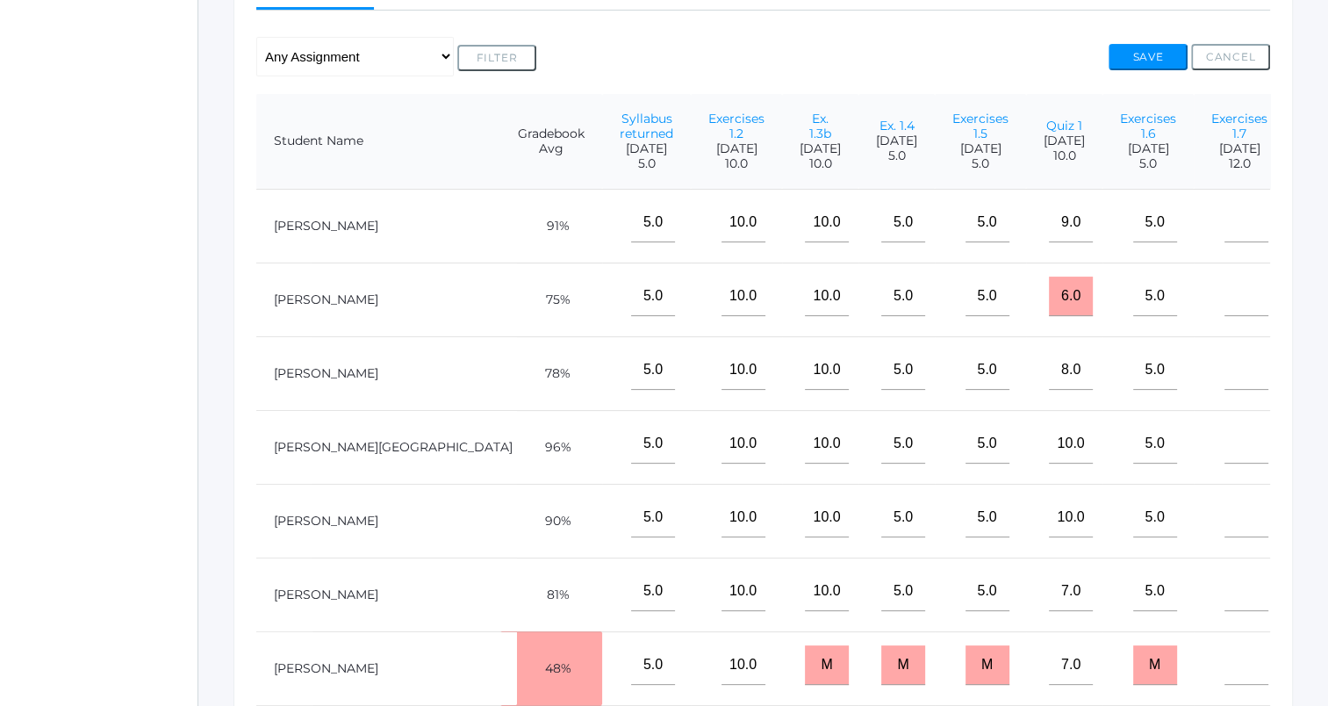
type input"] "6"
click at [1171, 56] on button "Save" at bounding box center [1147, 57] width 79 height 26
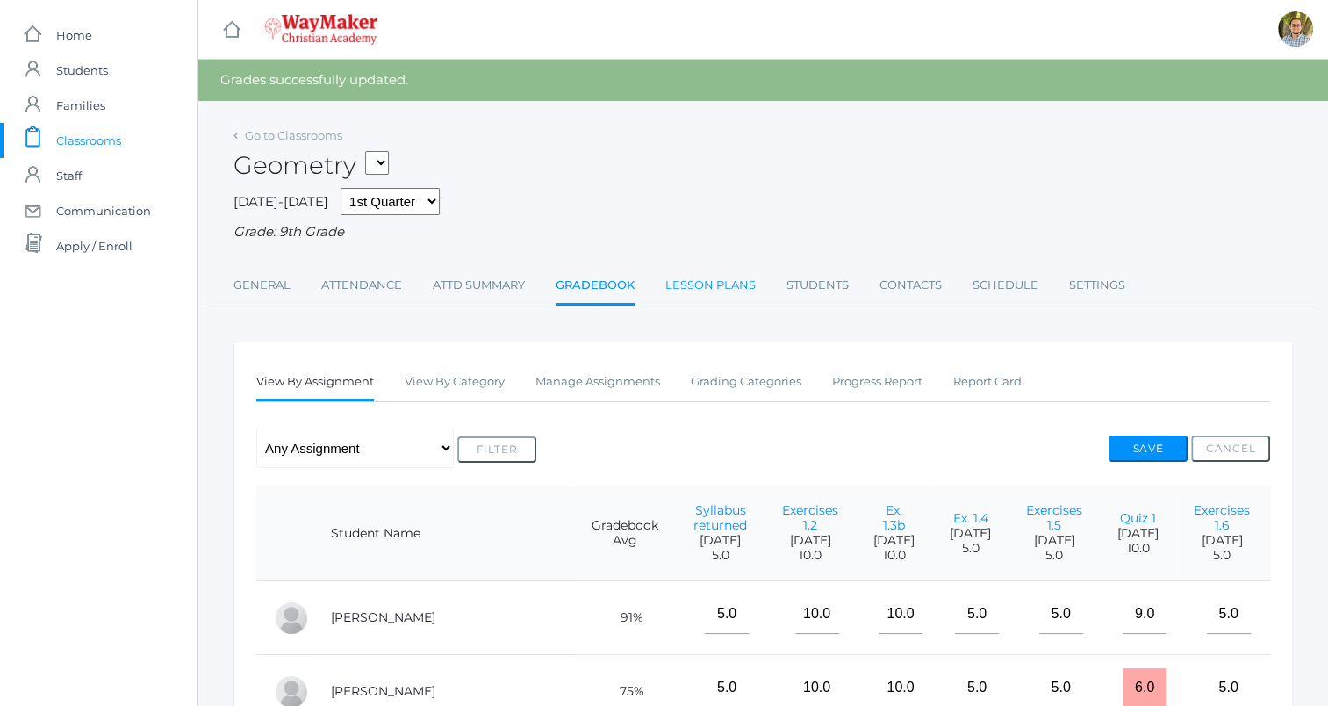
click at [682, 289] on link "Lesson Plans" at bounding box center [710, 285] width 90 height 35
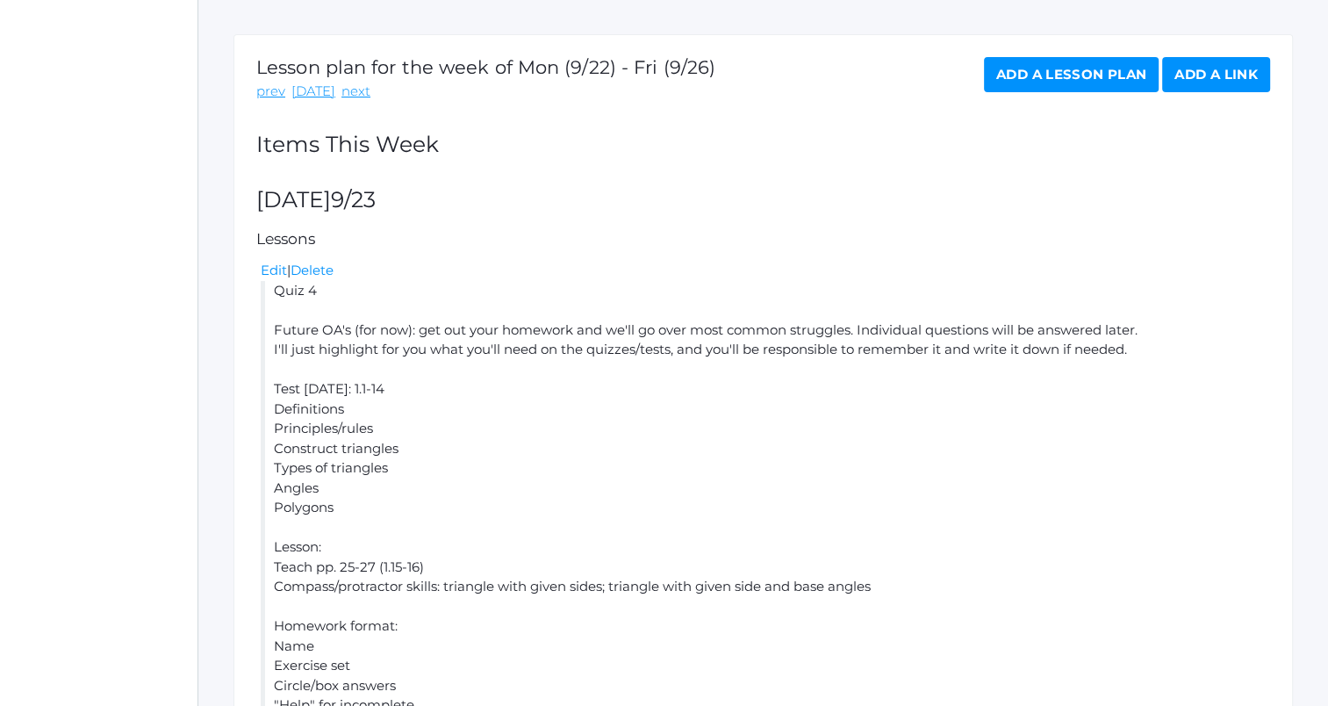
scroll to position [263, 0]
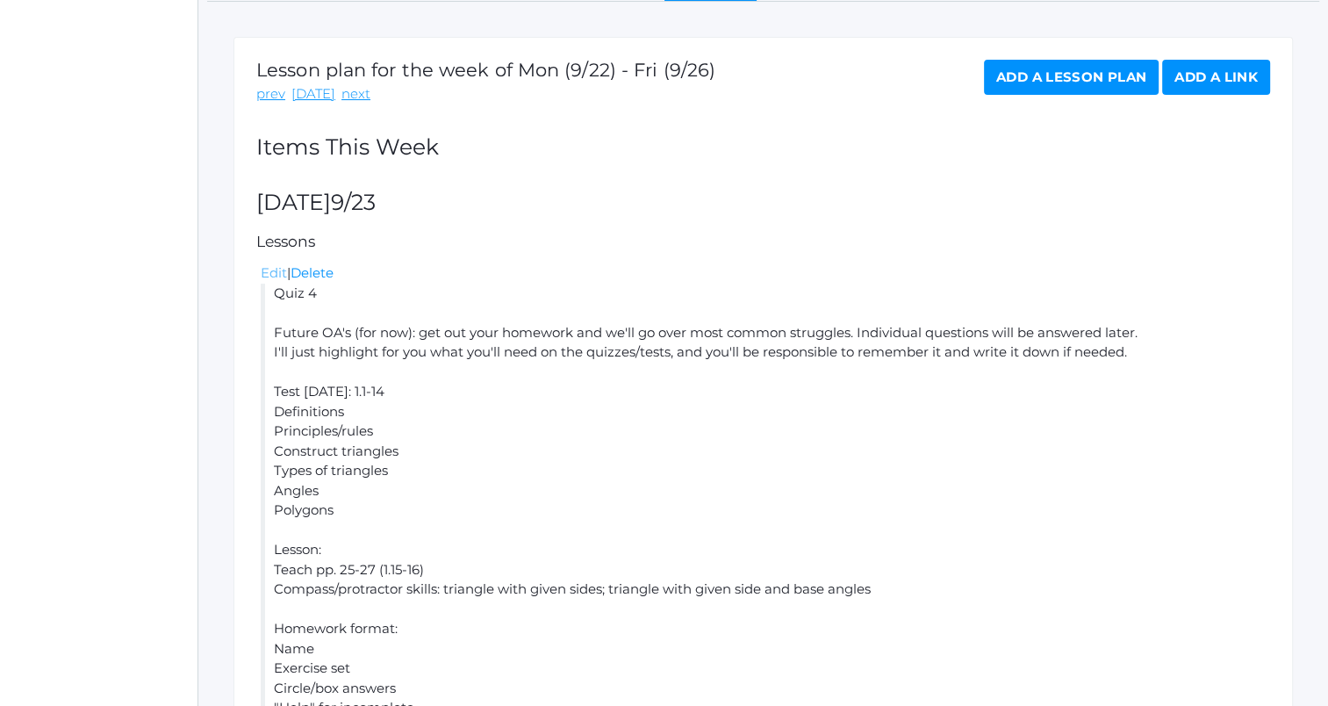
click at [269, 272] on link "Edit" at bounding box center [274, 272] width 26 height 17
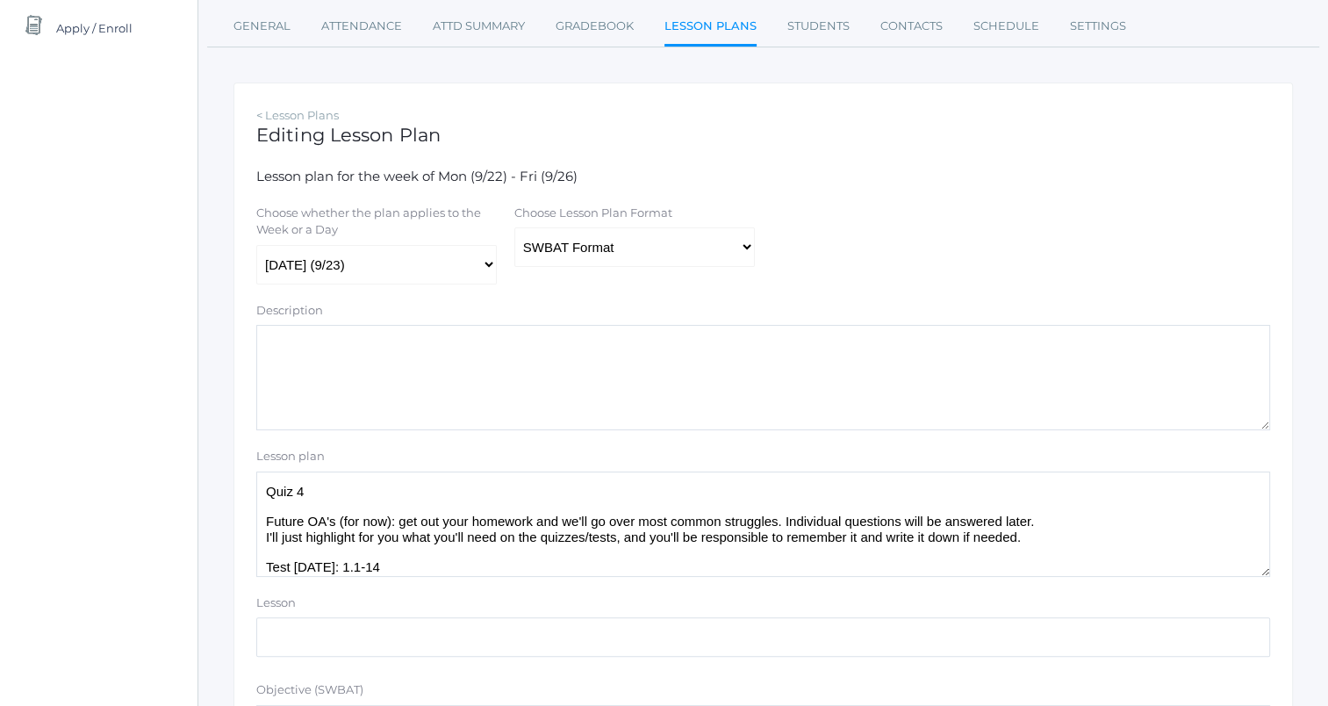
scroll to position [263, 0]
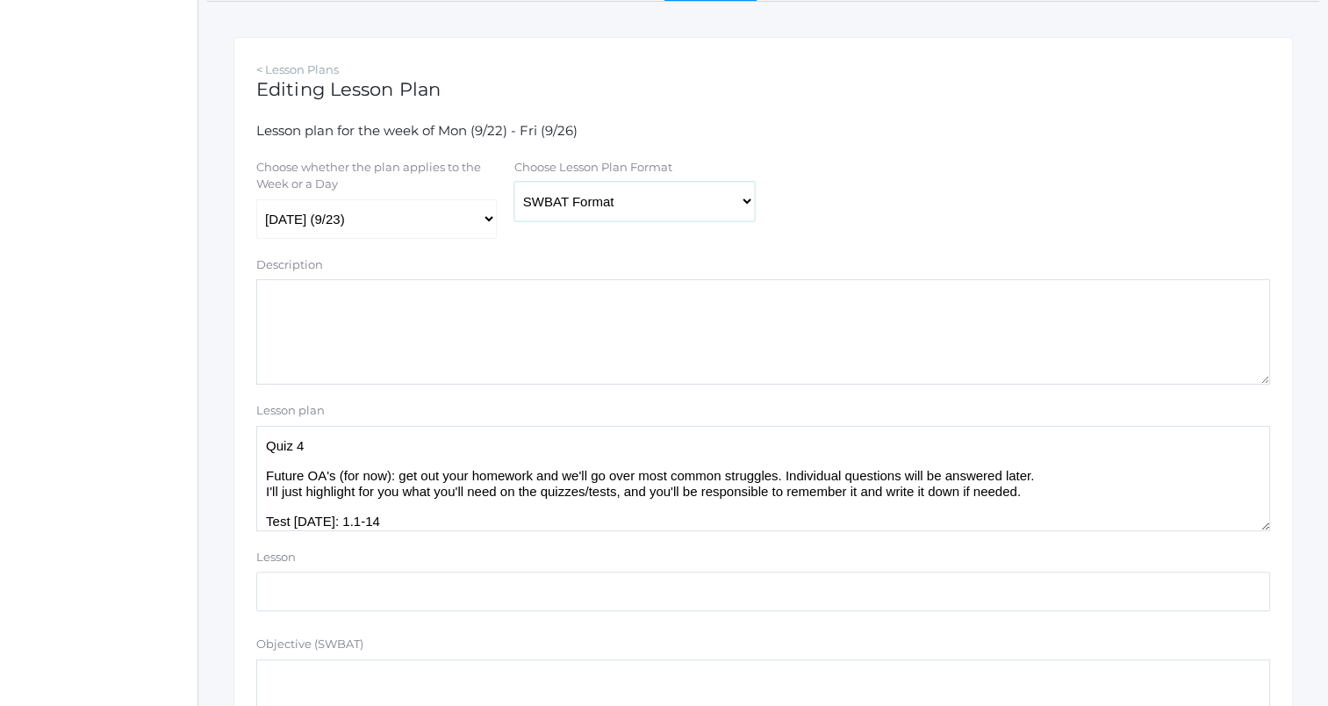
click at [685, 215] on select "Traditional Format SWBAT Format" at bounding box center [634, 201] width 240 height 39
select select "legacy"
click at [514, 183] on select "Traditional Format SWBAT Format" at bounding box center [634, 201] width 240 height 39
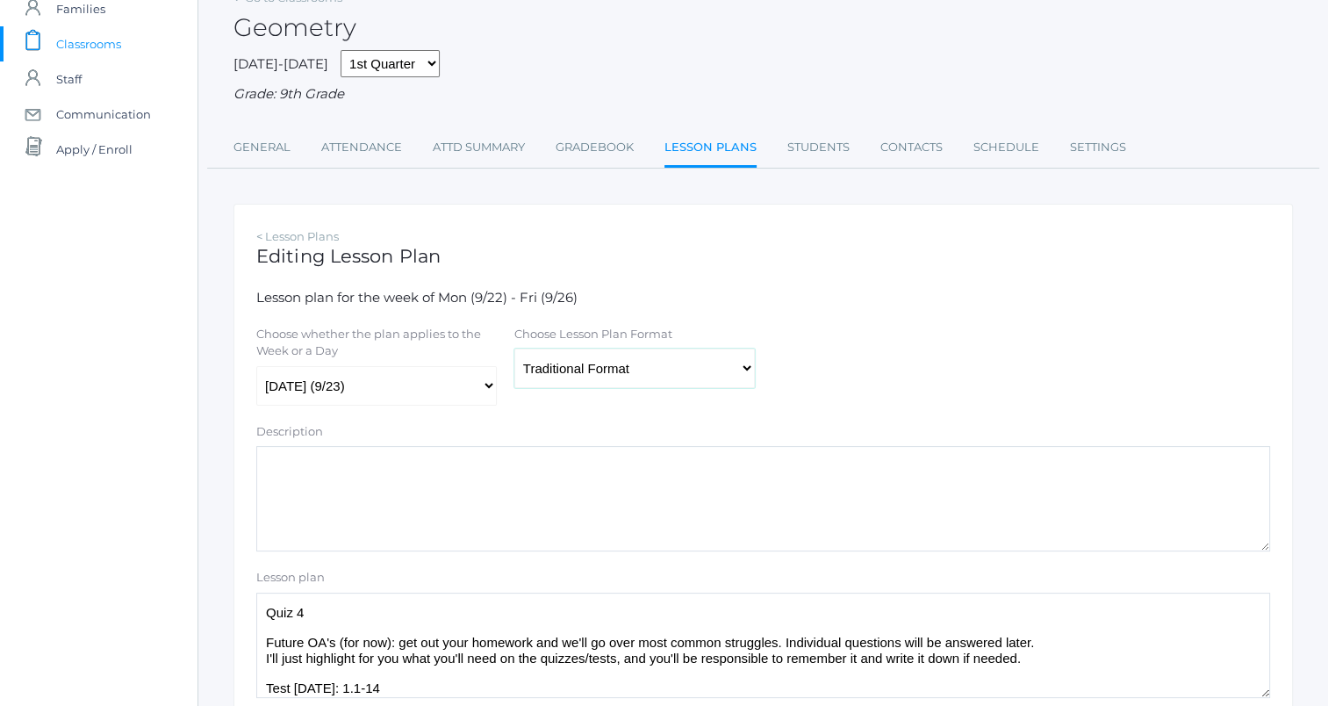
scroll to position [0, 0]
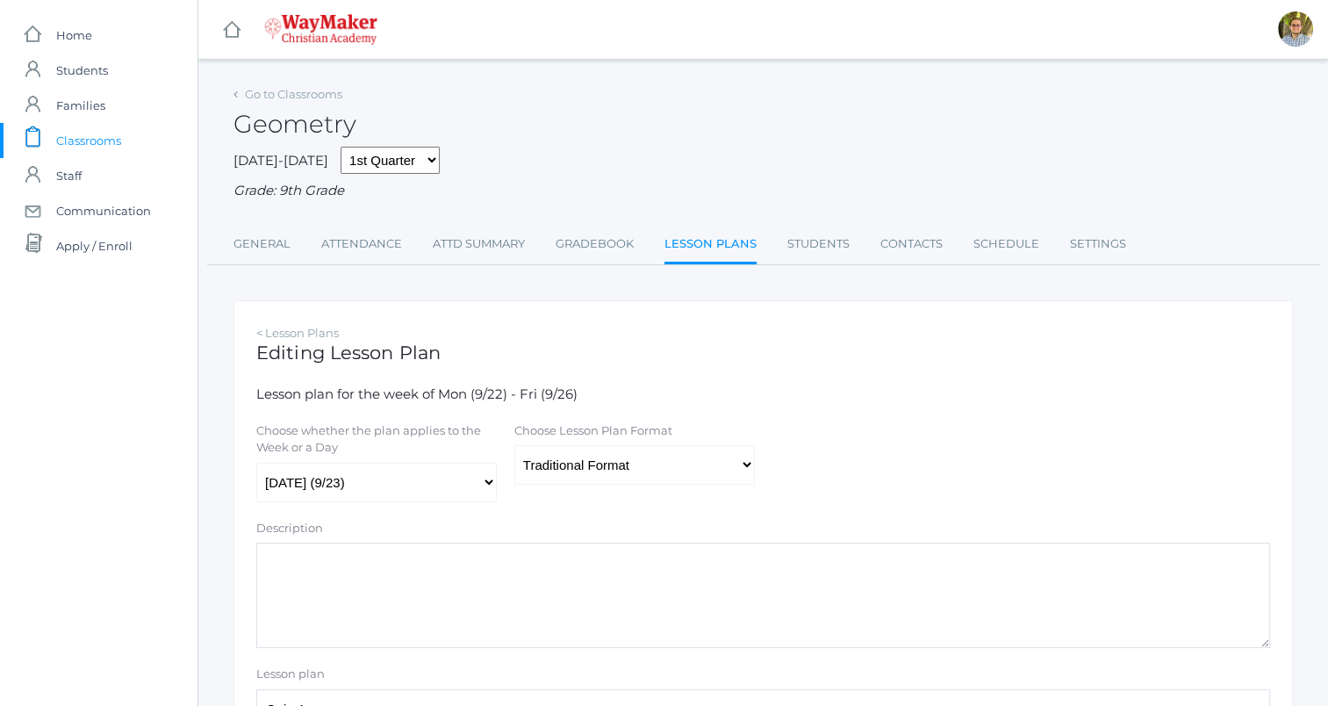
click at [710, 242] on link "Lesson Plans" at bounding box center [710, 245] width 92 height 38
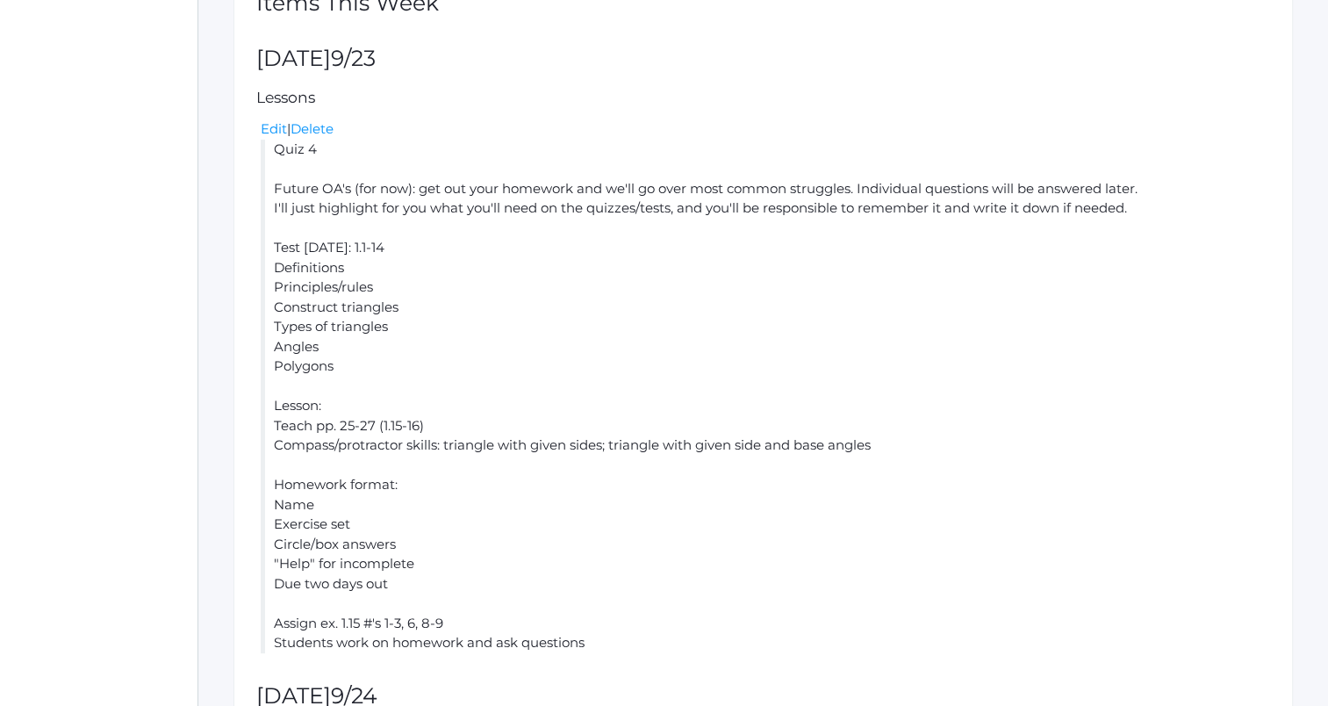
scroll to position [439, 0]
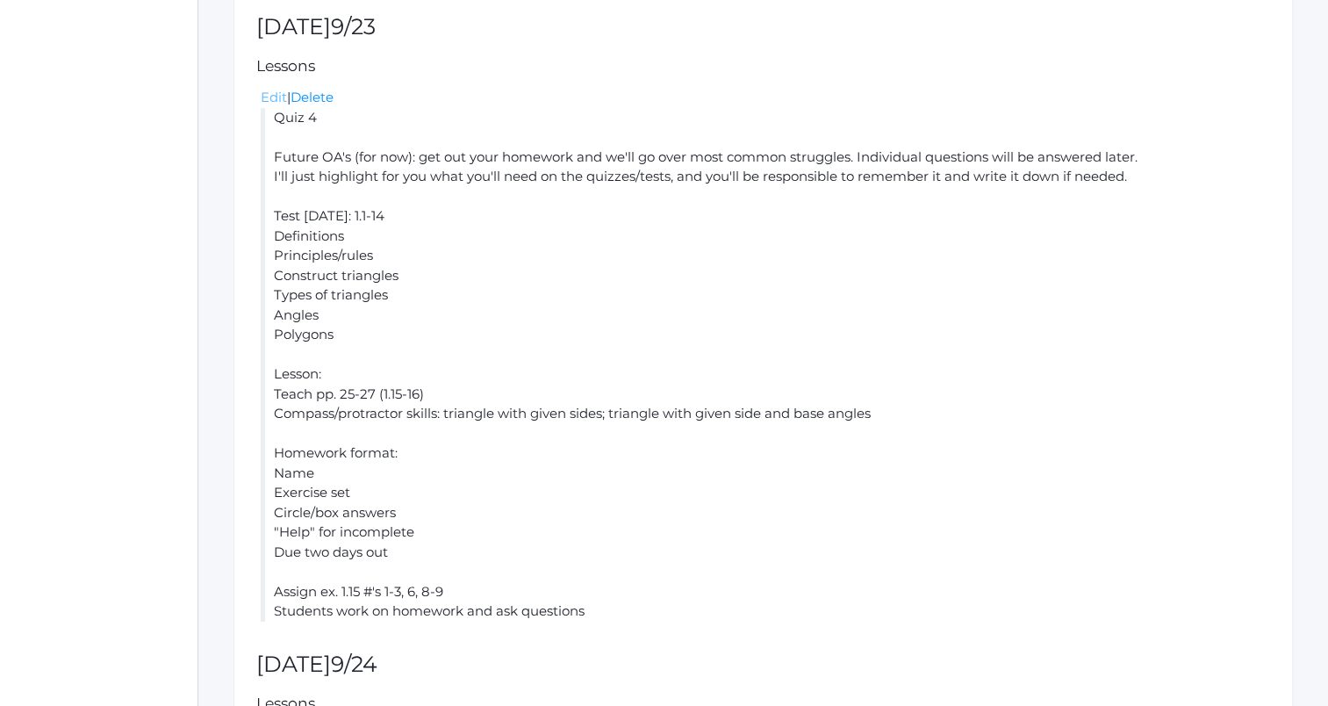
click at [270, 93] on link "Edit" at bounding box center [274, 97] width 26 height 17
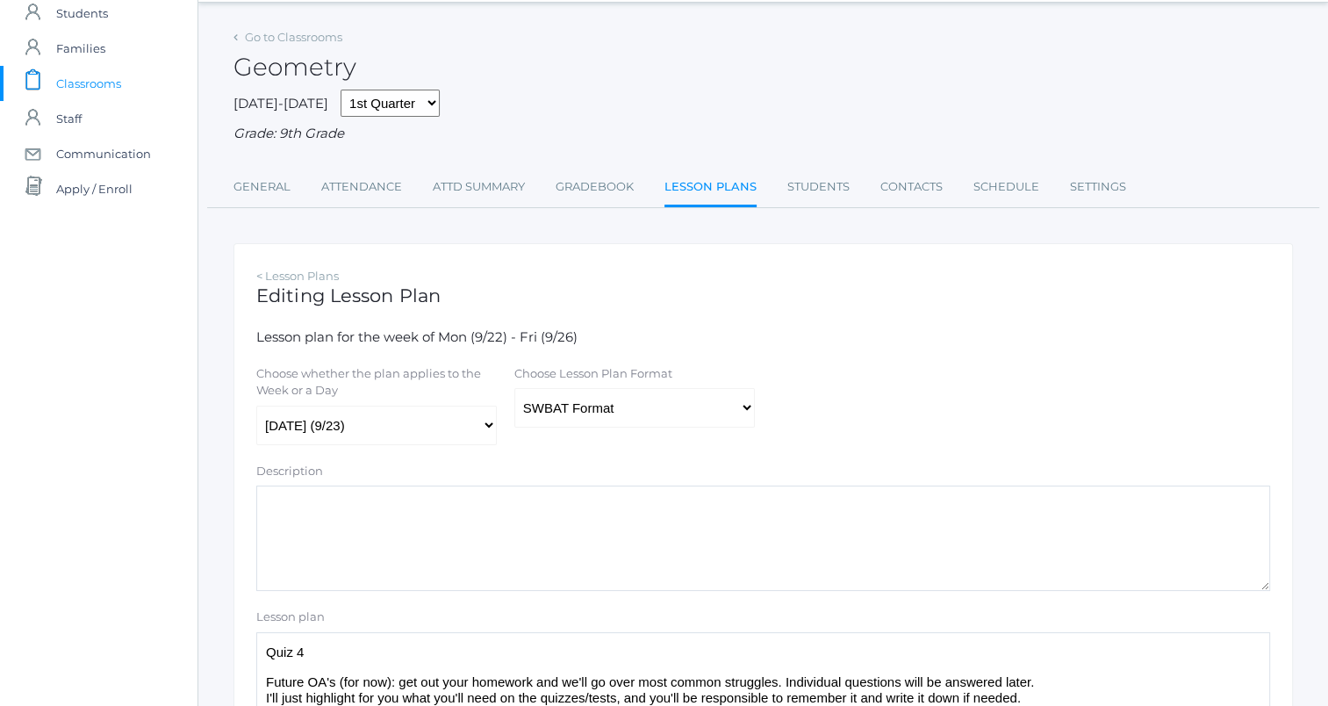
scroll to position [176, 0]
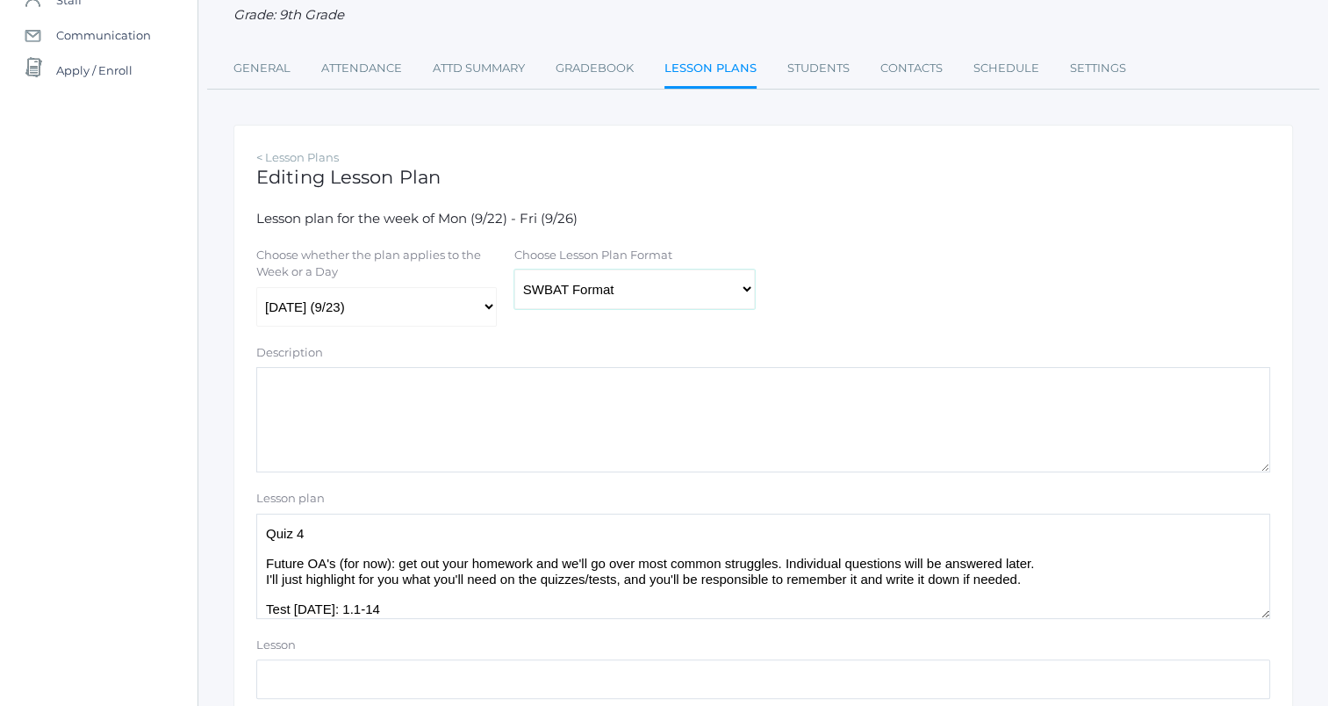
click at [651, 281] on select "Traditional Format SWBAT Format" at bounding box center [634, 288] width 240 height 39
click at [633, 302] on select "Traditional Format SWBAT Format" at bounding box center [634, 288] width 240 height 39
select select "legacy"
click at [514, 270] on select "Traditional Format SWBAT Format" at bounding box center [634, 288] width 240 height 39
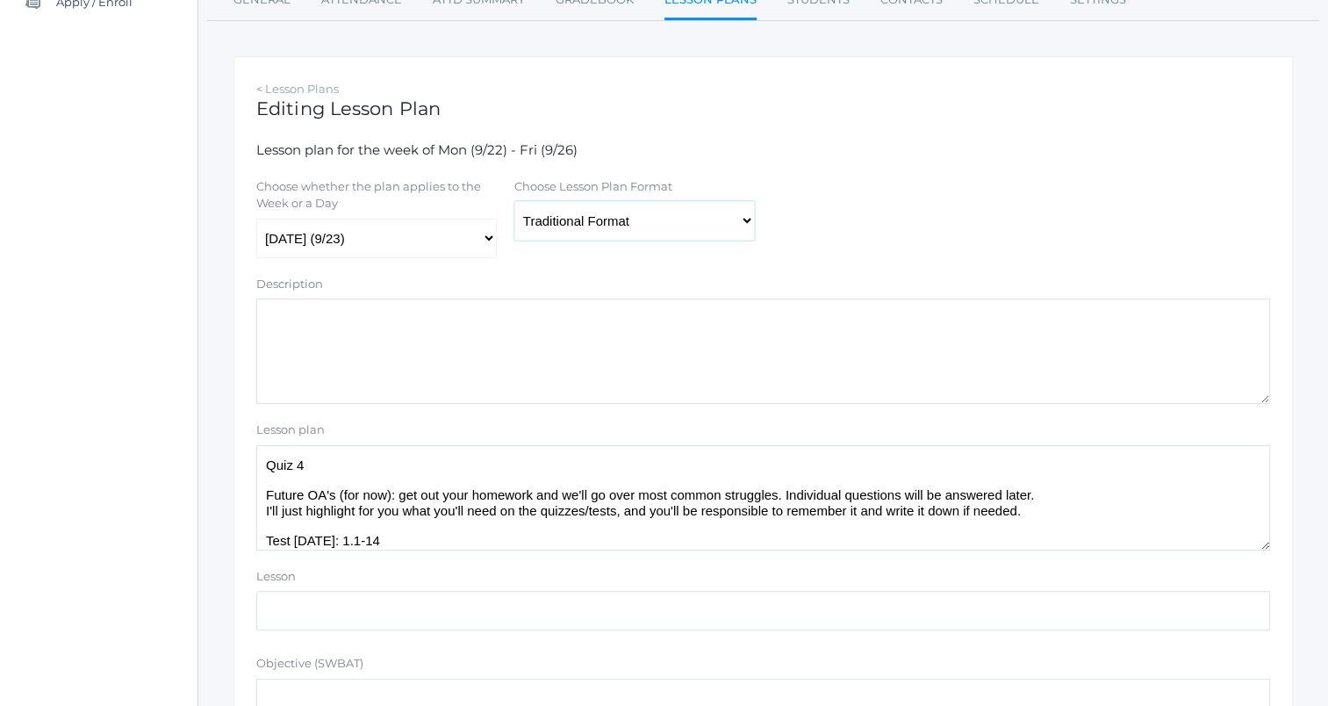
scroll to position [351, 0]
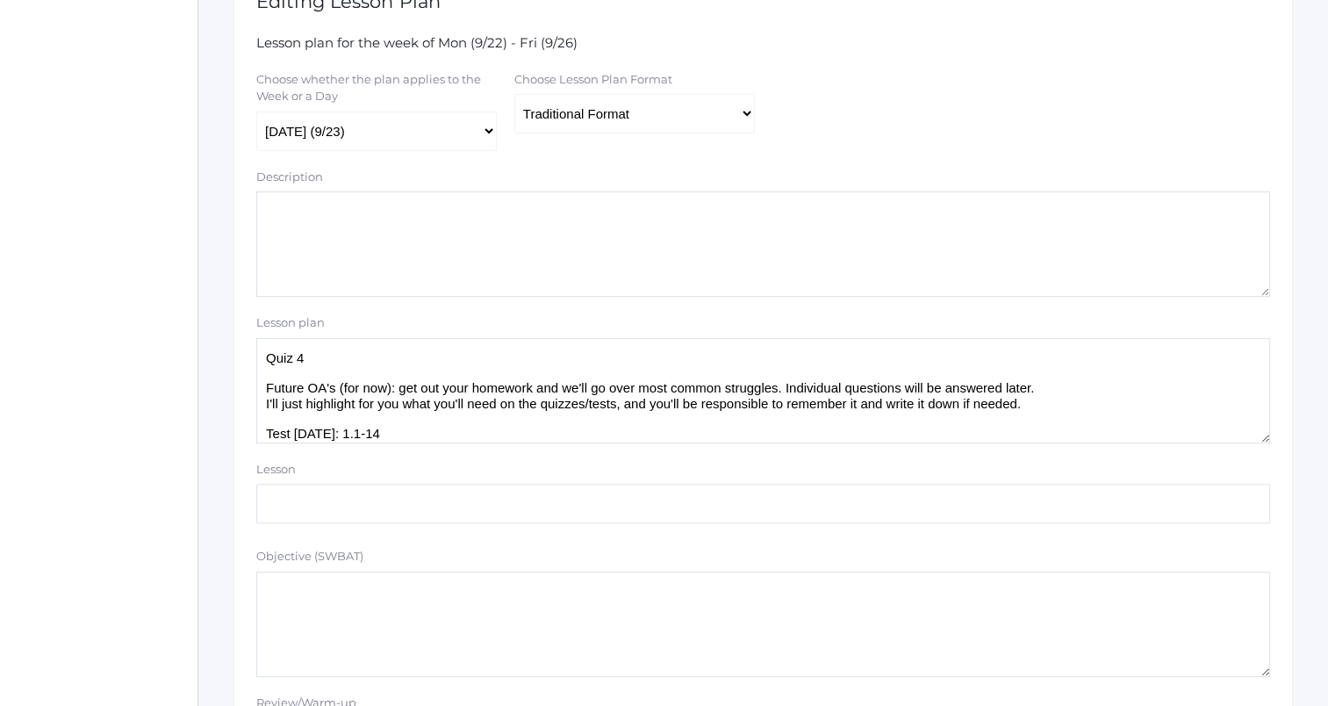
click at [265, 368] on textarea "Quiz 4 Future OA's (for now): get out your homework and we'll go over most comm…" at bounding box center [763, 390] width 1014 height 105
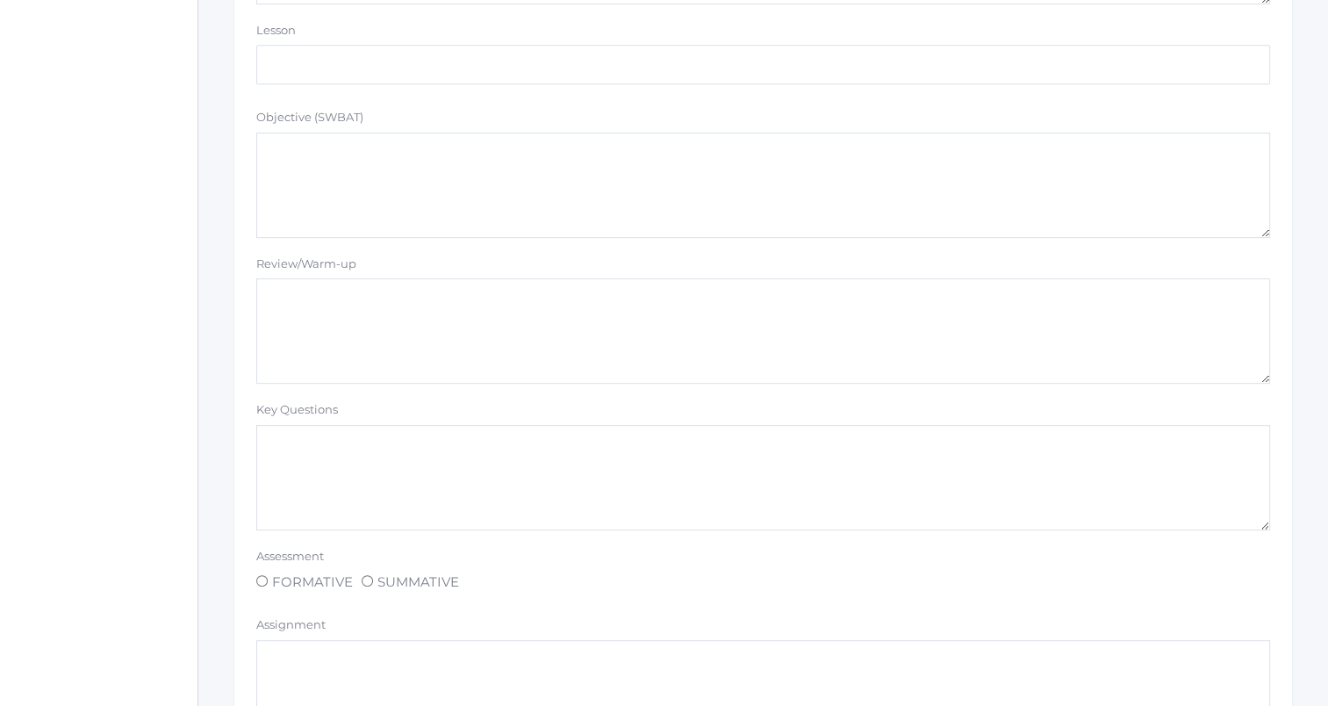
scroll to position [1484, 0]
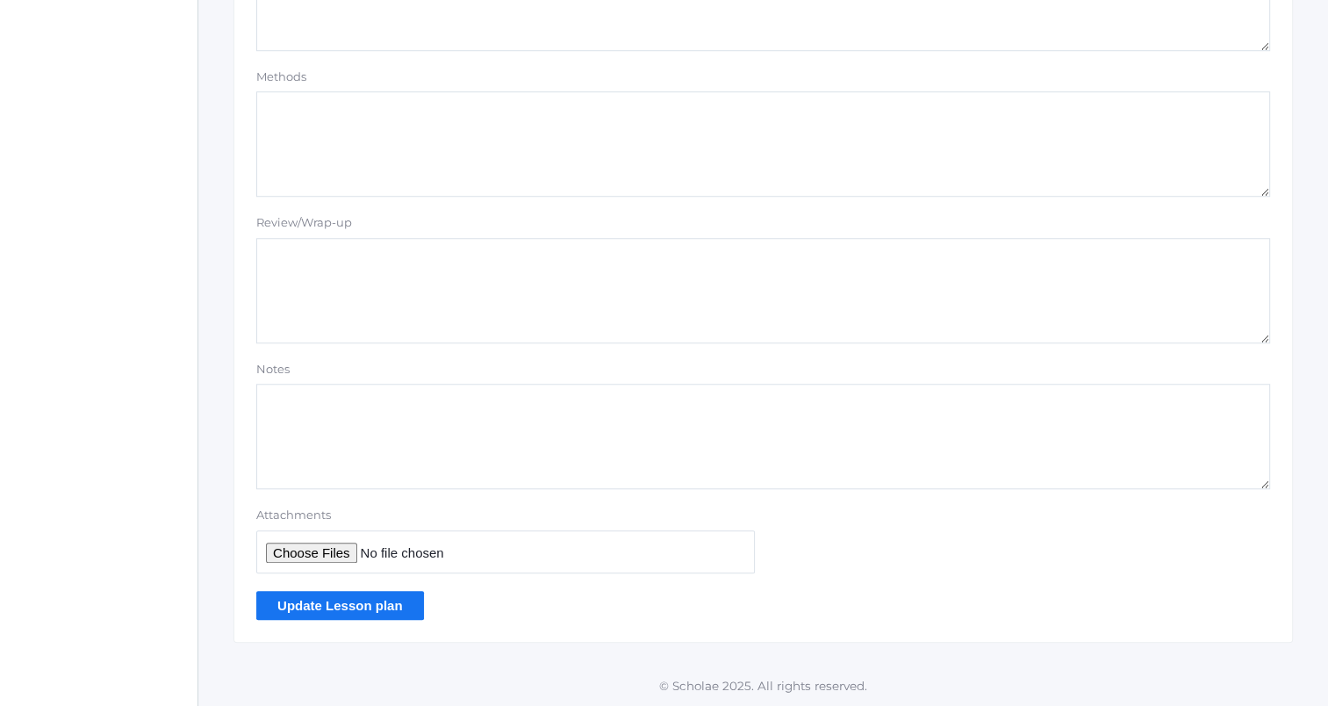
type textarea "READ QUESTIONS CAREFULLY: you can't just identify a key word and give the answe…"
click at [295, 602] on input "Update Lesson plan" at bounding box center [340, 605] width 168 height 29
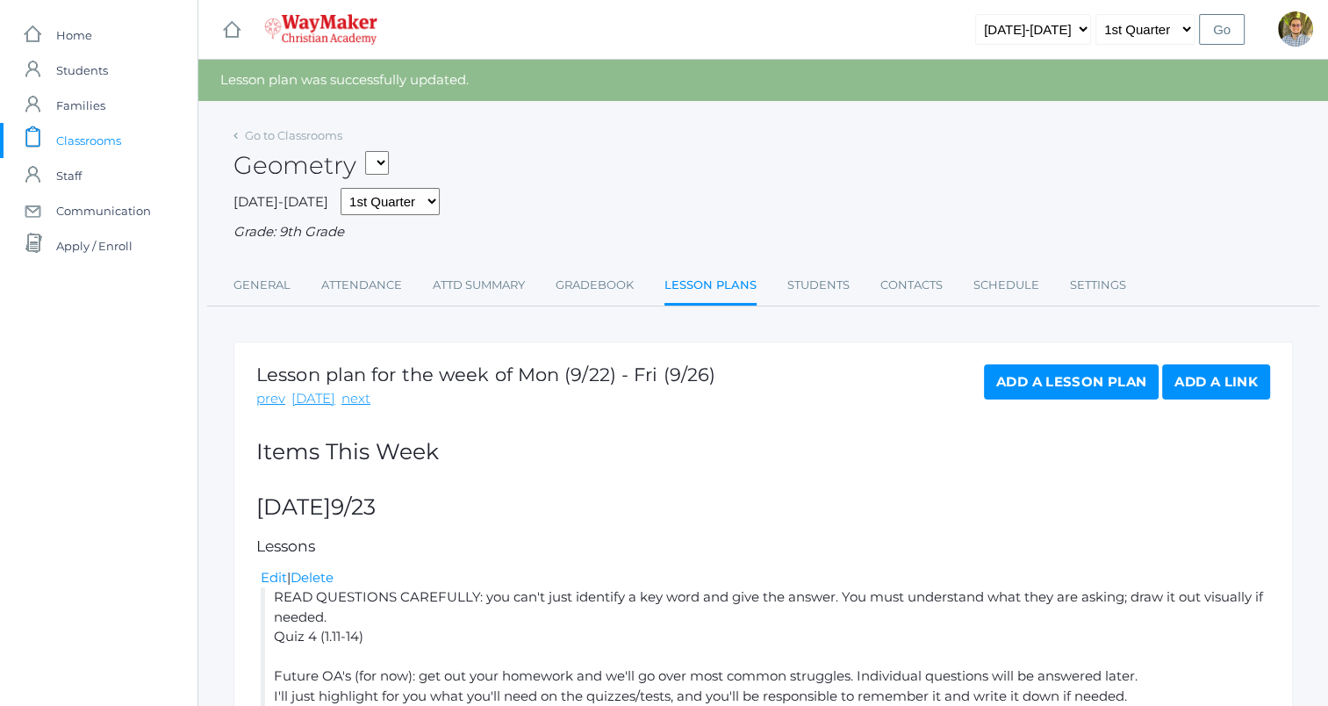
click at [555, 297] on ul "General Attendance Attd Summary Gradebook Lesson Plans Students Contacts Schedu…" at bounding box center [762, 287] width 1059 height 38
click at [569, 276] on link "Gradebook" at bounding box center [595, 285] width 78 height 35
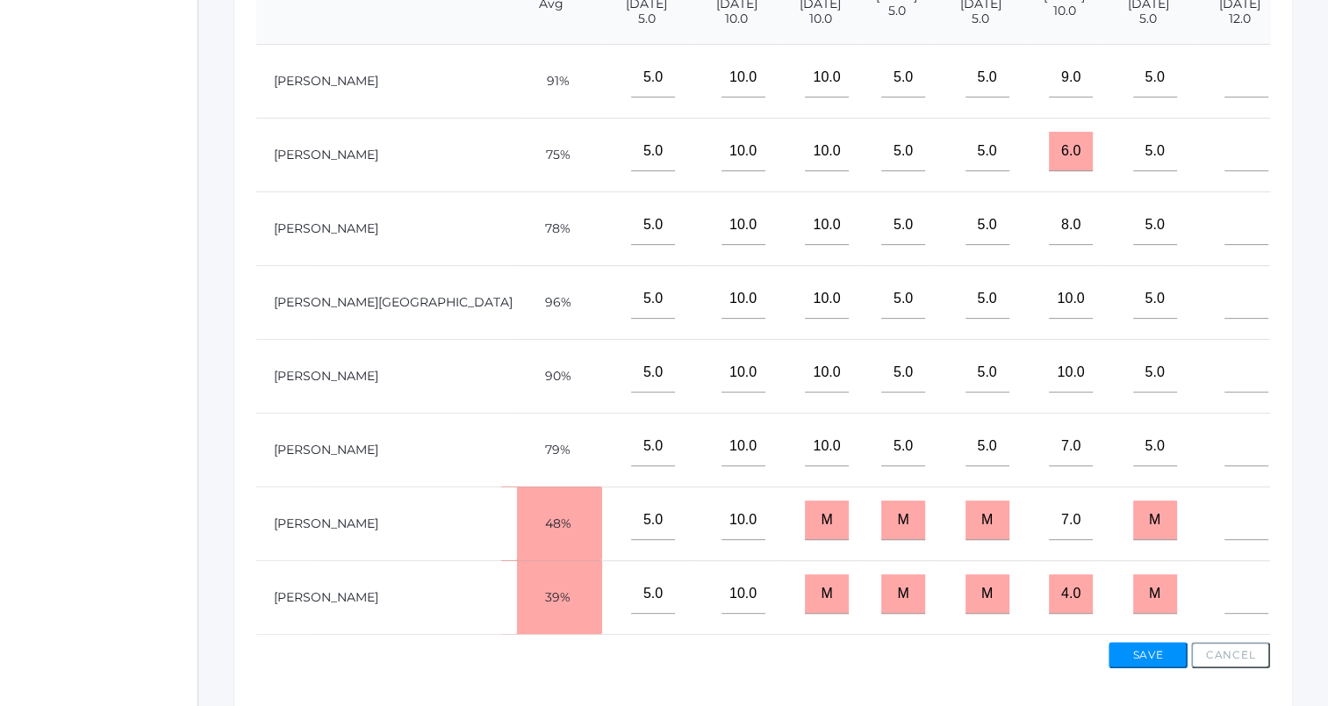
scroll to position [527, 0]
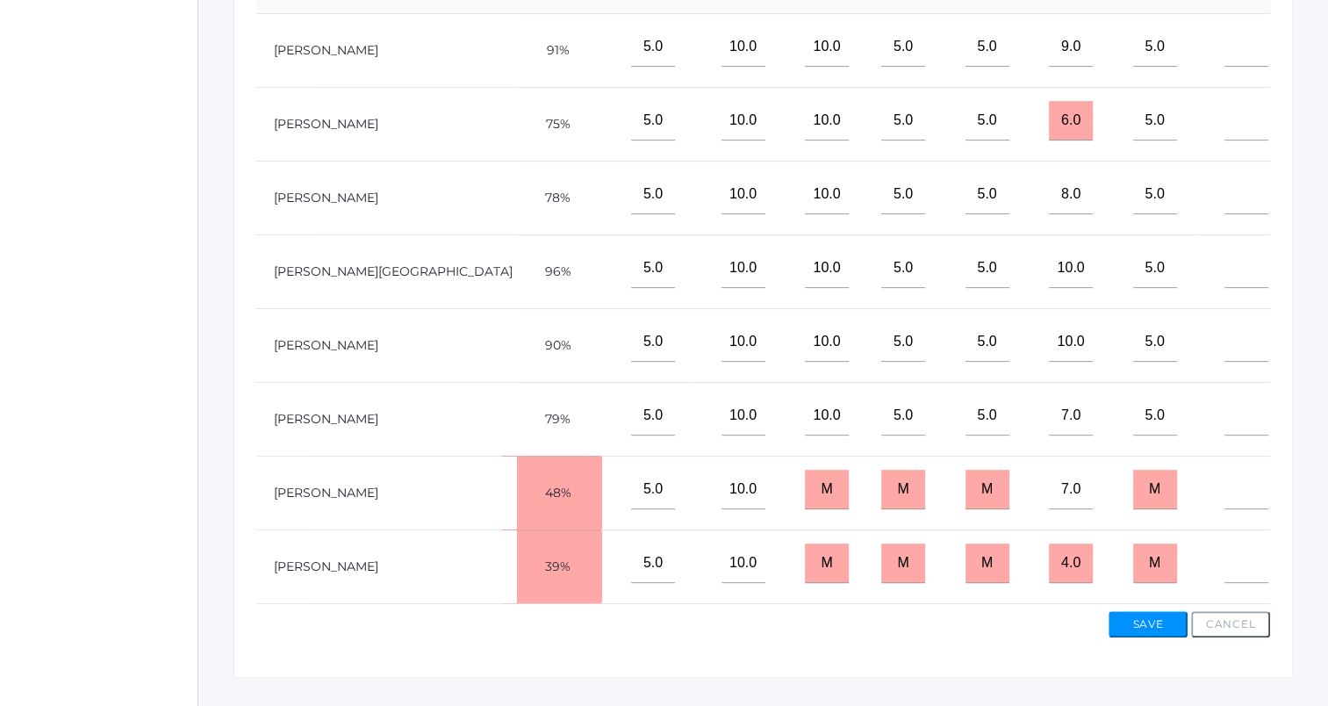
type input"] "4.5"
type input"] "7.5"
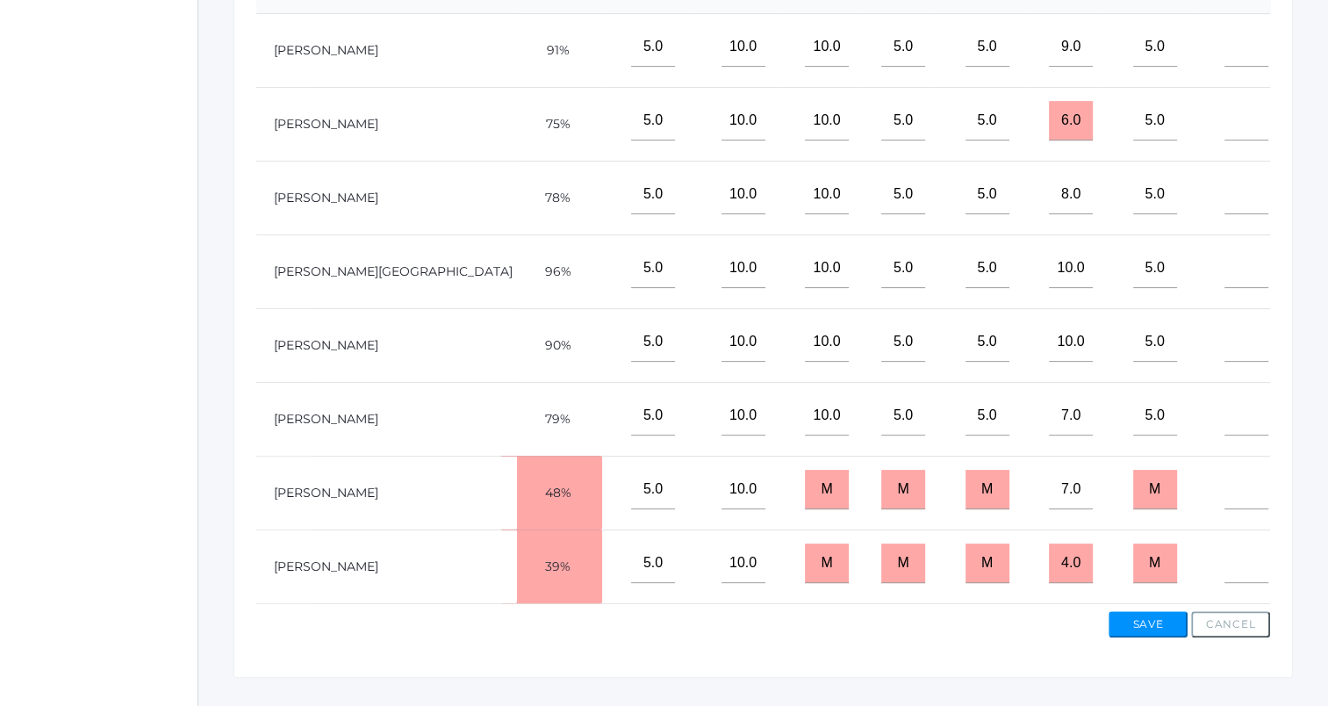
type input"] "7.5"
click at [1151, 637] on button "Save" at bounding box center [1147, 624] width 79 height 26
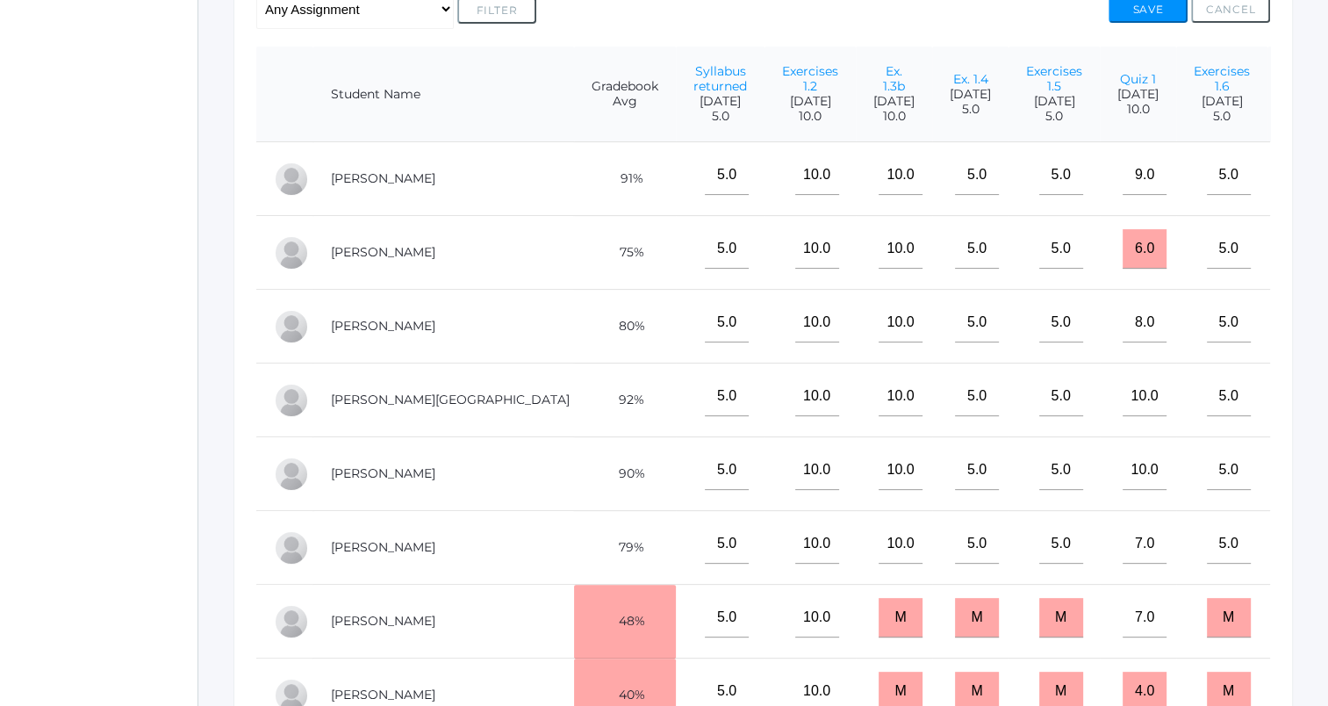
scroll to position [0, 74]
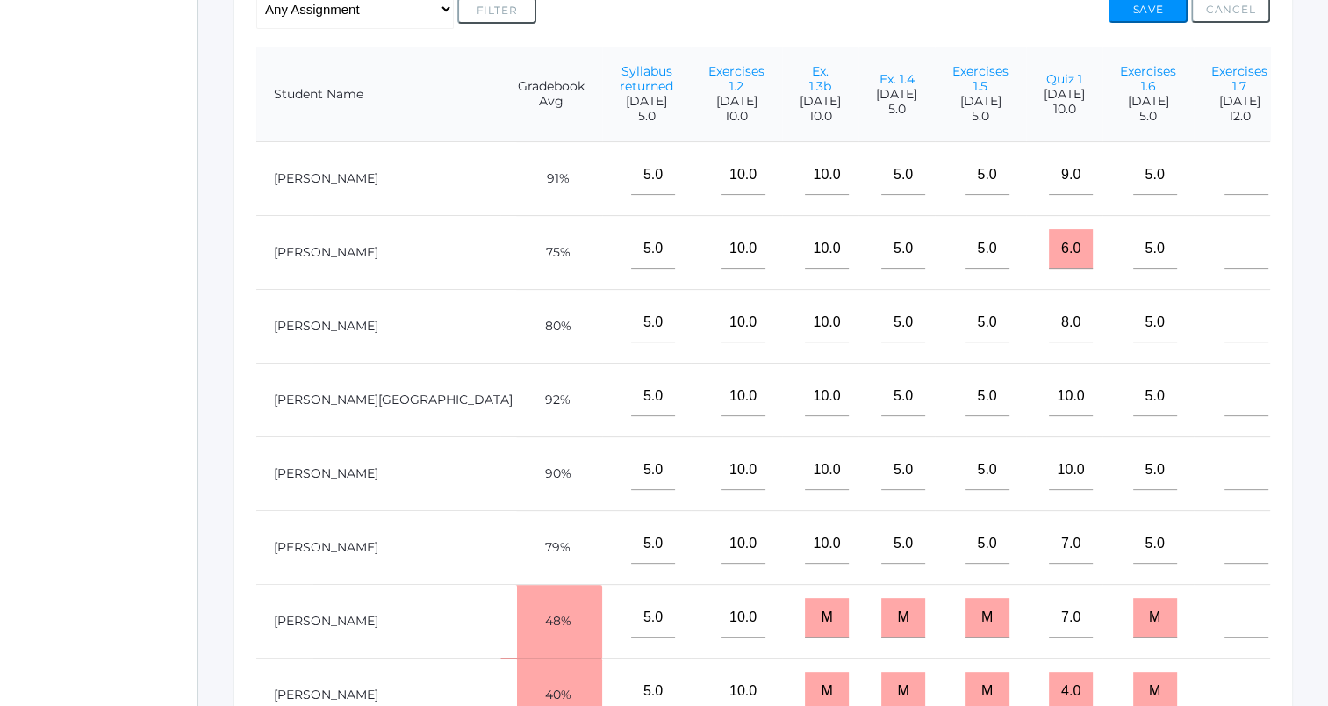
type input"] "7"
type input"] "7.5"
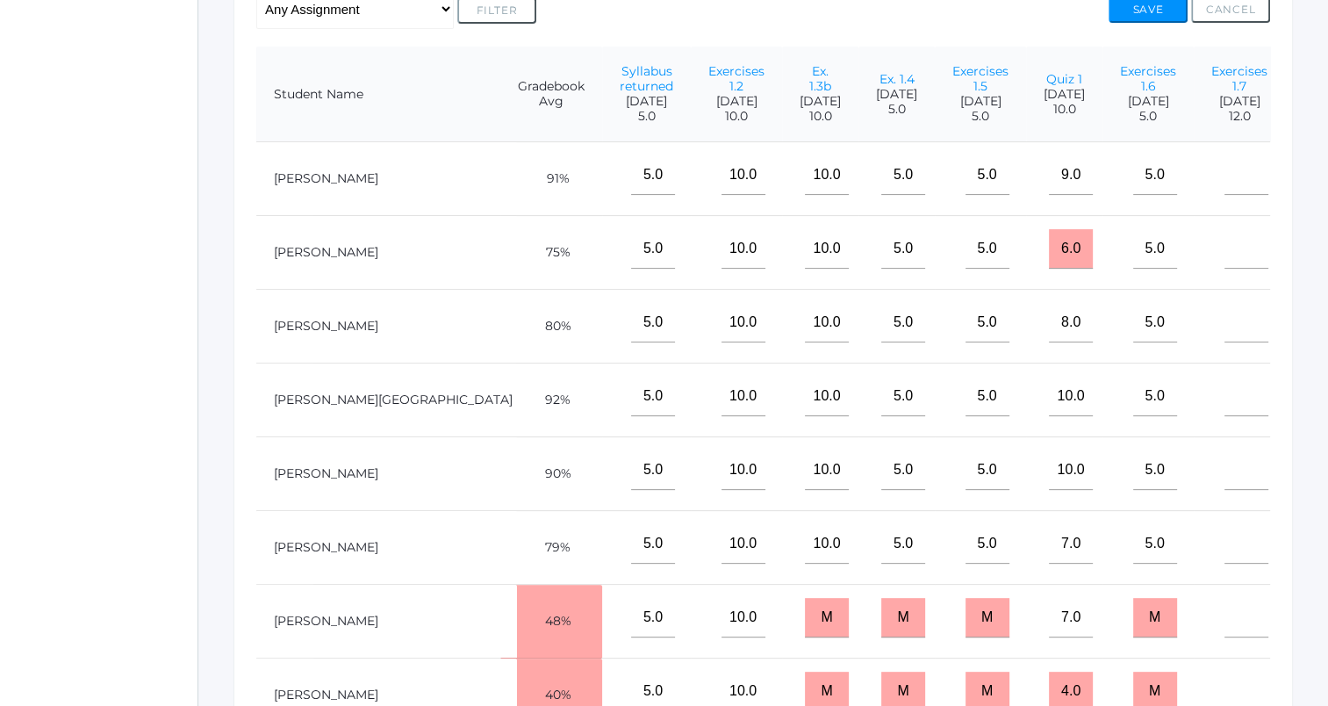
type input"] "3"
click at [1169, 11] on button "Save" at bounding box center [1147, 9] width 79 height 26
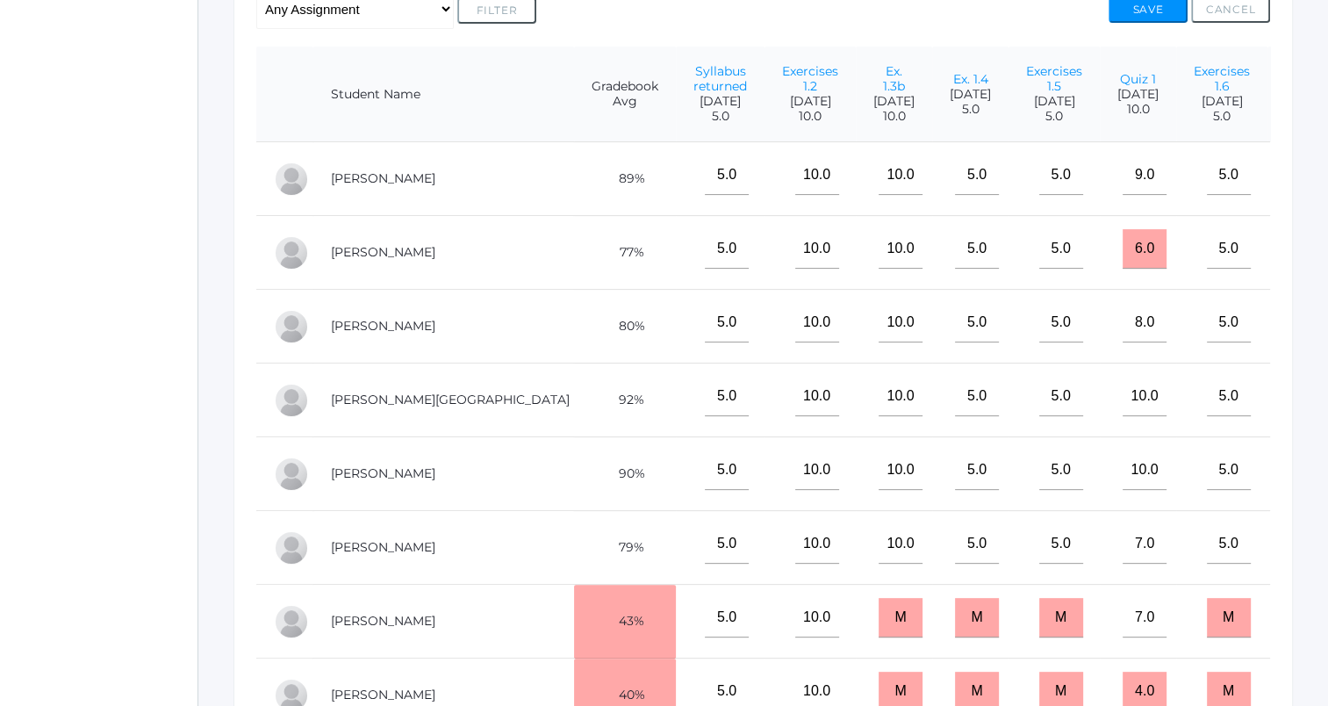
scroll to position [0, 74]
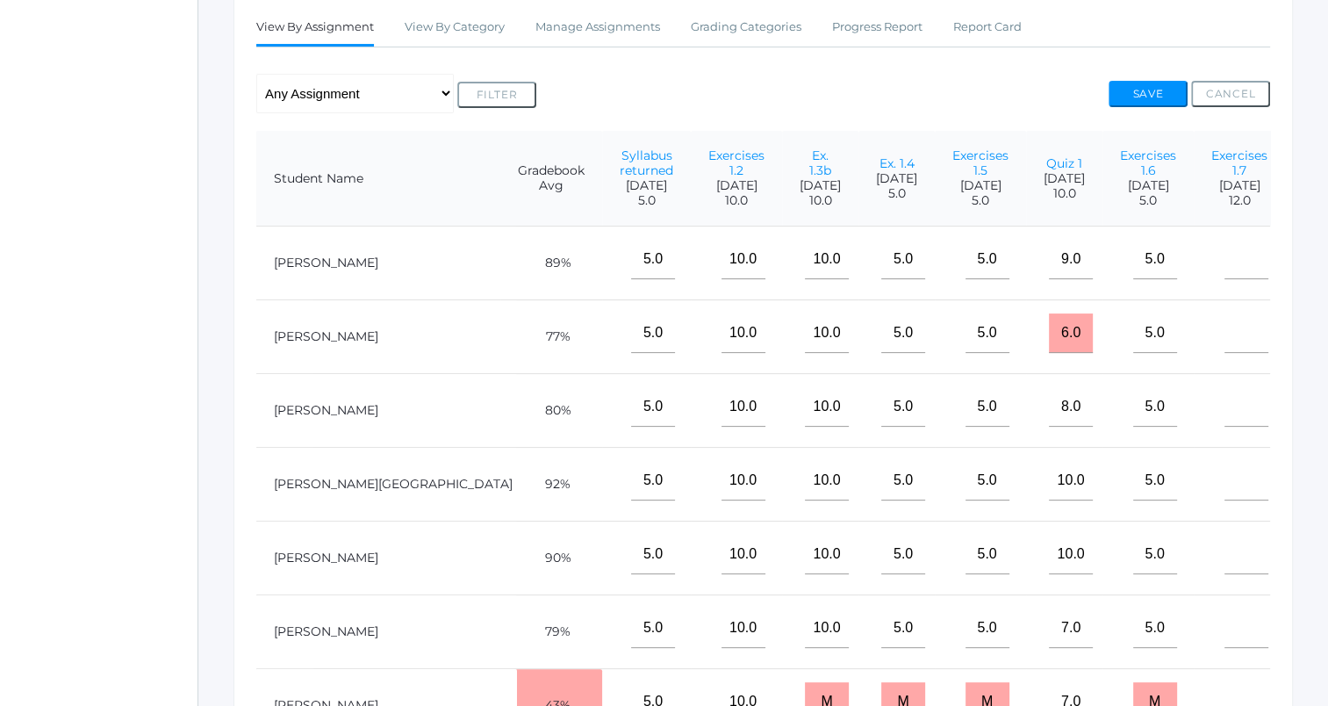
type input"] "6"
click at [1154, 87] on button "Save" at bounding box center [1147, 94] width 79 height 26
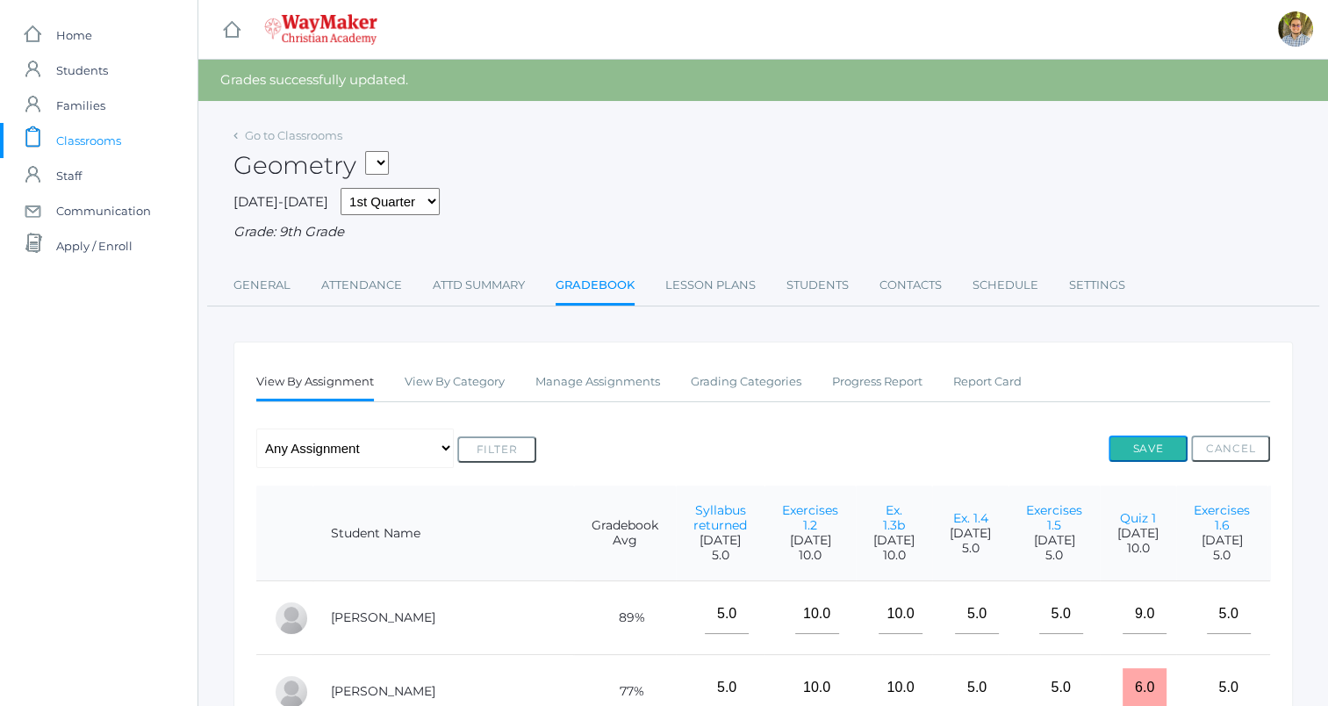
click at [1143, 440] on button "Save" at bounding box center [1147, 448] width 79 height 26
click at [111, 144] on span "Classrooms" at bounding box center [88, 140] width 65 height 35
